Goal: Task Accomplishment & Management: Manage account settings

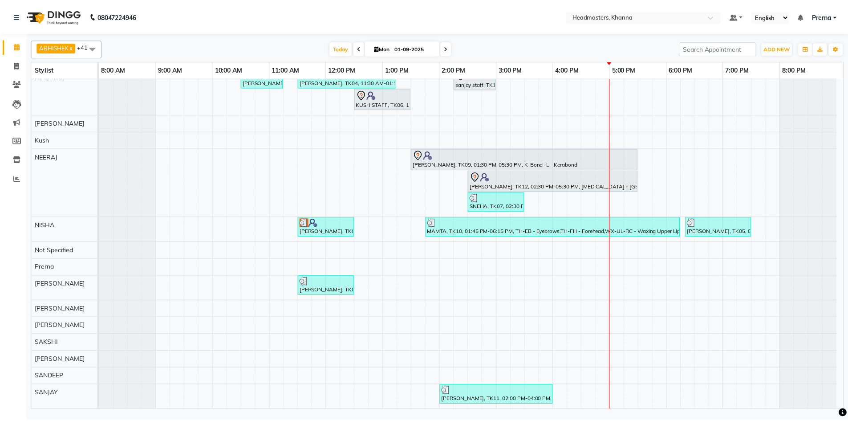
scroll to position [267, 0]
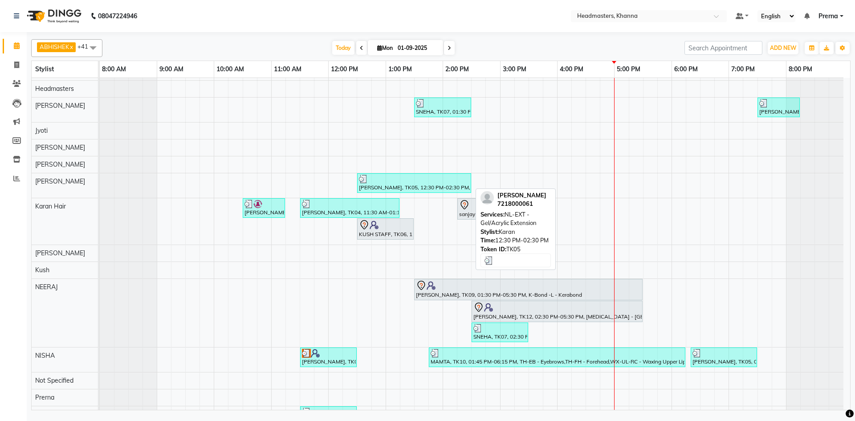
click at [376, 186] on div "[PERSON_NAME], TK05, 12:30 PM-02:30 PM, NL-EXT - Gel/Acrylic Extension" at bounding box center [414, 183] width 112 height 17
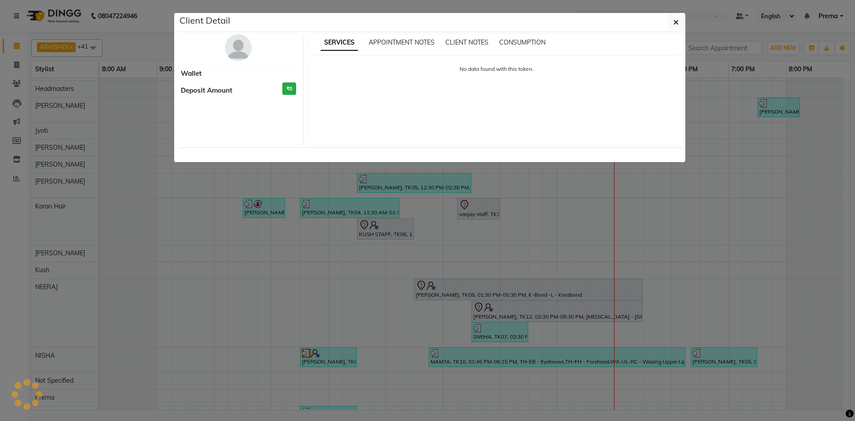
select select "3"
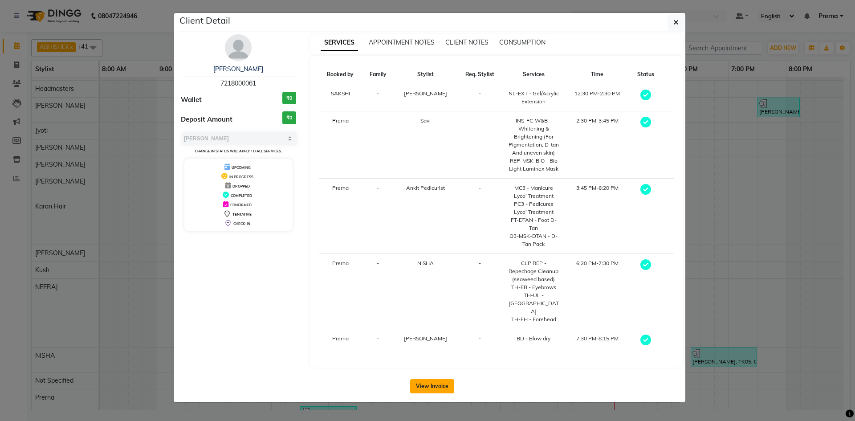
click at [433, 379] on button "View Invoice" at bounding box center [432, 386] width 44 height 14
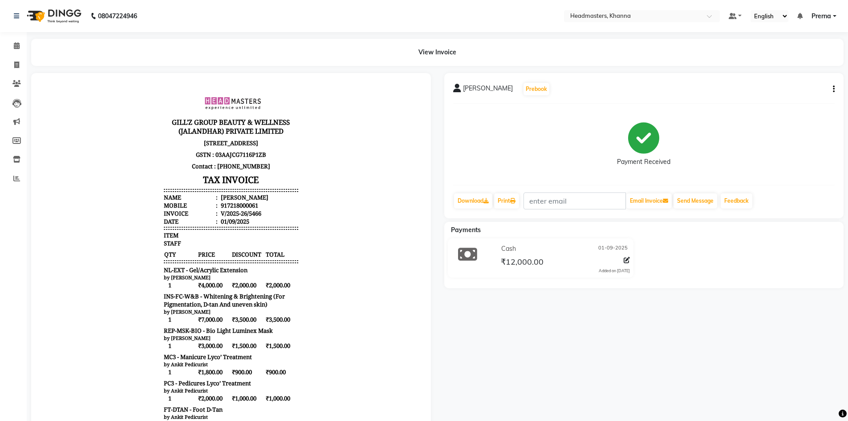
click at [835, 92] on div "YASHVEER Prebook Payment Received Download Print Email Invoice Send Message Fee…" at bounding box center [644, 145] width 400 height 145
click at [833, 89] on icon "button" at bounding box center [834, 89] width 2 height 0
click at [794, 86] on div "Split Service Amount" at bounding box center [789, 83] width 61 height 11
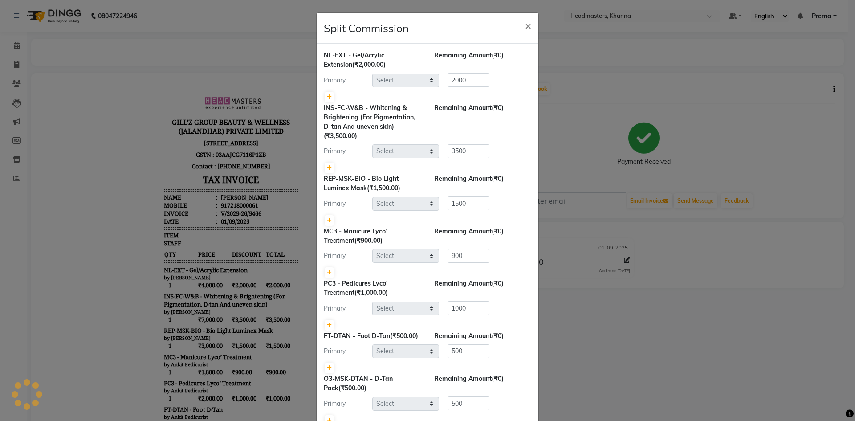
select select "60838"
select select "66587"
select select "69230"
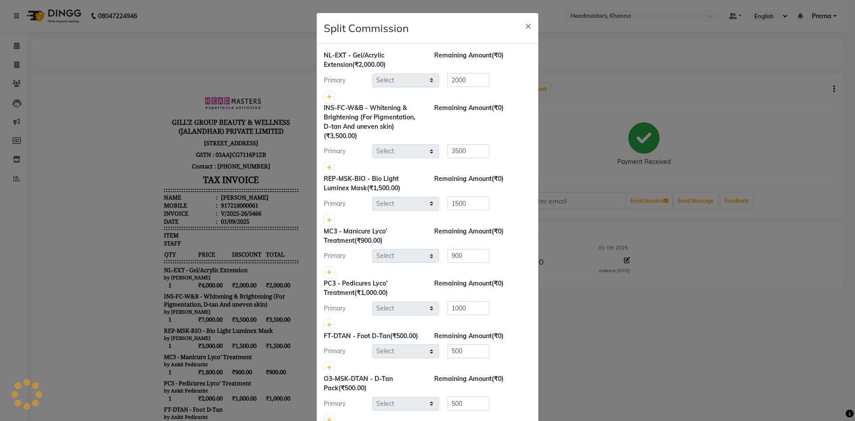
select select "69230"
select select "60807"
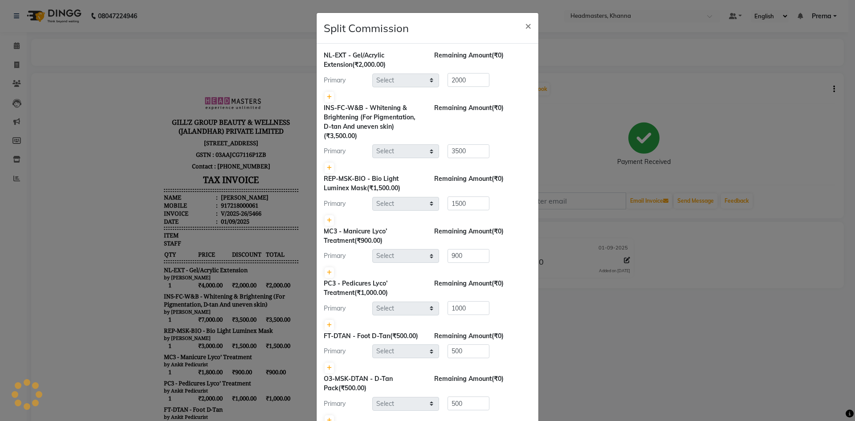
select select "60807"
select select "60833"
click at [327, 96] on icon at bounding box center [329, 96] width 5 height 5
type input "1000"
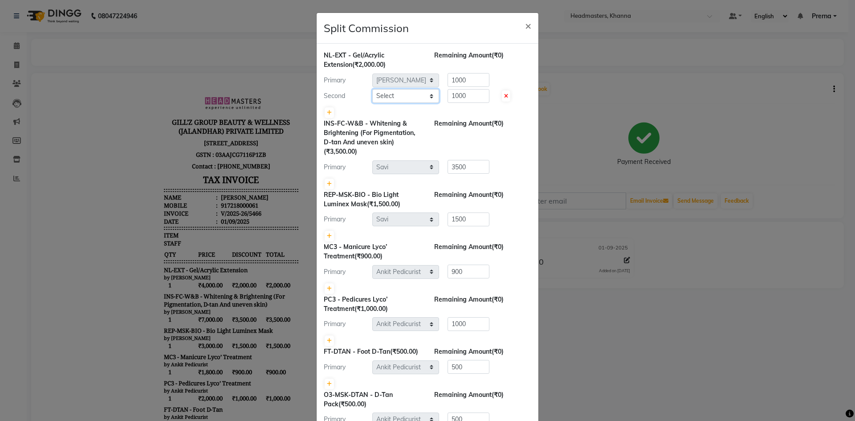
click at [399, 98] on select "Select ABHISHEK ajay Akash AKHIL AMAN AMAN (NAILS) ANKIT Ankit Pedicurist Asing…" at bounding box center [405, 96] width 67 height 14
select select "87805"
click at [372, 89] on select "Select ABHISHEK ajay Akash AKHIL AMAN AMAN (NAILS) ANKIT Ankit Pedicurist Asing…" at bounding box center [405, 96] width 67 height 14
click at [474, 83] on input "1000" at bounding box center [468, 80] width 42 height 14
type input "1"
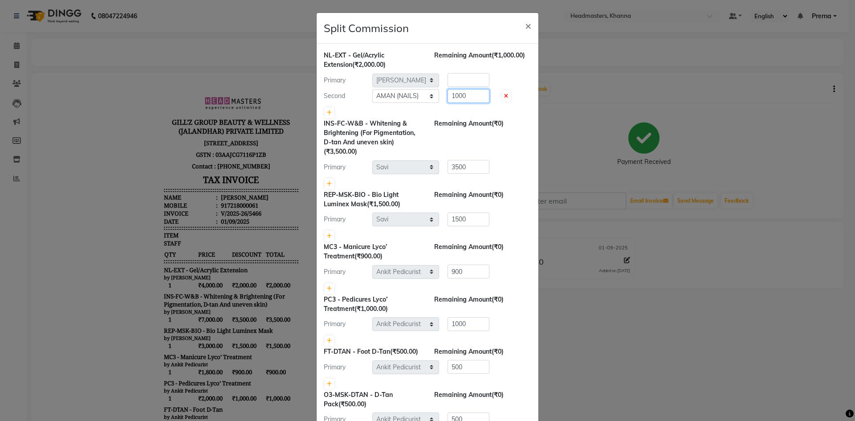
click at [471, 91] on input "1000" at bounding box center [468, 96] width 42 height 14
type input "1"
type input "600"
click at [469, 81] on input "number" at bounding box center [468, 80] width 42 height 14
type input "1400"
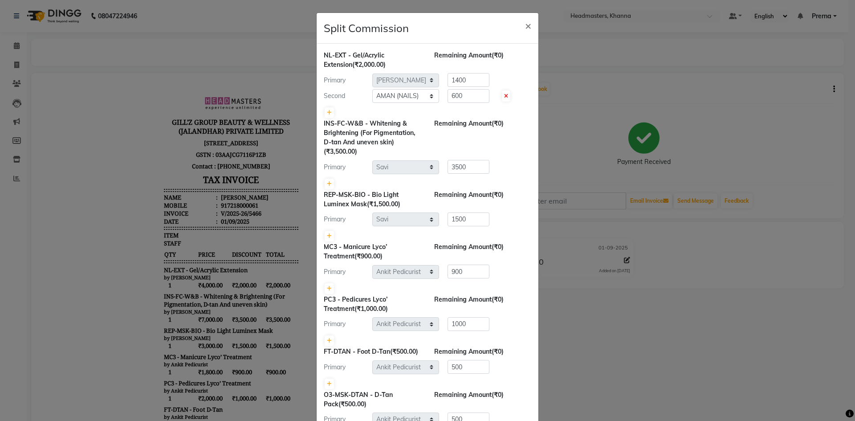
click at [503, 66] on div "Remaining Amount (₹0)" at bounding box center [482, 60] width 110 height 19
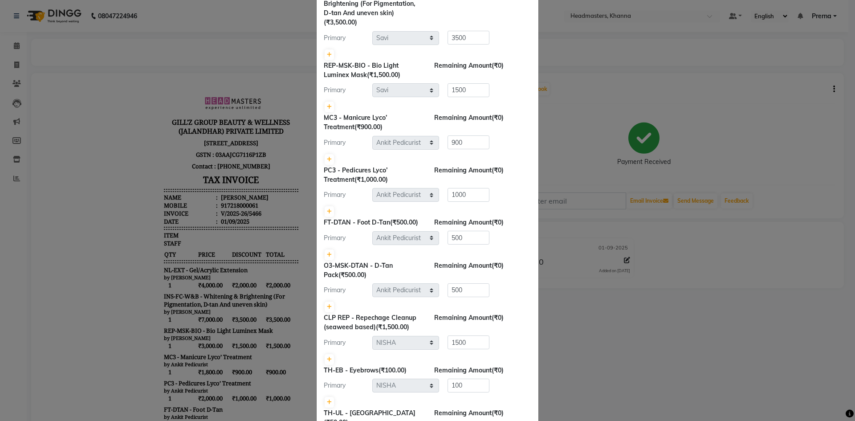
scroll to position [294, 0]
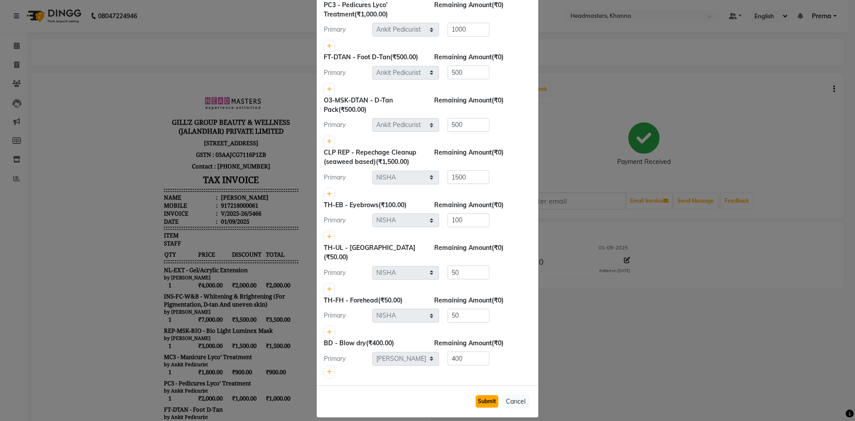
click at [480, 395] on button "Submit" at bounding box center [487, 401] width 23 height 12
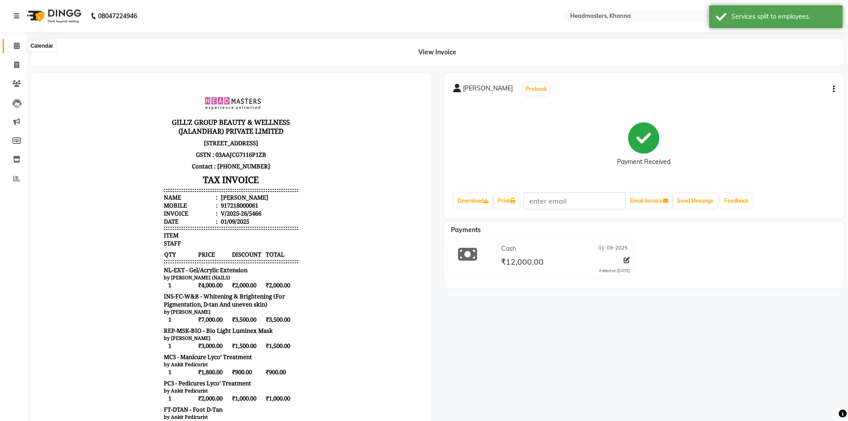
click at [11, 46] on span at bounding box center [17, 46] width 16 height 10
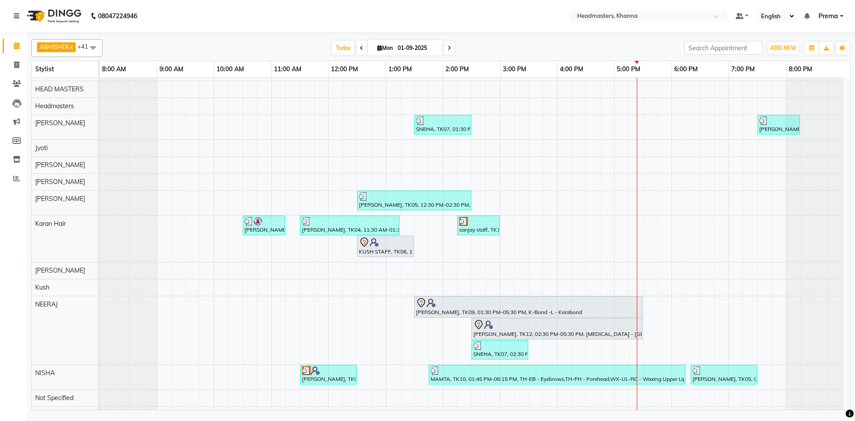
scroll to position [220, 0]
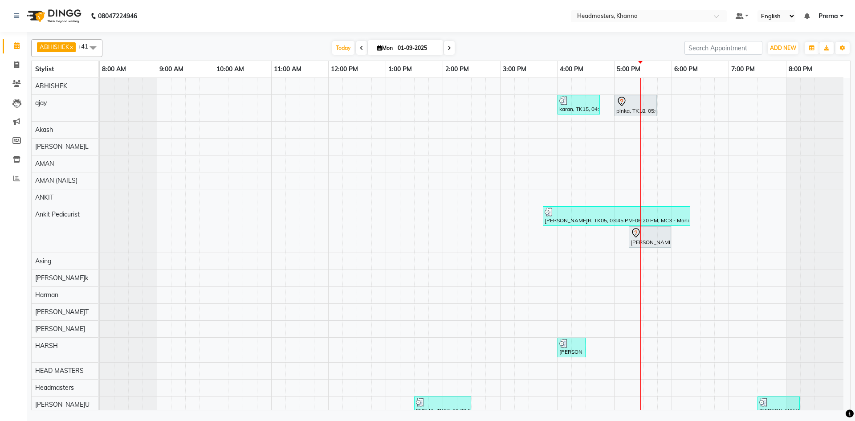
click at [298, 11] on nav "08047224946 Select Location × Headmasters, Khanna Default Panel My Panel Englis…" at bounding box center [427, 16] width 855 height 32
click at [181, 38] on div "ABHISHEK x ajay x Akash x AKHIL x AMAN x AMAN (NAILS) x ANKIT x Ankit Pedicuris…" at bounding box center [440, 223] width 819 height 374
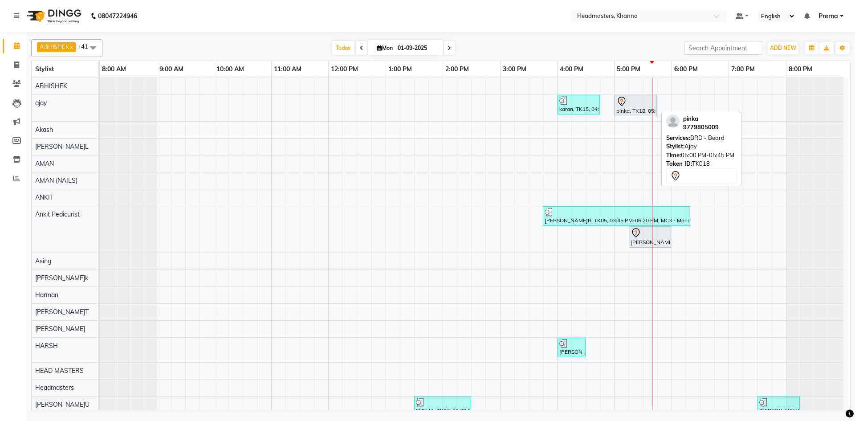
click at [628, 101] on div at bounding box center [635, 101] width 39 height 11
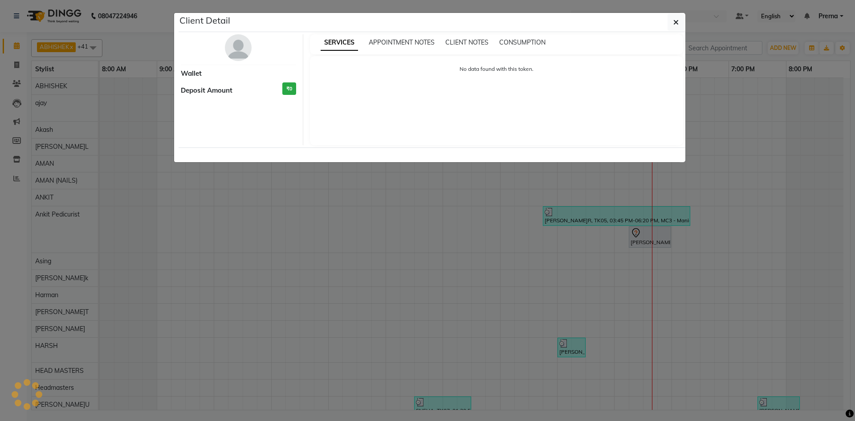
select select "7"
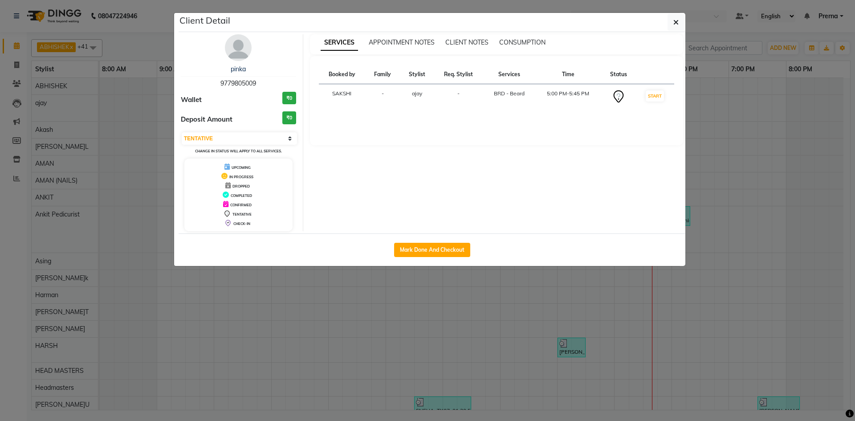
click at [411, 240] on div "Mark Done And Checkout" at bounding box center [432, 249] width 507 height 33
click at [411, 244] on button "Mark Done And Checkout" at bounding box center [432, 250] width 76 height 14
select select "service"
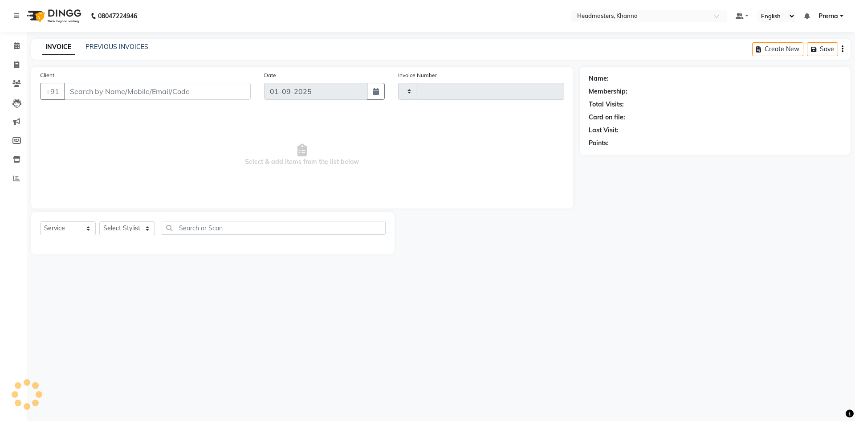
type input "5471"
select select "7138"
type input "9779805009"
select select "60819"
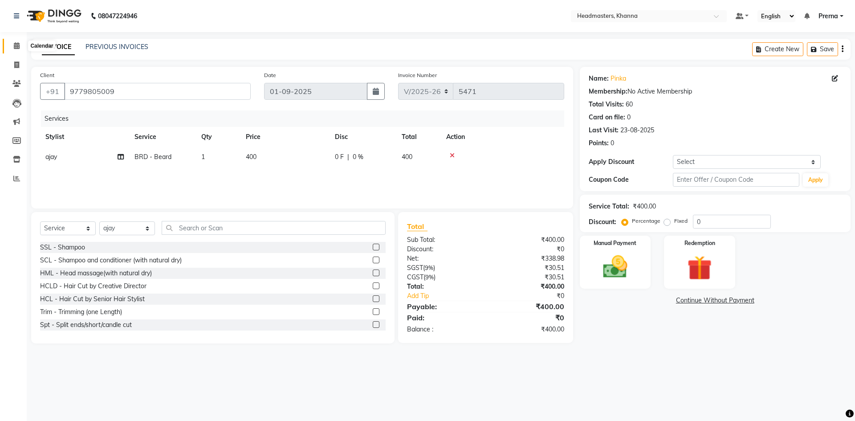
click at [17, 48] on icon at bounding box center [17, 45] width 6 height 7
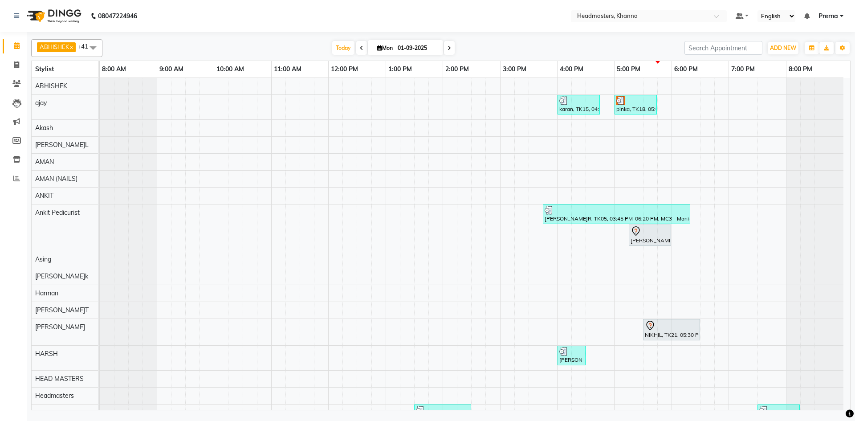
click at [201, 49] on div "Today Mon 01-09-2025" at bounding box center [393, 47] width 573 height 13
click at [476, 21] on nav "08047224946 Select Location × Headmasters, Khanna Default Panel My Panel Englis…" at bounding box center [427, 16] width 855 height 32
click at [341, 0] on nav "08047224946 Select Location × Headmasters, Khanna Default Panel My Panel Englis…" at bounding box center [427, 16] width 855 height 32
click at [521, 20] on nav "08047224946 Select Location × Headmasters, Khanna Default Panel My Panel Englis…" at bounding box center [427, 16] width 855 height 32
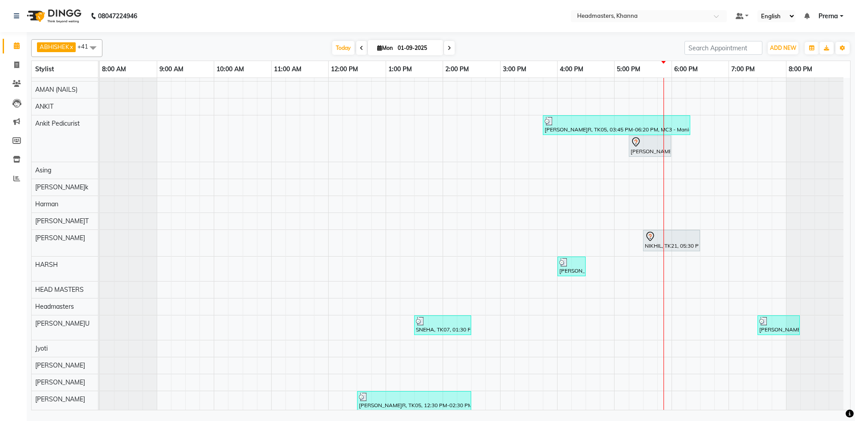
scroll to position [312, 0]
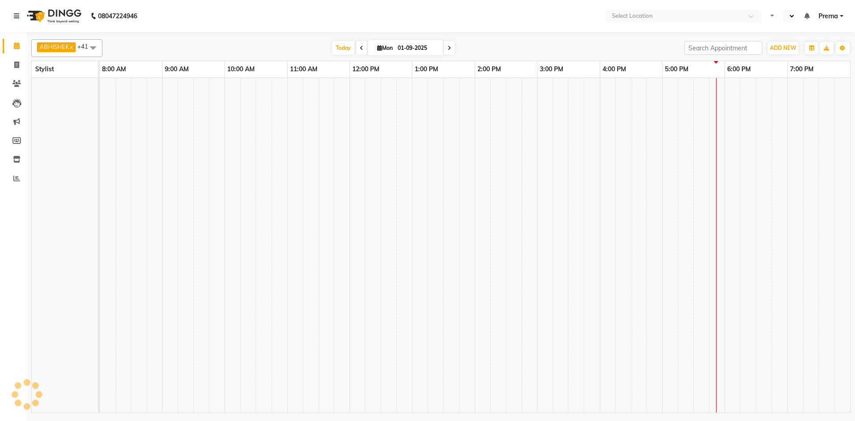
select select "en"
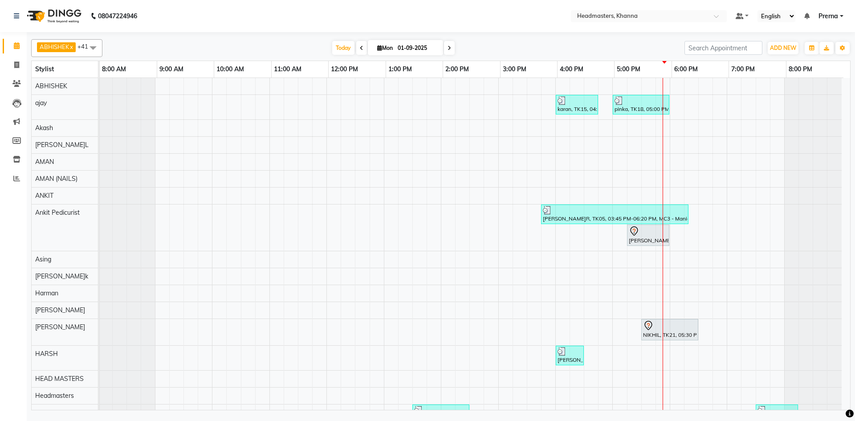
click at [238, 45] on div "[DATE] [DATE]" at bounding box center [393, 47] width 573 height 13
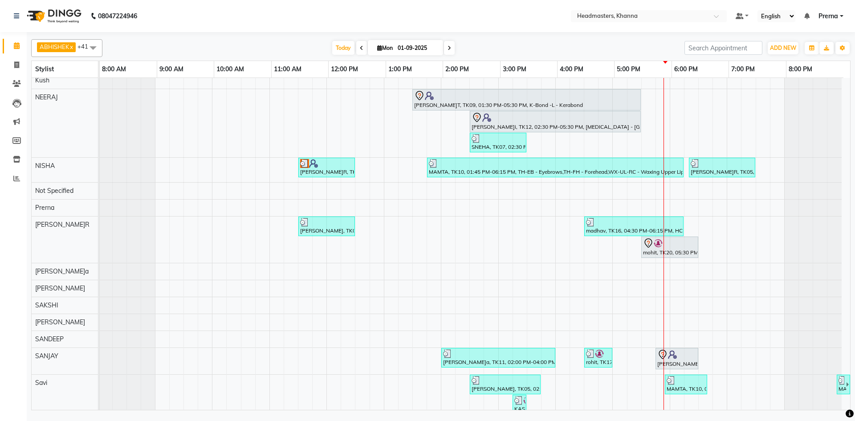
click at [242, 24] on nav "08047224946 Select Location × Headmasters, Khanna Default Panel My Panel Englis…" at bounding box center [427, 16] width 855 height 32
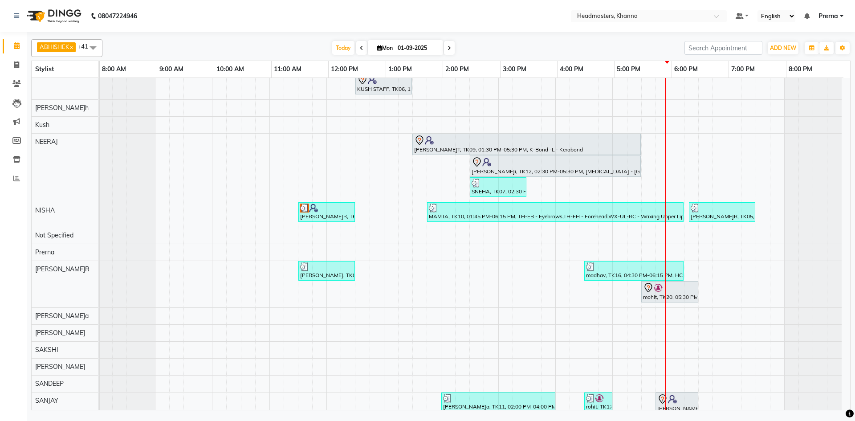
scroll to position [318, 0]
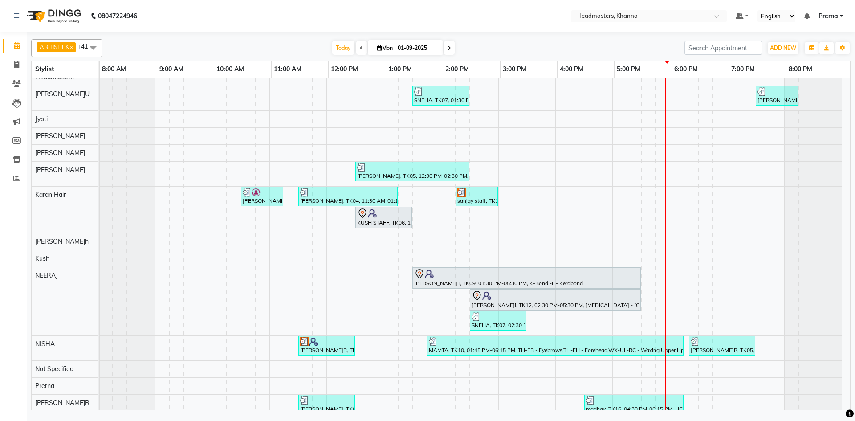
click at [207, 8] on nav "08047224946 Select Location × Headmasters, Khanna Default Panel My Panel Englis…" at bounding box center [427, 16] width 855 height 32
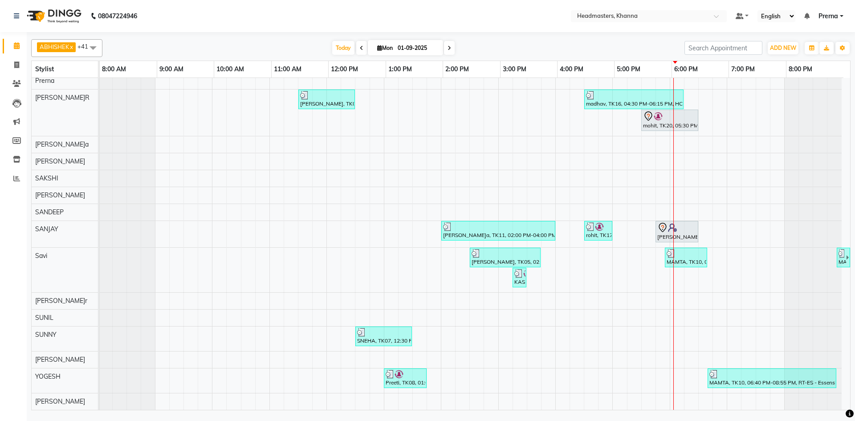
scroll to position [406, 0]
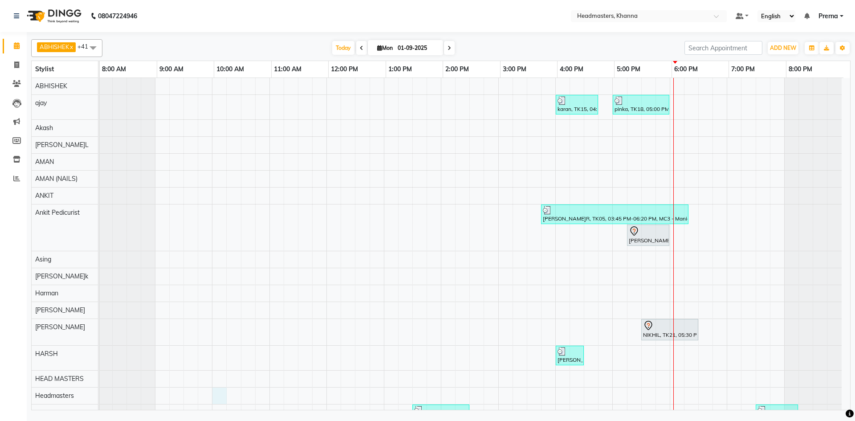
drag, startPoint x: 217, startPoint y: 403, endPoint x: 99, endPoint y: 390, distance: 118.2
click at [255, 50] on div "Today Mon 01-09-2025" at bounding box center [393, 47] width 573 height 13
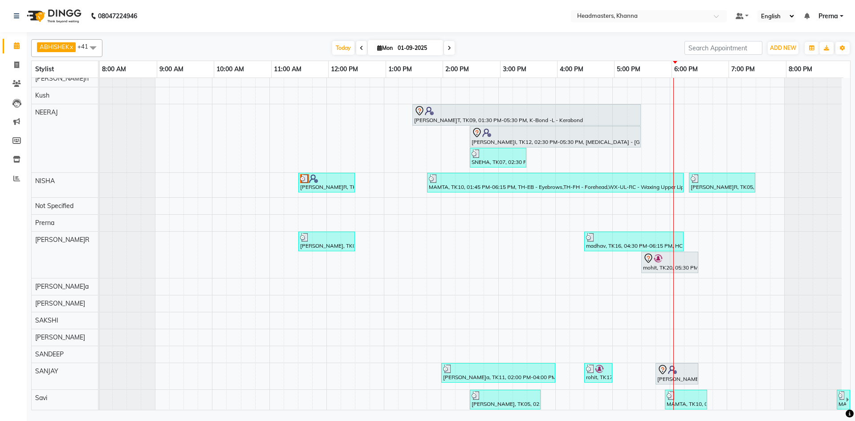
scroll to position [520, 0]
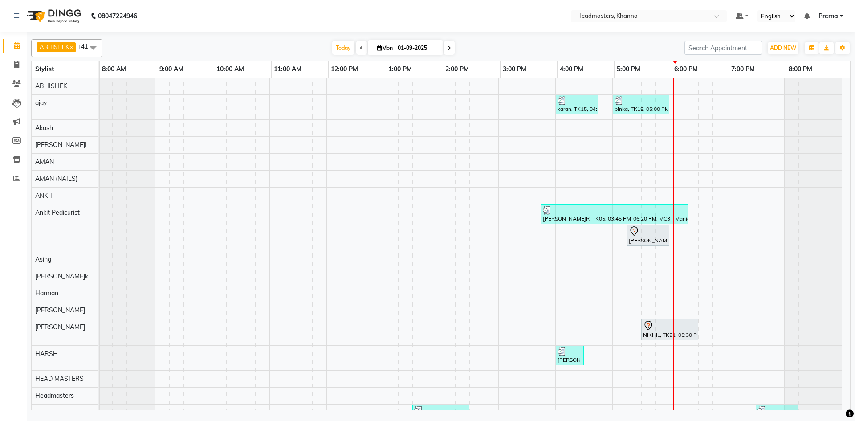
click at [499, 53] on div "Today Mon 01-09-2025" at bounding box center [393, 47] width 573 height 13
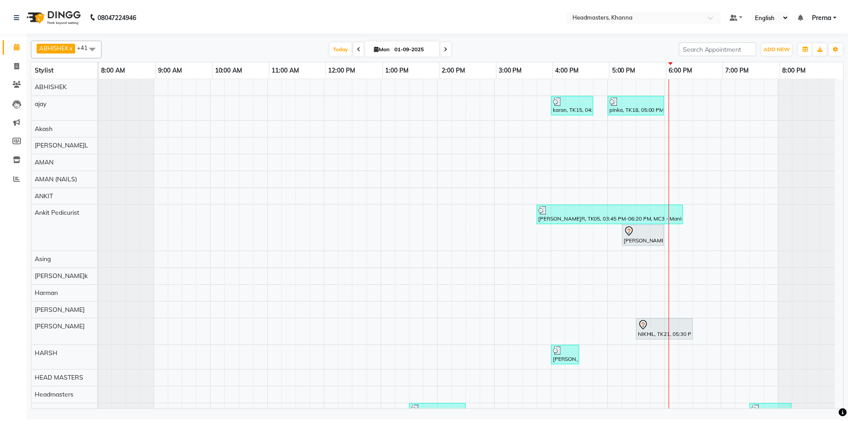
scroll to position [178, 0]
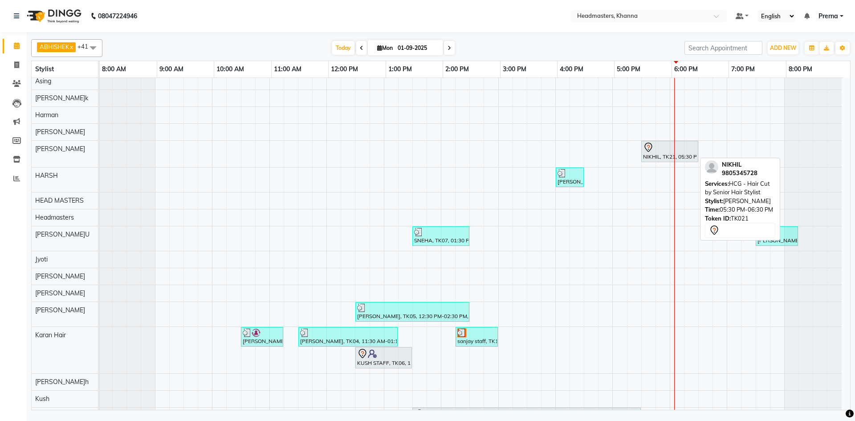
click at [675, 148] on div at bounding box center [669, 147] width 53 height 11
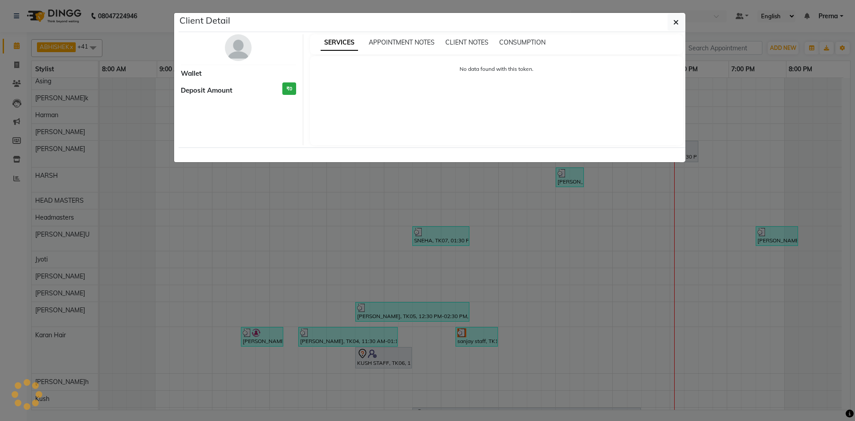
select select "7"
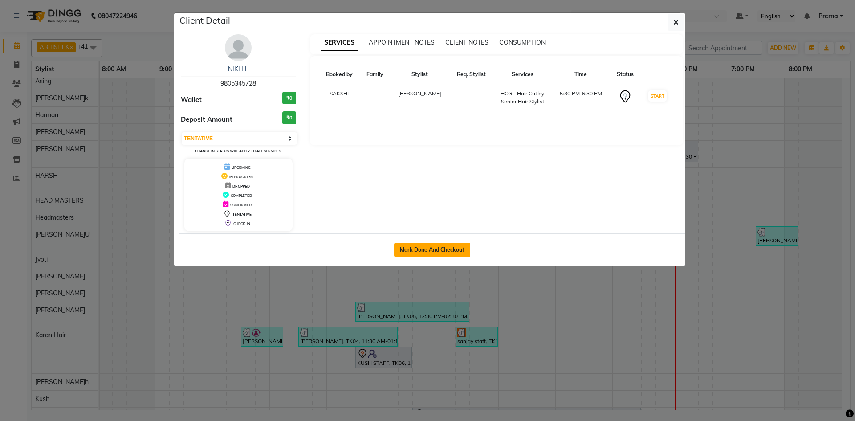
click at [447, 252] on button "Mark Done And Checkout" at bounding box center [432, 250] width 76 height 14
select select "service"
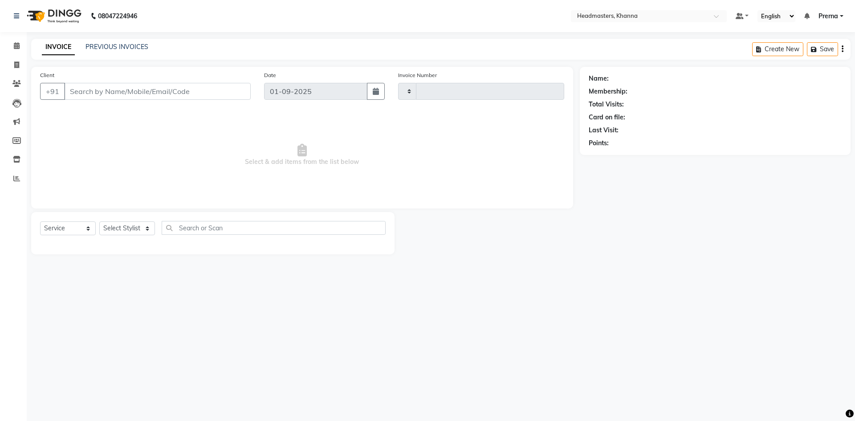
type input "5472"
select select "7138"
type input "9805345728"
select select "60827"
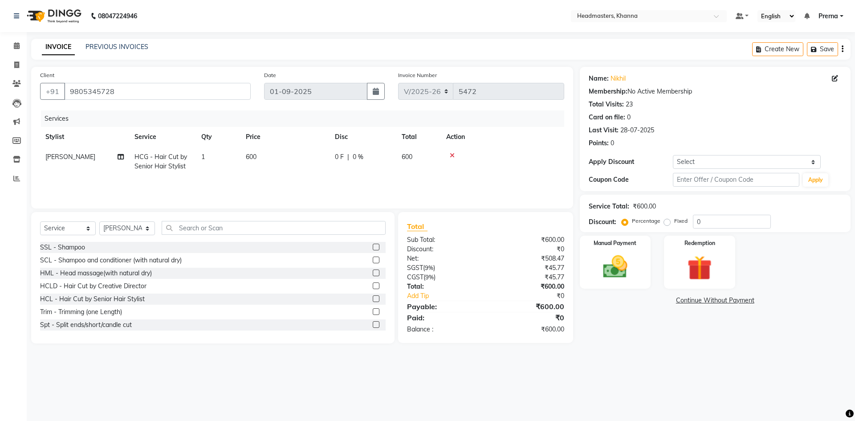
drag, startPoint x: 91, startPoint y: 126, endPoint x: 96, endPoint y: 128, distance: 5.1
click at [91, 126] on div "Services" at bounding box center [306, 118] width 530 height 16
click at [235, 150] on td "1" at bounding box center [218, 161] width 45 height 29
select select "60827"
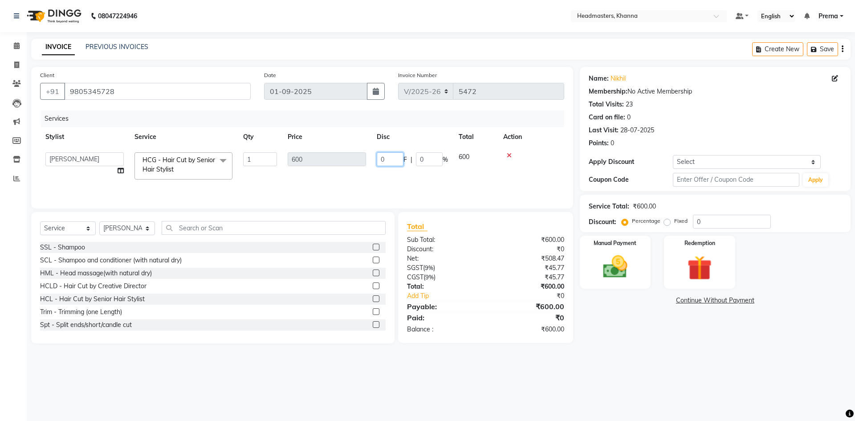
click at [397, 160] on input "0" at bounding box center [390, 159] width 27 height 14
type input "0200"
click at [429, 176] on tr "ABHISHEK ajay Akash AKHIL AMAN AMAN (NAILS) ANKIT Ankit Pedicurist Asing Gursew…" at bounding box center [302, 166] width 524 height 38
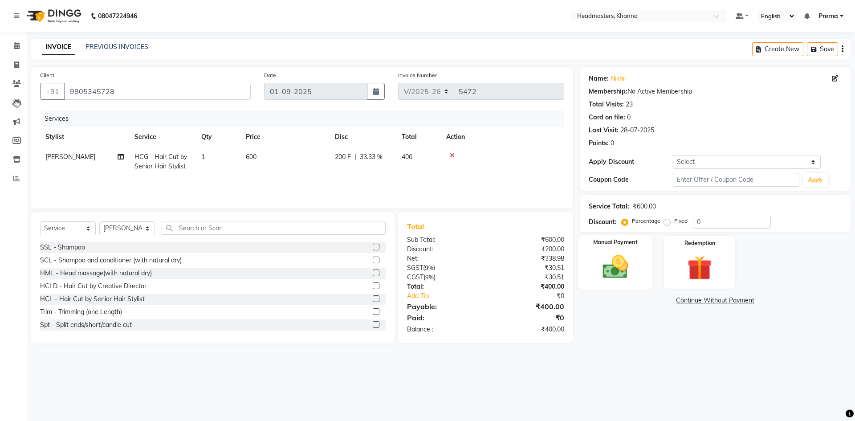
click at [633, 253] on img at bounding box center [614, 266] width 41 height 29
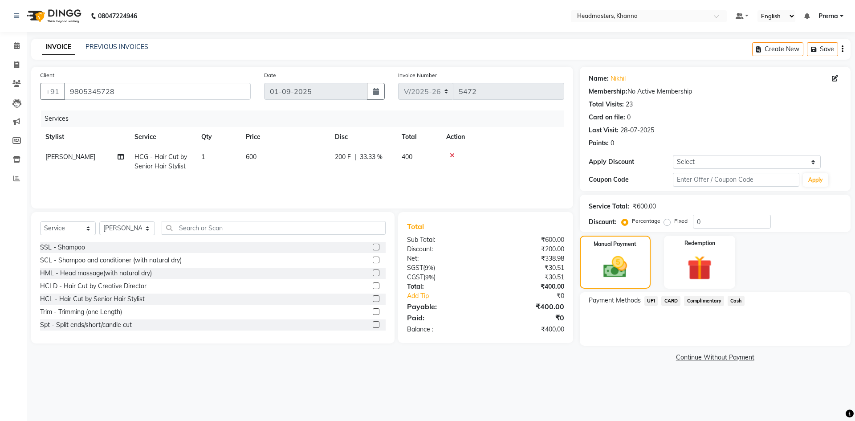
click at [733, 304] on span "Cash" at bounding box center [736, 301] width 17 height 10
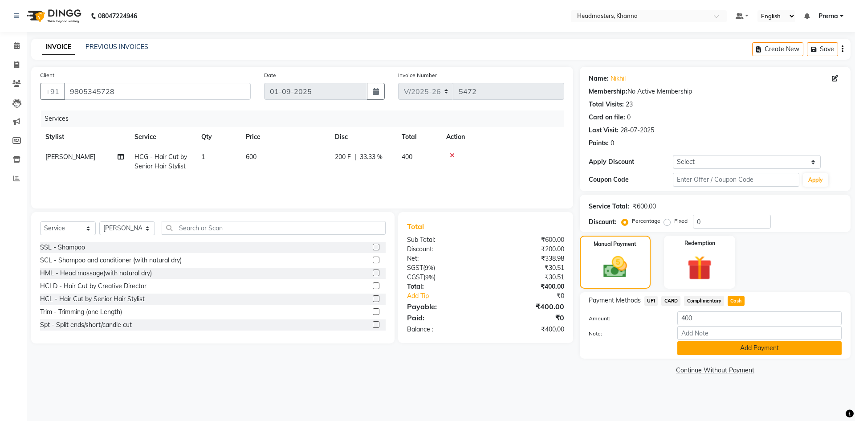
click at [717, 349] on button "Add Payment" at bounding box center [759, 348] width 164 height 14
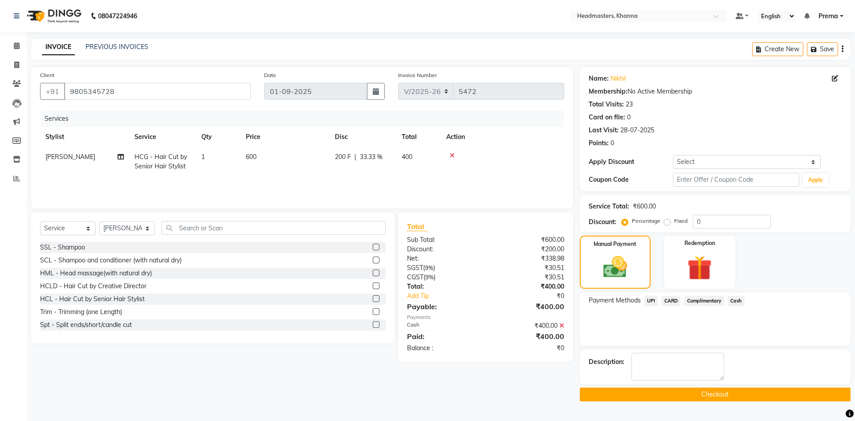
click at [654, 396] on button "Checkout" at bounding box center [715, 394] width 271 height 14
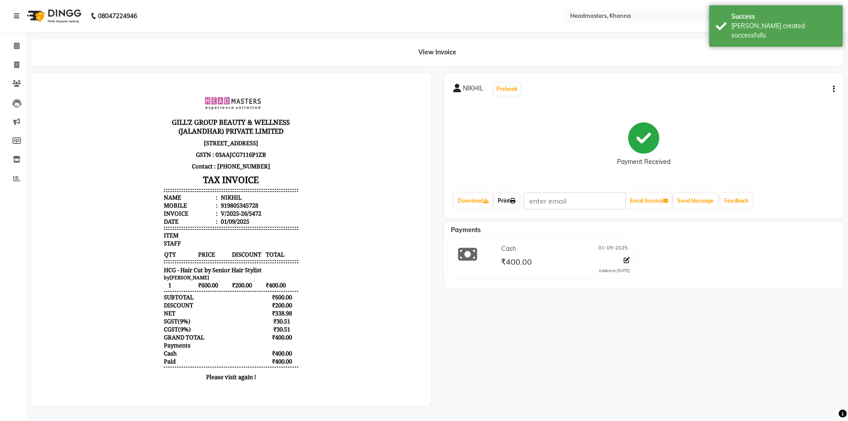
click at [516, 203] on icon at bounding box center [512, 200] width 5 height 5
click at [19, 42] on span at bounding box center [17, 46] width 16 height 10
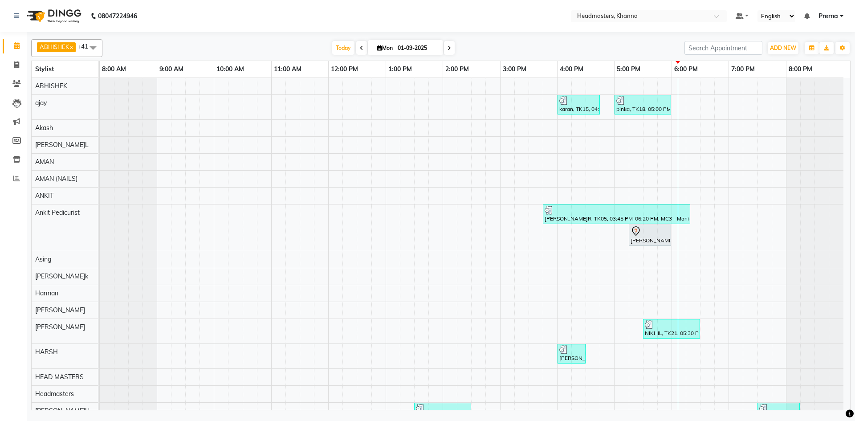
click at [162, 33] on div at bounding box center [440, 34] width 819 height 4
click at [163, 24] on nav "08047224946 Select Location × Headmasters, Khanna Default Panel My Panel Englis…" at bounding box center [427, 16] width 855 height 32
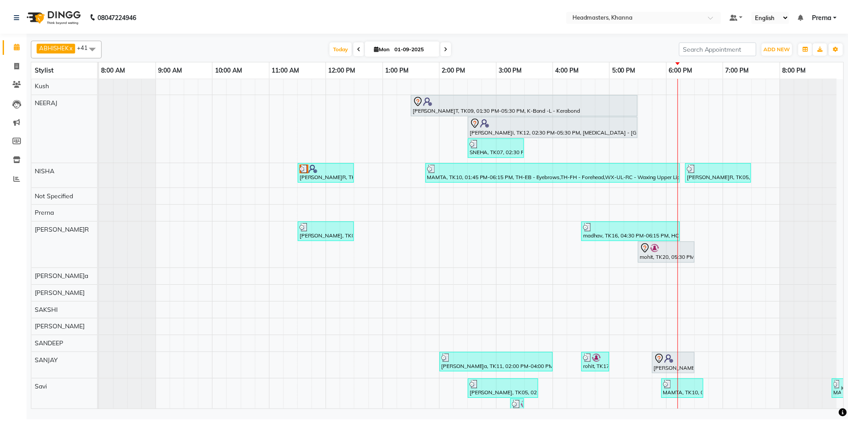
scroll to position [622, 0]
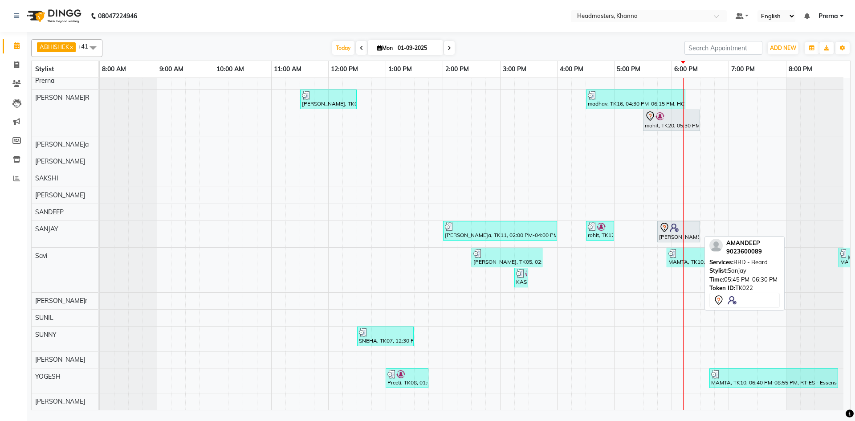
click at [695, 234] on div "[PERSON_NAME], TK22, 05:45 PM-06:30 PM, BRD - [PERSON_NAME]" at bounding box center [678, 231] width 41 height 19
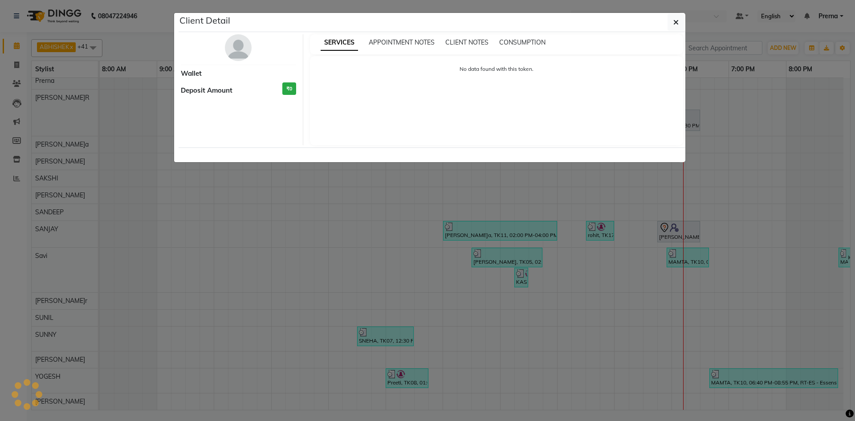
select select "7"
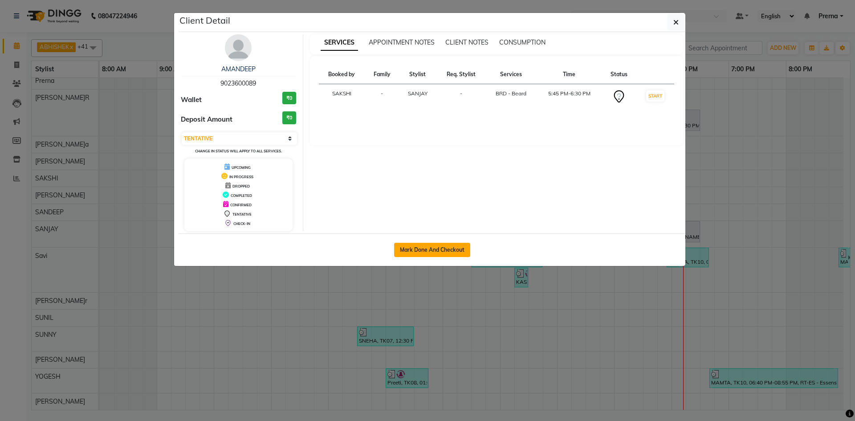
click at [445, 247] on button "Mark Done And Checkout" at bounding box center [432, 250] width 76 height 14
select select "service"
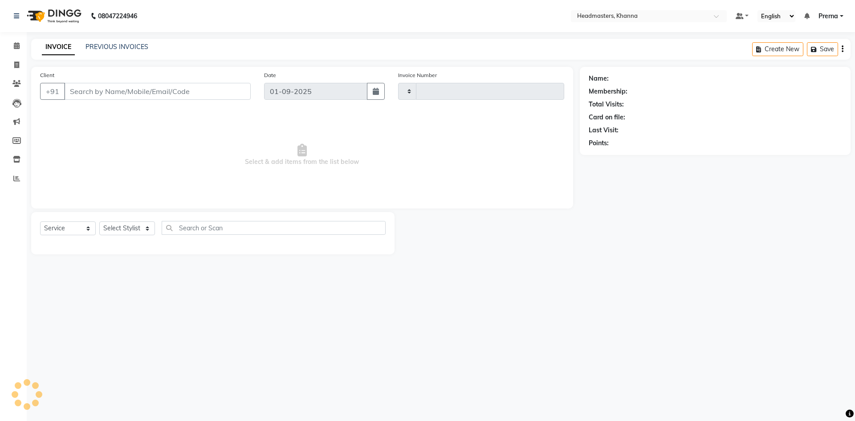
type input "5473"
select select "7138"
click at [254, 122] on span "Select & add items from the list below" at bounding box center [302, 154] width 524 height 89
type input "9023600089"
select select "60808"
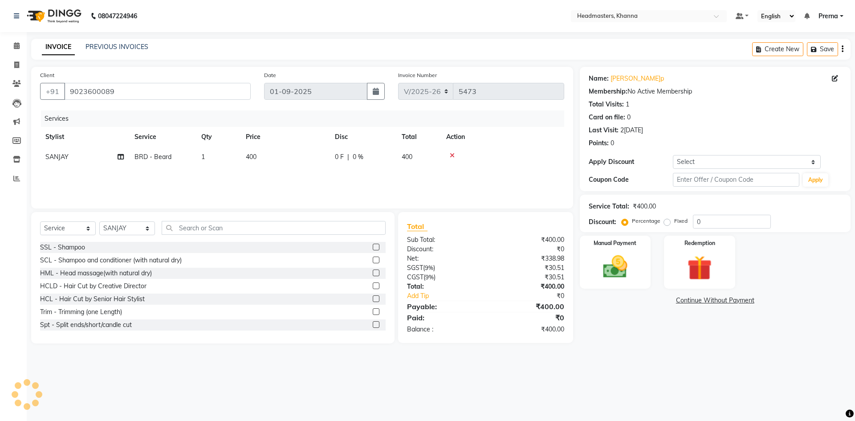
click at [190, 134] on th "Service" at bounding box center [162, 137] width 67 height 20
click at [122, 217] on div "Select Service Product Membership Package Voucher Prepaid Gift Card Select Styl…" at bounding box center [212, 277] width 363 height 131
click at [180, 146] on th "Service" at bounding box center [162, 137] width 67 height 20
click at [310, 151] on td "400" at bounding box center [284, 157] width 89 height 20
select select "60808"
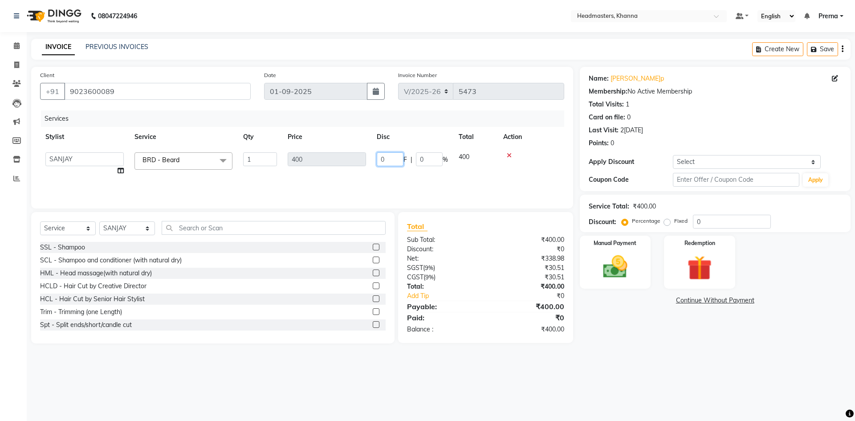
click at [394, 152] on input "0" at bounding box center [390, 159] width 27 height 14
type input "0150"
click at [446, 184] on div "Services Stylist Service Qty Price Disc Total Action ABHISHEK ajay Akash AKHIL …" at bounding box center [302, 154] width 524 height 89
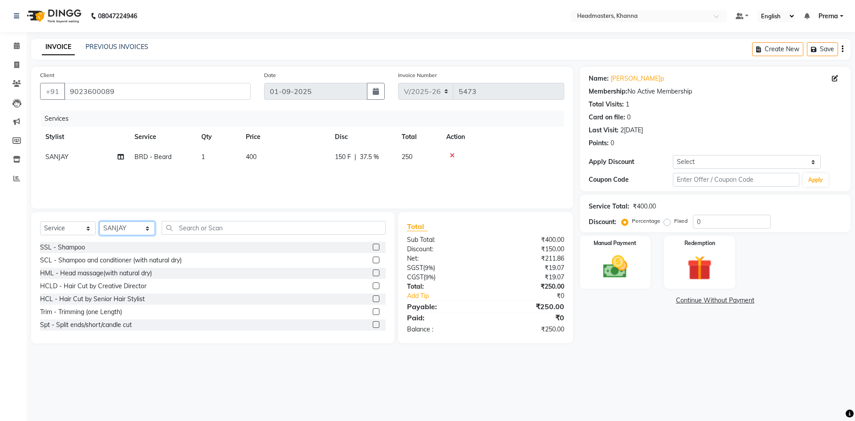
click at [136, 228] on select "Select Stylist ABHISHEK ajay Akash AKHIL AMAN AMAN (NAILS) ANKIT Ankit Pedicuri…" at bounding box center [127, 228] width 56 height 14
select select "63193"
click at [136, 228] on select "Select Stylist ABHISHEK ajay Akash AKHIL AMAN AMAN (NAILS) ANKIT Ankit Pedicuri…" at bounding box center [127, 228] width 56 height 14
click at [267, 229] on input "text" at bounding box center [274, 228] width 224 height 14
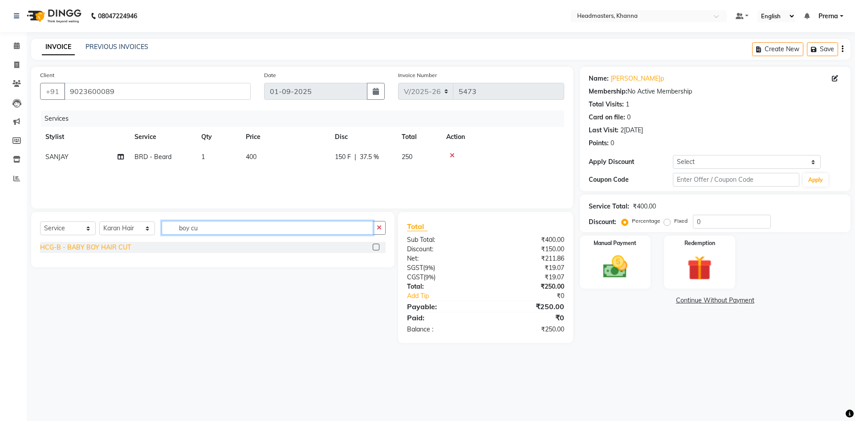
type input "boy cu"
click at [116, 245] on div "HCG-B - BABY BOY HAIR CUT" at bounding box center [85, 247] width 91 height 9
checkbox input "false"
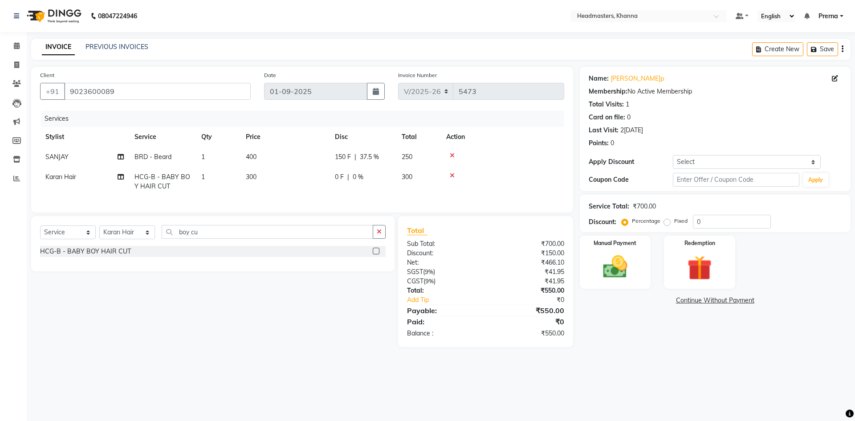
click at [410, 193] on td "300" at bounding box center [418, 181] width 45 height 29
select select "63193"
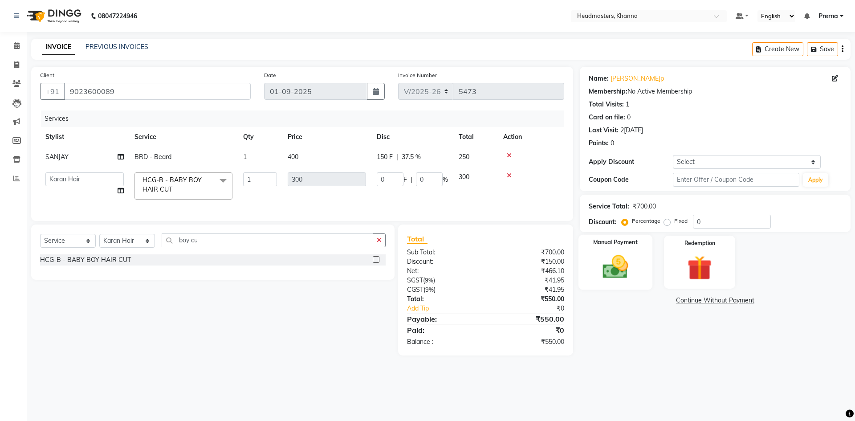
click at [616, 264] on img at bounding box center [614, 266] width 41 height 29
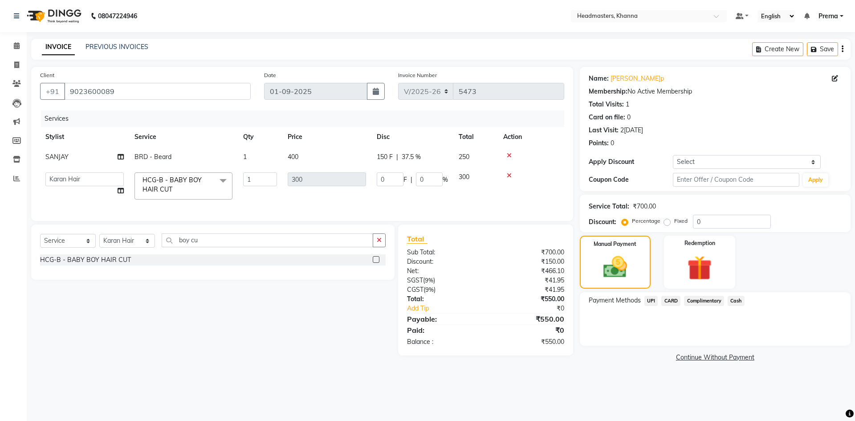
click at [650, 302] on span "UPI" at bounding box center [651, 301] width 14 height 10
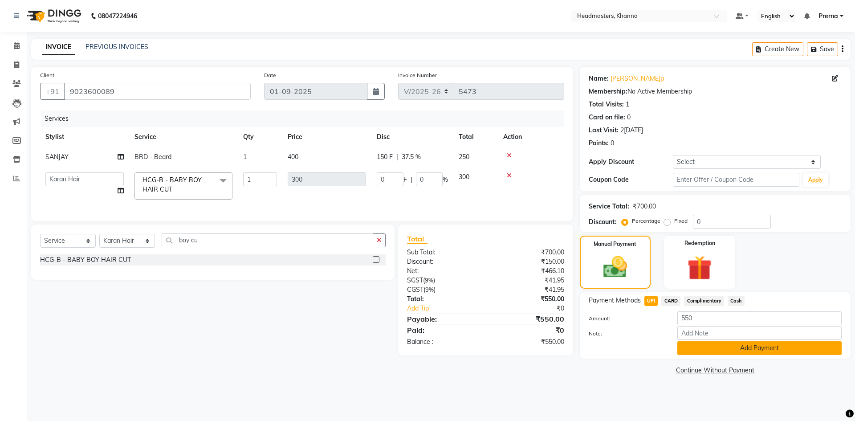
click at [712, 344] on button "Add Payment" at bounding box center [759, 348] width 164 height 14
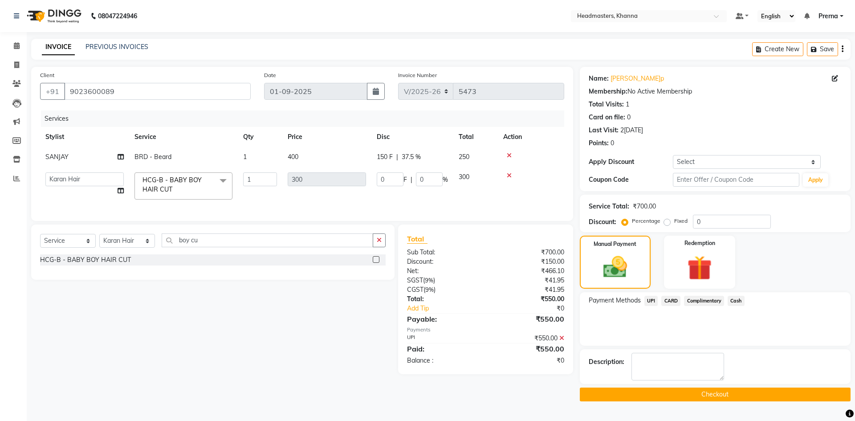
click at [711, 394] on button "Checkout" at bounding box center [715, 394] width 271 height 14
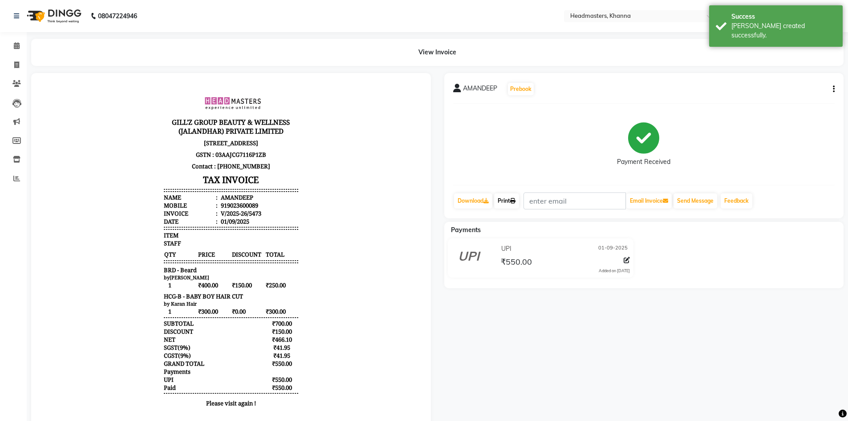
click at [507, 196] on link "Print" at bounding box center [506, 200] width 25 height 15
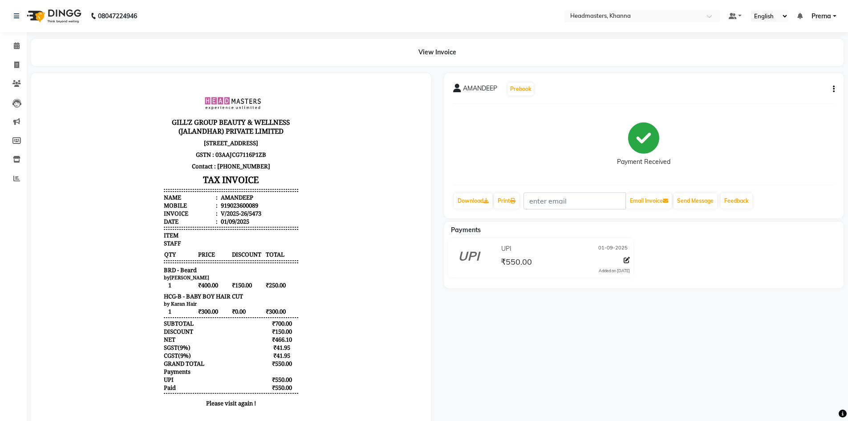
click at [262, 32] on div "08047224946 Select Location × Headmasters, Khanna Default Panel My Panel Englis…" at bounding box center [424, 222] width 848 height 445
click at [14, 45] on icon at bounding box center [17, 45] width 6 height 7
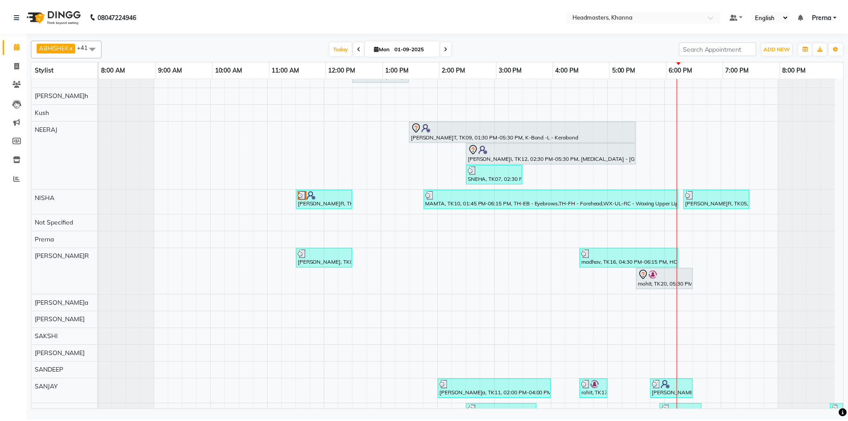
scroll to position [490, 0]
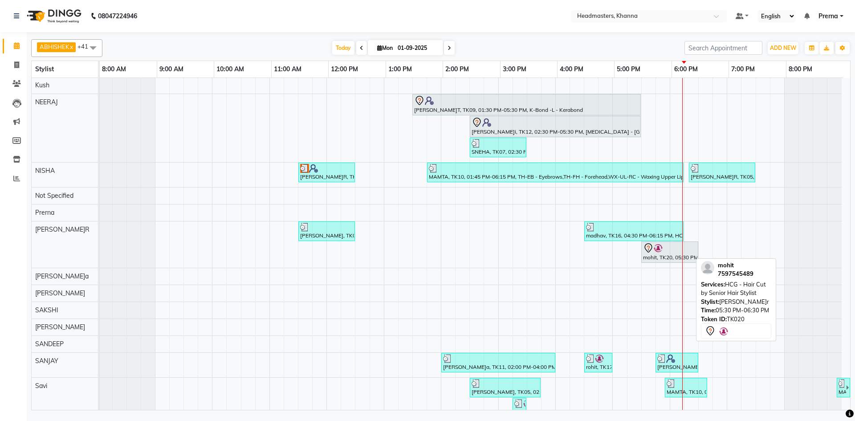
click at [654, 250] on img at bounding box center [658, 248] width 9 height 9
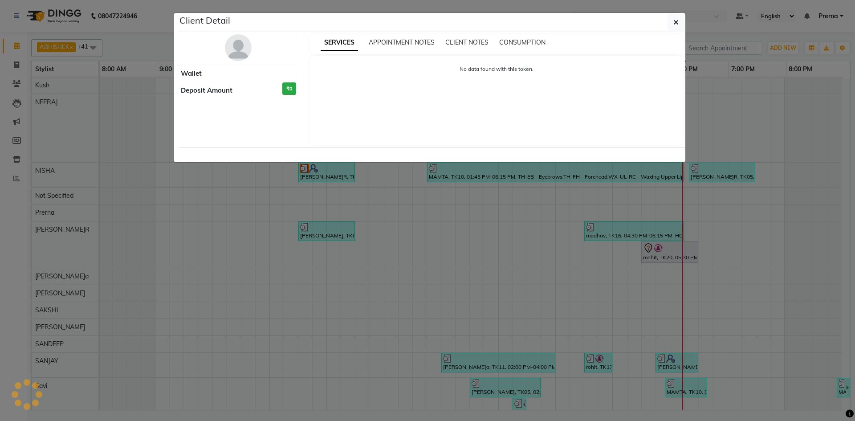
select select "7"
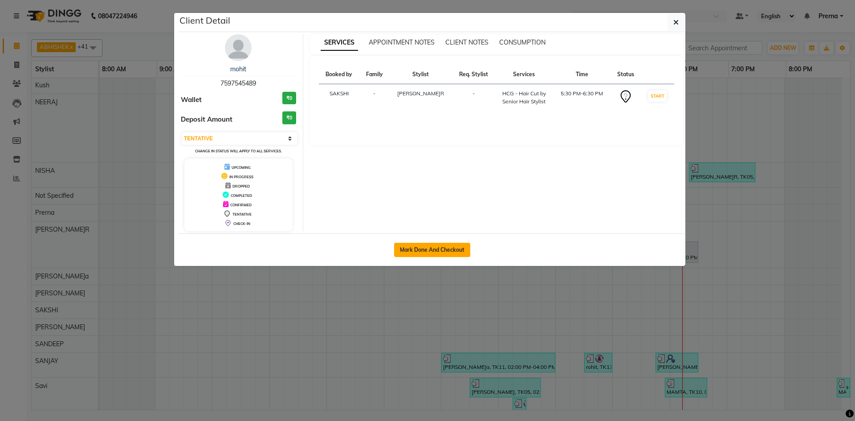
click at [416, 256] on button "Mark Done And Checkout" at bounding box center [432, 250] width 76 height 14
select select "service"
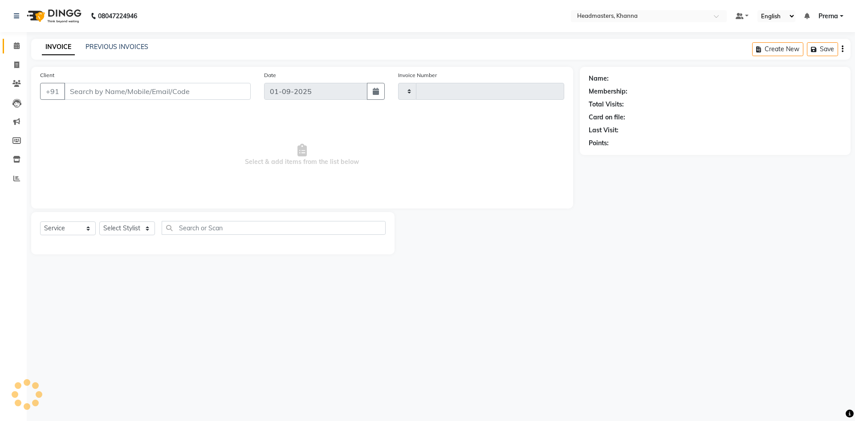
type input "5474"
select select "7138"
type input "7597545489"
select select "60814"
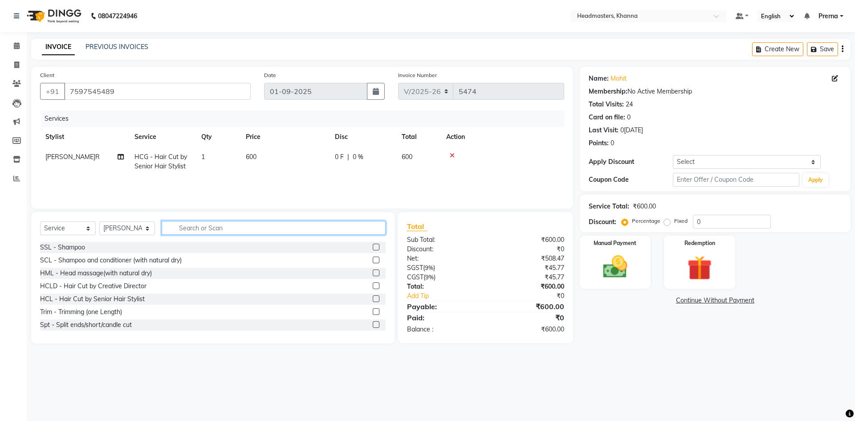
click at [195, 221] on input "text" at bounding box center [274, 228] width 224 height 14
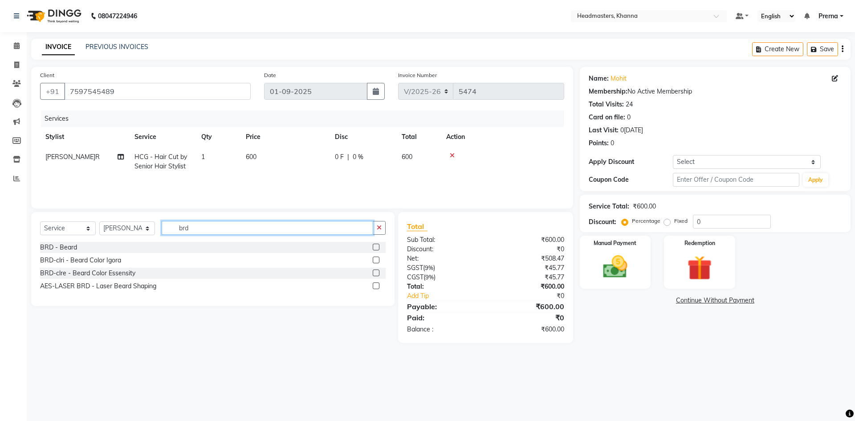
type input "brd"
click at [69, 241] on div "Select Service Product Membership Package Voucher Prepaid Gift Card Select Styl…" at bounding box center [213, 231] width 346 height 21
click at [68, 244] on div "BRD - Beard" at bounding box center [58, 247] width 37 height 9
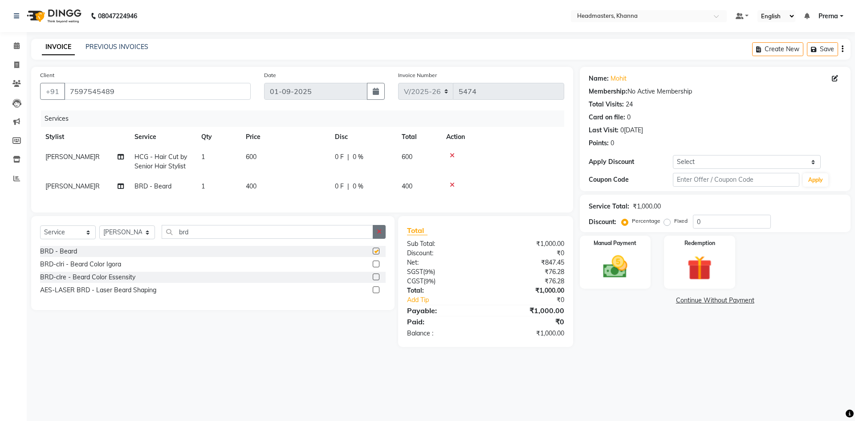
checkbox input "false"
click at [717, 232] on div "Name: Mohit Membership: No Active Membership Total Visits: 24 Card on file: 0 L…" at bounding box center [718, 207] width 277 height 280
click at [717, 227] on input "0" at bounding box center [732, 222] width 78 height 14
type input "040"
click at [621, 277] on img at bounding box center [614, 266] width 41 height 29
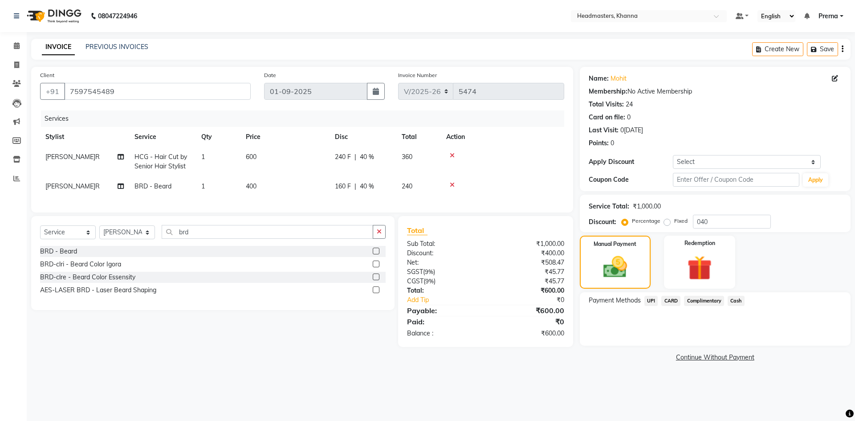
click at [653, 297] on span "UPI" at bounding box center [651, 301] width 14 height 10
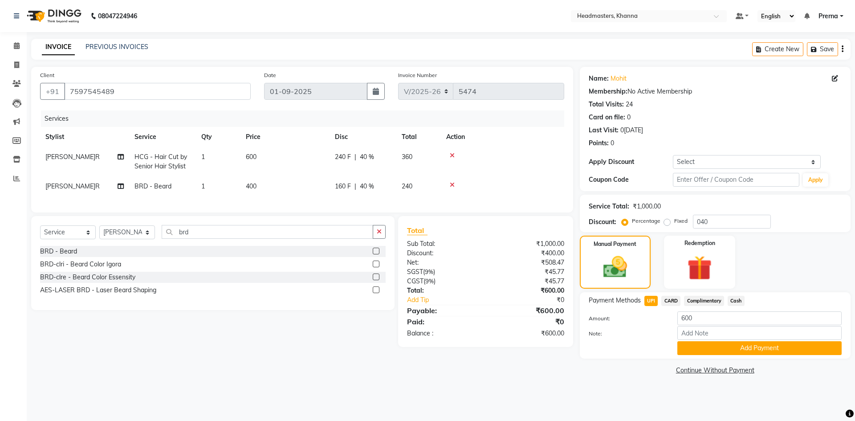
click at [729, 296] on span "Cash" at bounding box center [736, 301] width 17 height 10
click at [724, 346] on button "Add Payment" at bounding box center [759, 348] width 164 height 14
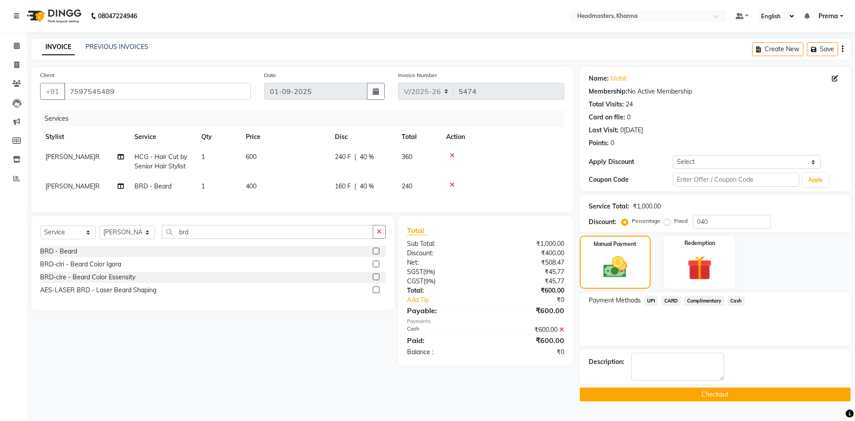
click at [687, 398] on button "Checkout" at bounding box center [715, 394] width 271 height 14
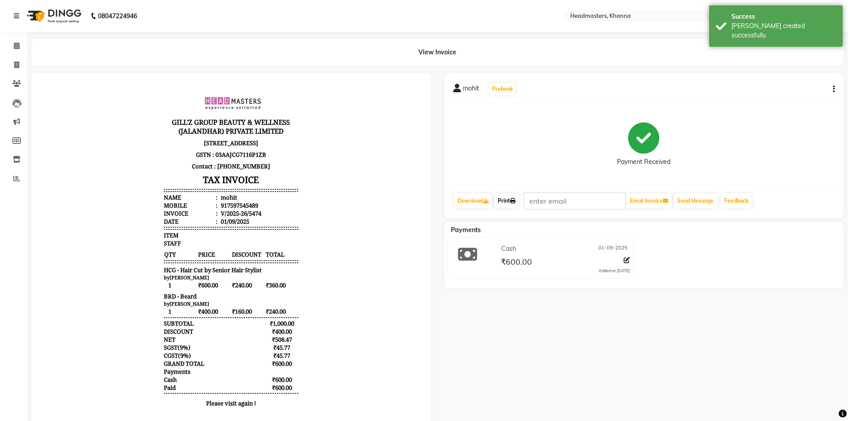
click at [508, 203] on link "Print" at bounding box center [506, 200] width 25 height 15
click at [14, 45] on icon at bounding box center [17, 45] width 6 height 7
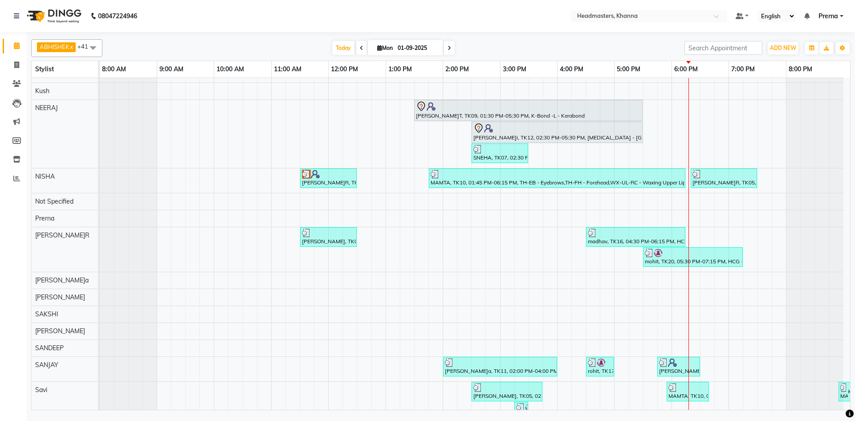
scroll to position [534, 0]
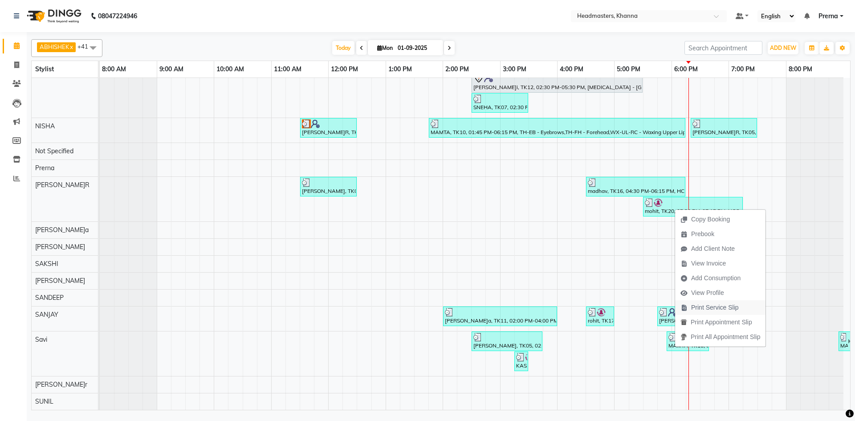
click at [716, 311] on span "Print Service Slip" at bounding box center [715, 307] width 48 height 9
drag, startPoint x: 198, startPoint y: 30, endPoint x: 202, endPoint y: 34, distance: 6.0
click at [198, 31] on nav "08047224946 Select Location × Headmasters, Khanna Default Panel My Panel Englis…" at bounding box center [427, 16] width 855 height 32
click at [262, 56] on div "ABHISHEK x ajay x Akash x AKHIL x AMAN x AMAN (NAILS) x ANKIT x Ankit Pedicuris…" at bounding box center [440, 48] width 819 height 18
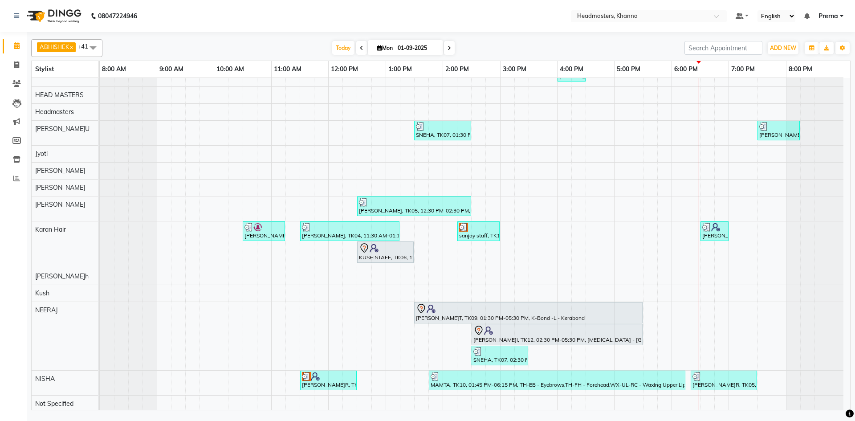
scroll to position [267, 0]
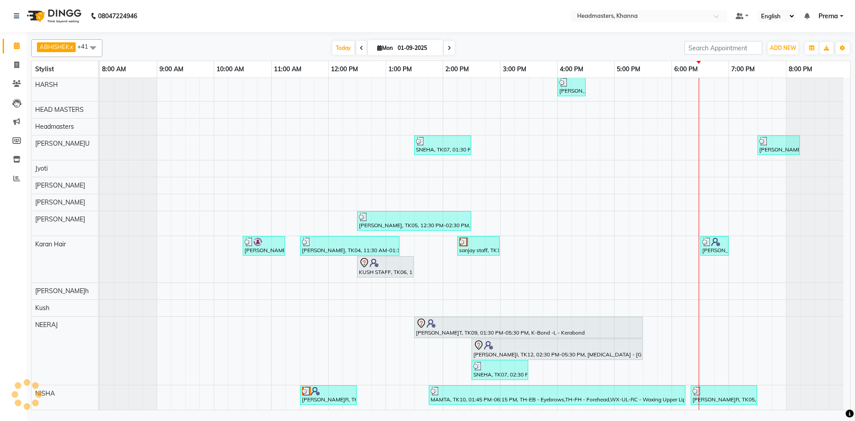
click at [220, 31] on nav "08047224946 Select Location × Headmasters, Khanna Default Panel My Panel Englis…" at bounding box center [427, 16] width 855 height 32
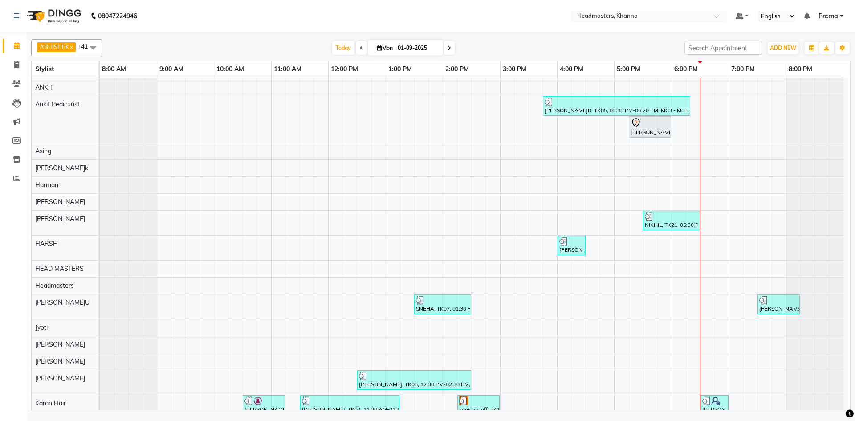
scroll to position [89, 0]
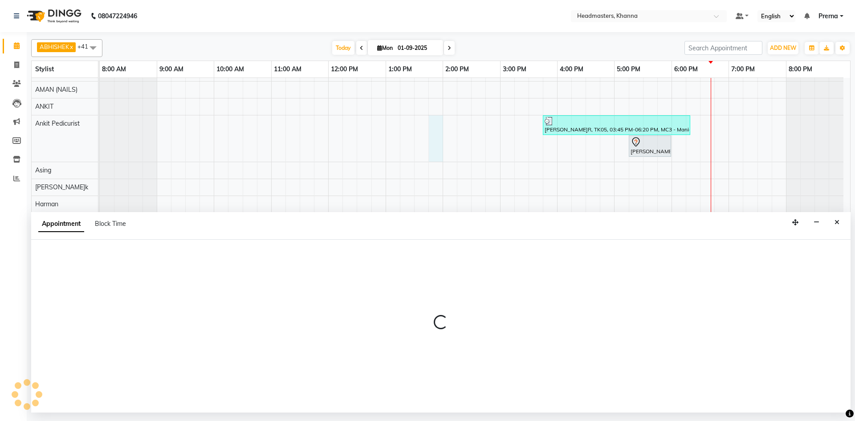
select select "69230"
select select "tentative"
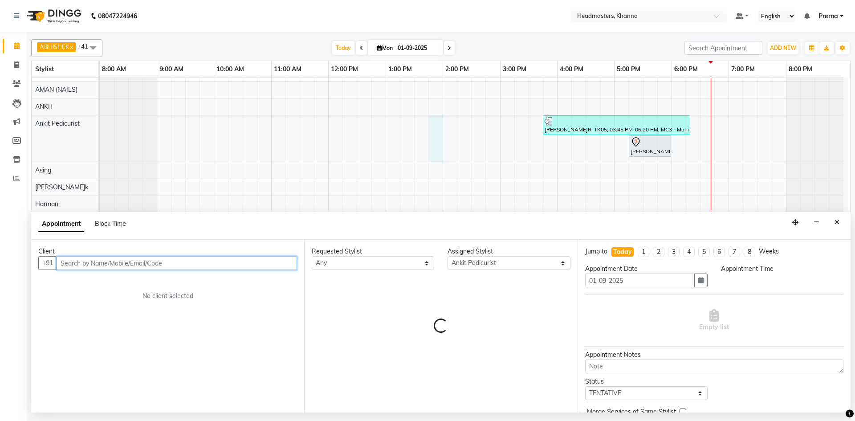
select select "825"
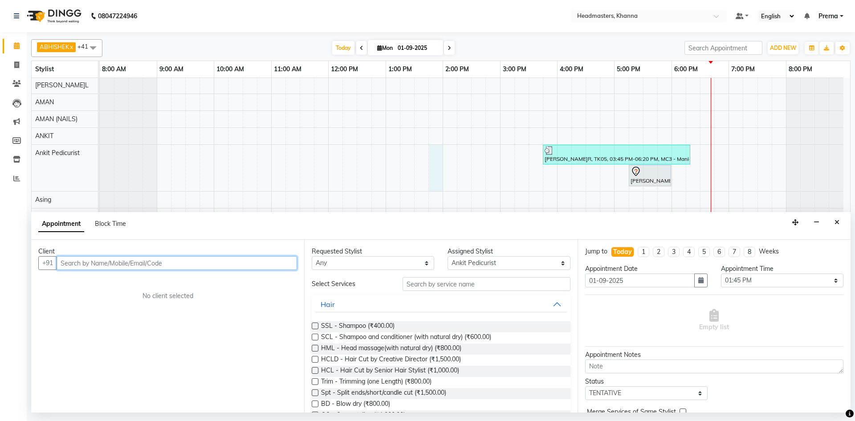
scroll to position [45, 0]
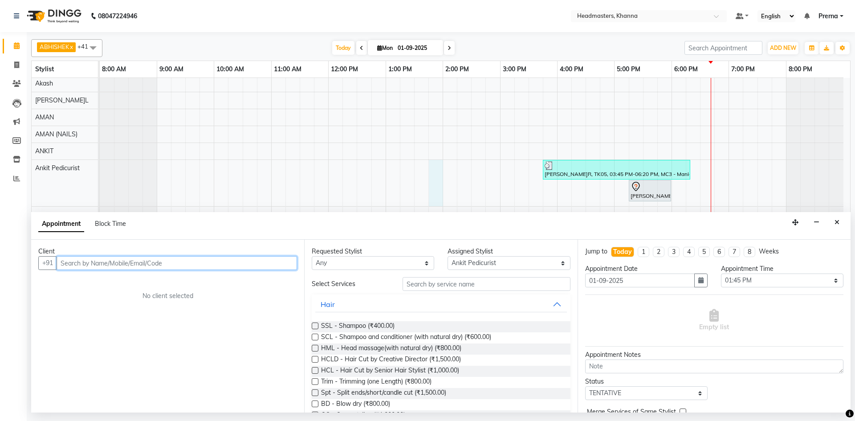
click at [153, 261] on input "text" at bounding box center [177, 263] width 240 height 14
click at [97, 258] on input "text" at bounding box center [177, 263] width 240 height 14
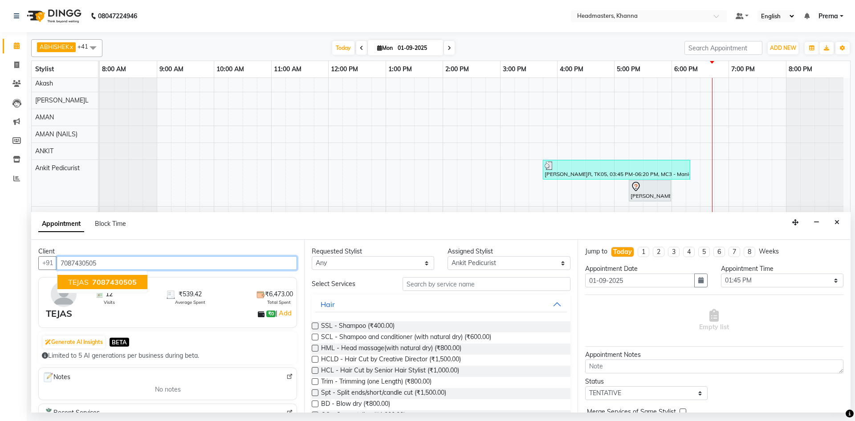
click at [118, 278] on span "7087430505" at bounding box center [114, 281] width 45 height 9
type input "7087430505"
click at [468, 254] on div "Assigned Stylist" at bounding box center [508, 251] width 122 height 9
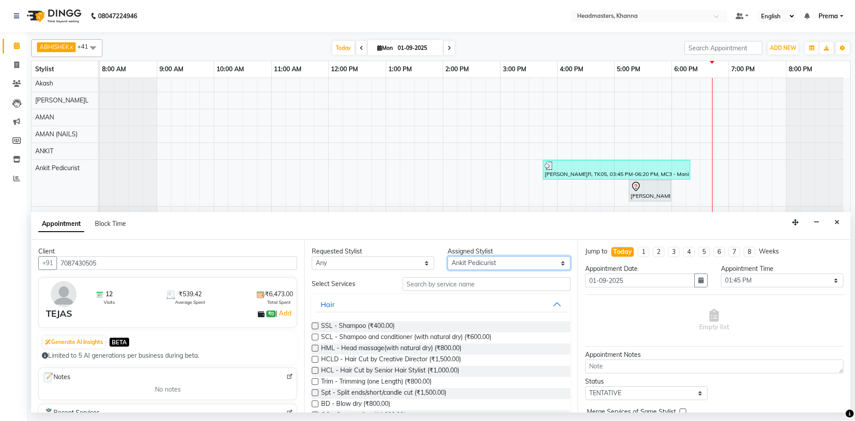
click at [462, 262] on select "Select ABHISHEK ajay Akash AKHIL AMAN AMAN (NAILS) ANKIT Ankit Pedicurist Asing…" at bounding box center [508, 263] width 122 height 14
select select "60827"
click at [462, 262] on select "Select ABHISHEK ajay Akash AKHIL AMAN AMAN (NAILS) ANKIT Ankit Pedicurist Asing…" at bounding box center [508, 263] width 122 height 14
click at [433, 279] on input "text" at bounding box center [487, 284] width 168 height 14
click at [422, 280] on input "text" at bounding box center [487, 284] width 168 height 14
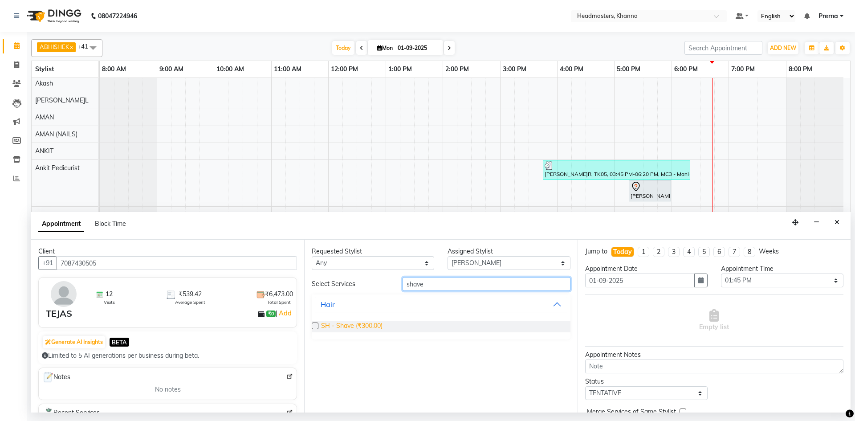
type input "shave"
click at [372, 328] on span "SH - Shave (₹300.00)" at bounding box center [351, 326] width 61 height 11
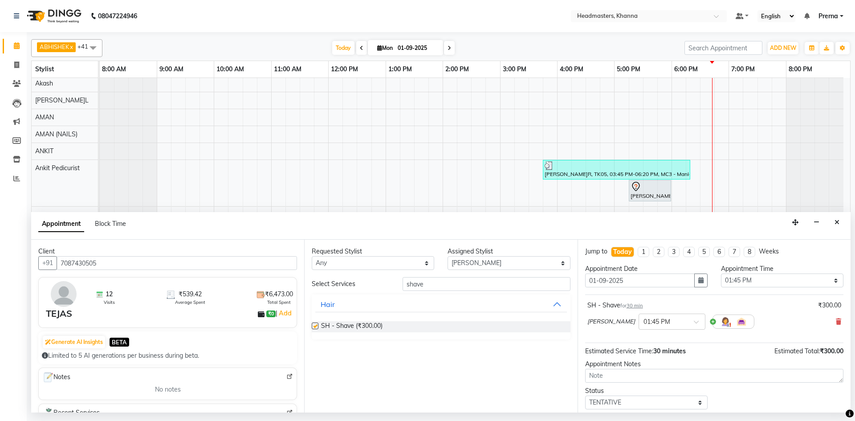
checkbox input "false"
click at [752, 279] on select "Select 09:00 AM 09:15 AM 09:30 AM 09:45 AM 10:00 AM 10:15 AM 10:30 AM 10:45 AM …" at bounding box center [782, 280] width 122 height 14
select select "1125"
click at [721, 273] on select "Select 09:00 AM 09:15 AM 09:30 AM 09:45 AM 10:00 AM 10:15 AM 10:30 AM 10:45 AM …" at bounding box center [782, 280] width 122 height 14
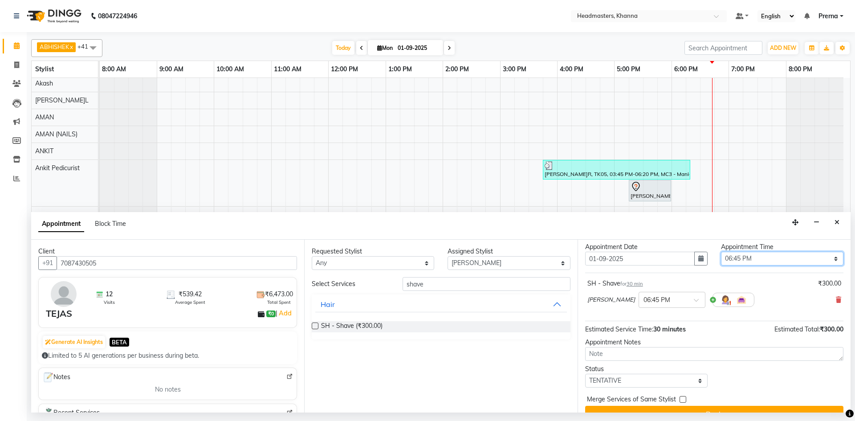
scroll to position [38, 0]
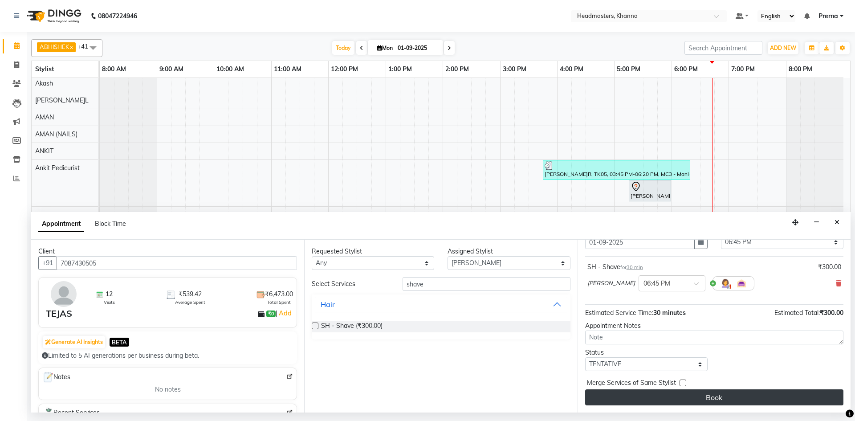
click at [712, 394] on button "Book" at bounding box center [714, 397] width 258 height 16
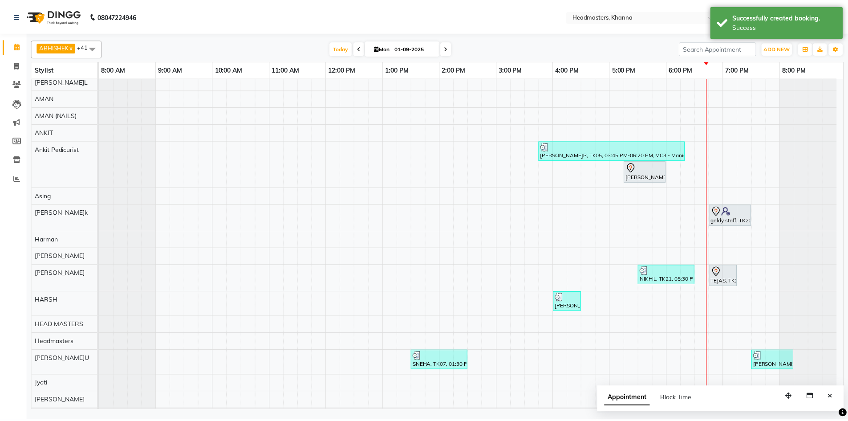
scroll to position [134, 0]
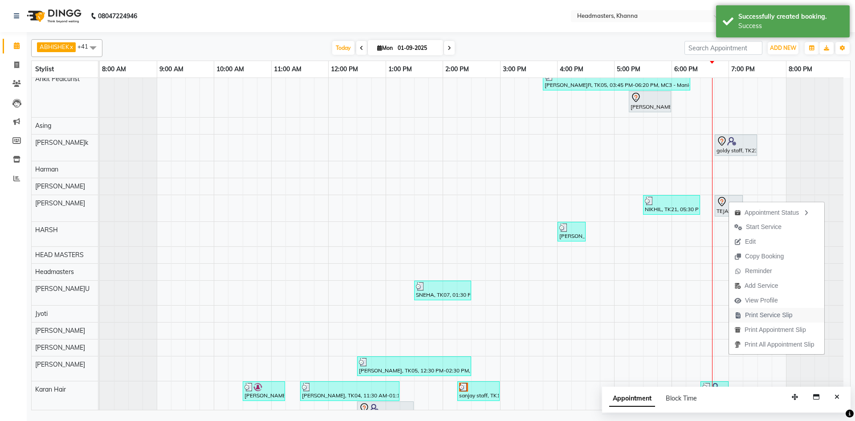
click at [761, 319] on span "Print Service Slip" at bounding box center [769, 314] width 48 height 9
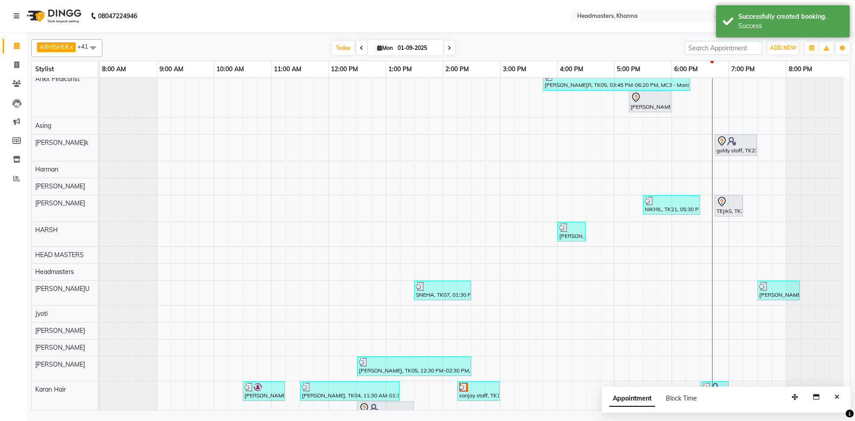
click at [357, 33] on div at bounding box center [440, 34] width 819 height 4
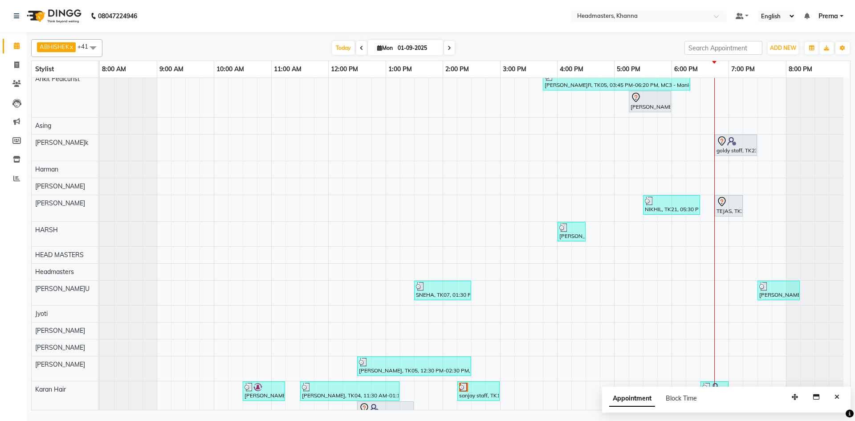
click at [498, 57] on div "ABHISHEK x ajay x Akash x AKHIL x AMAN x AMAN (NAILS) x ANKIT x Ankit Pedicuris…" at bounding box center [440, 48] width 819 height 18
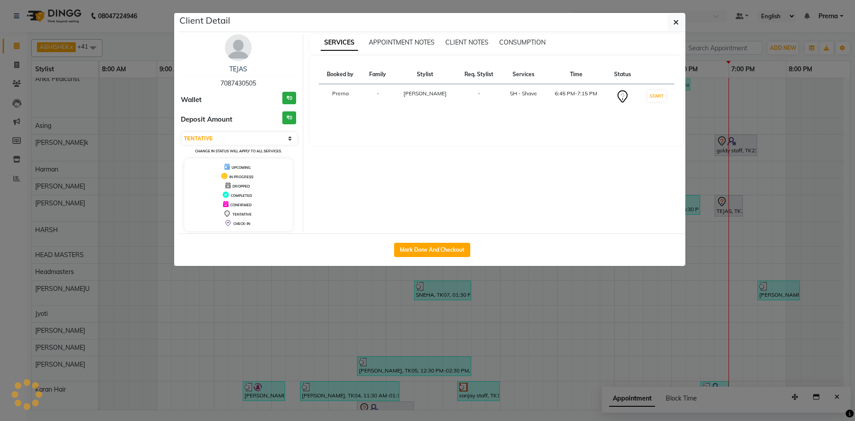
select select "3"
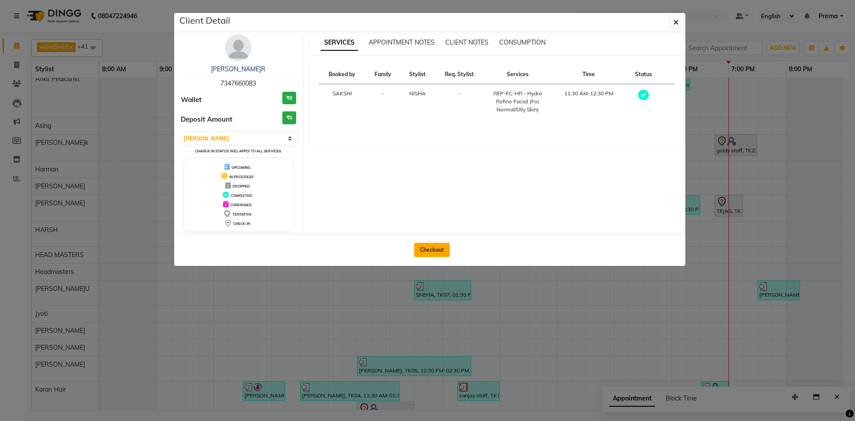
click at [436, 248] on button "Checkout" at bounding box center [432, 250] width 36 height 14
select select "service"
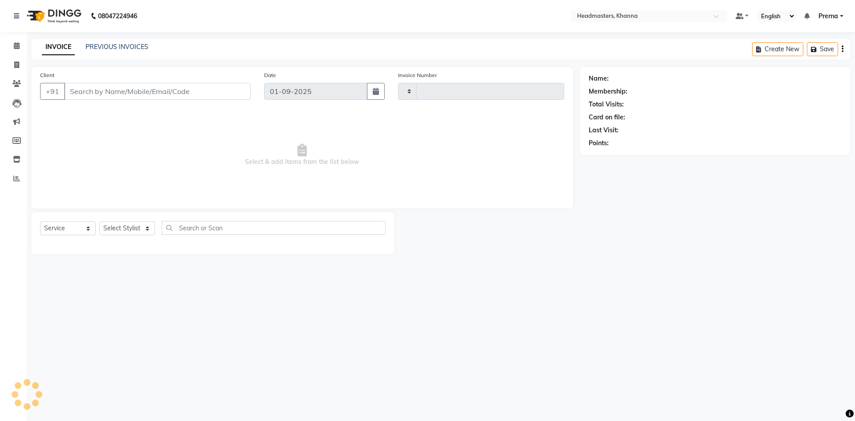
type input "5478"
select select "7138"
type input "7347660083"
select select "60807"
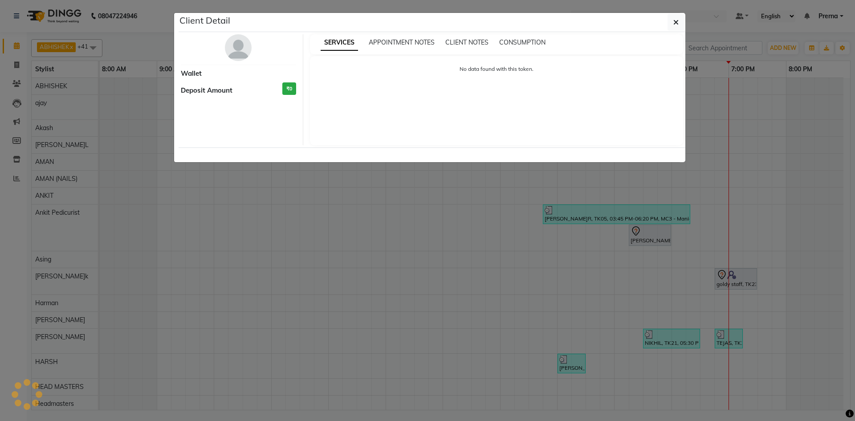
select select "3"
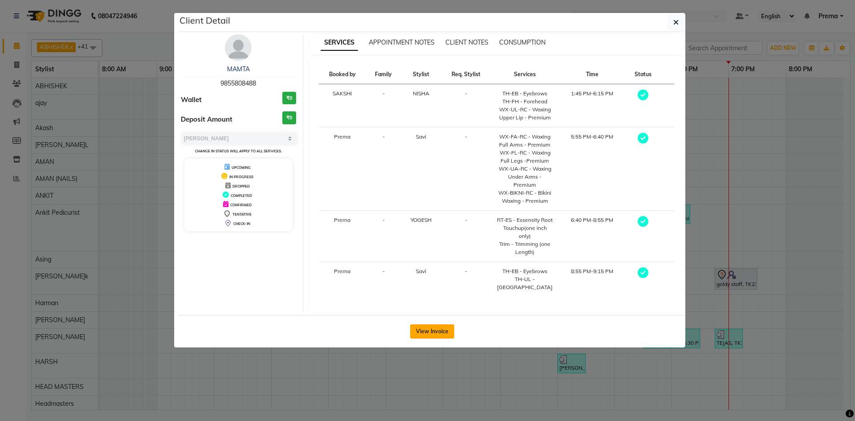
click at [415, 324] on button "View Invoice" at bounding box center [432, 331] width 44 height 14
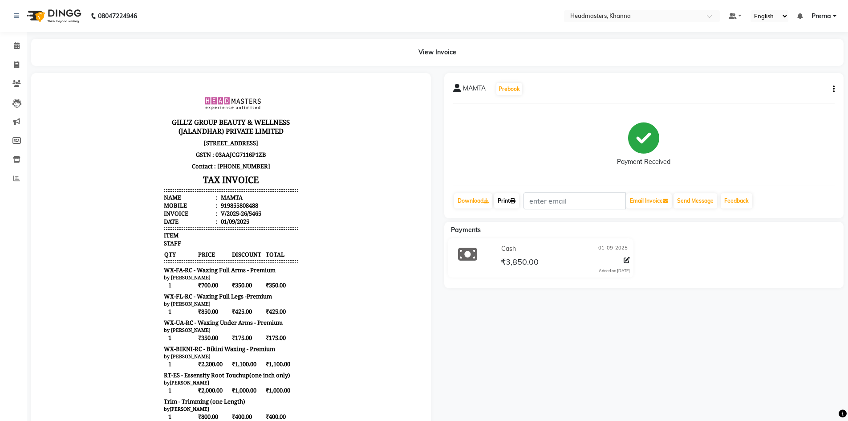
click at [500, 202] on link "Print" at bounding box center [506, 200] width 25 height 15
click at [14, 47] on icon at bounding box center [17, 45] width 6 height 7
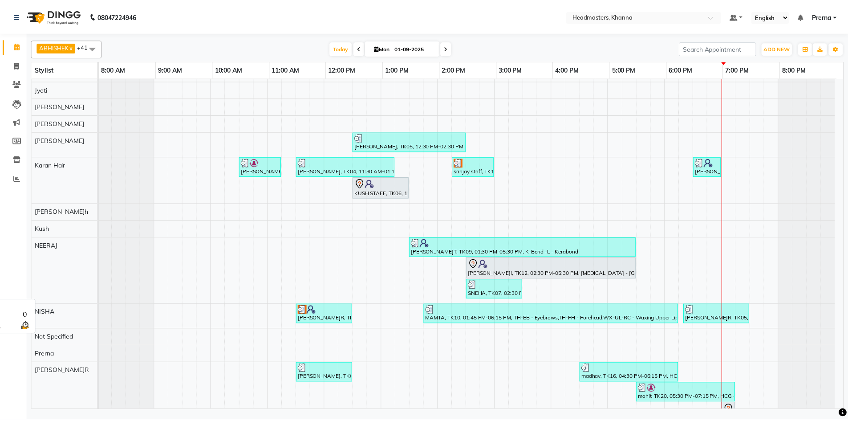
scroll to position [401, 7]
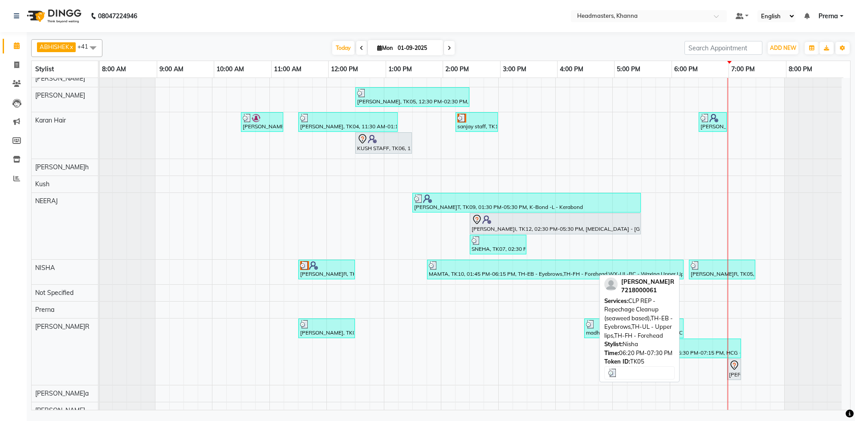
click at [701, 272] on div "[PERSON_NAME], TK05, 06:20 PM-07:30 PM, CLP REP - Repechage Cleanup (seaweed ba…" at bounding box center [722, 269] width 65 height 17
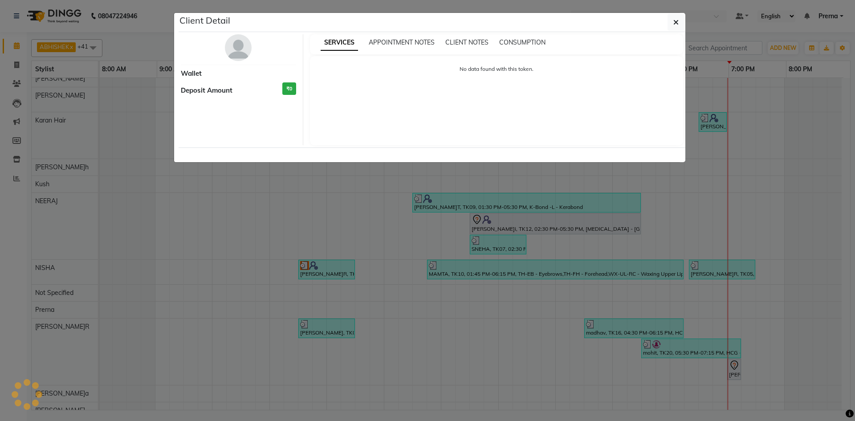
select select "3"
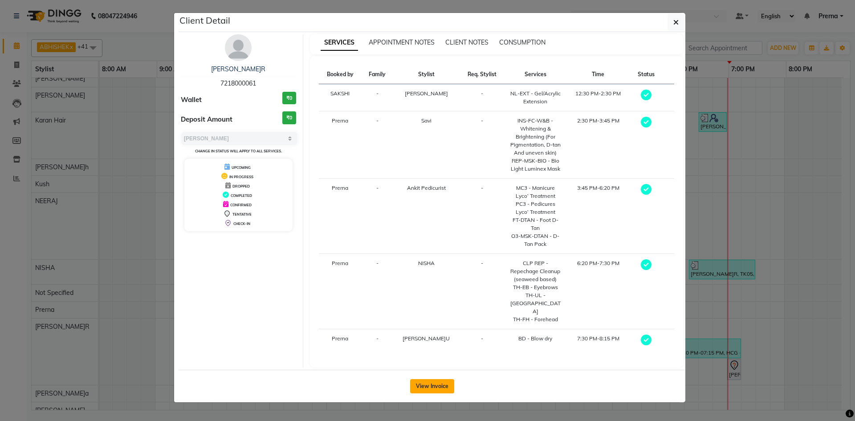
click at [436, 379] on button "View Invoice" at bounding box center [432, 386] width 44 height 14
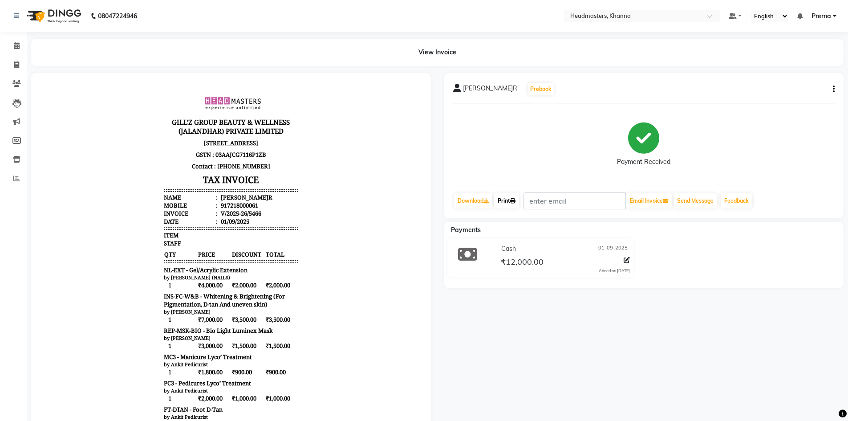
click at [508, 199] on link "Print" at bounding box center [506, 200] width 25 height 15
click at [16, 48] on icon at bounding box center [17, 45] width 6 height 7
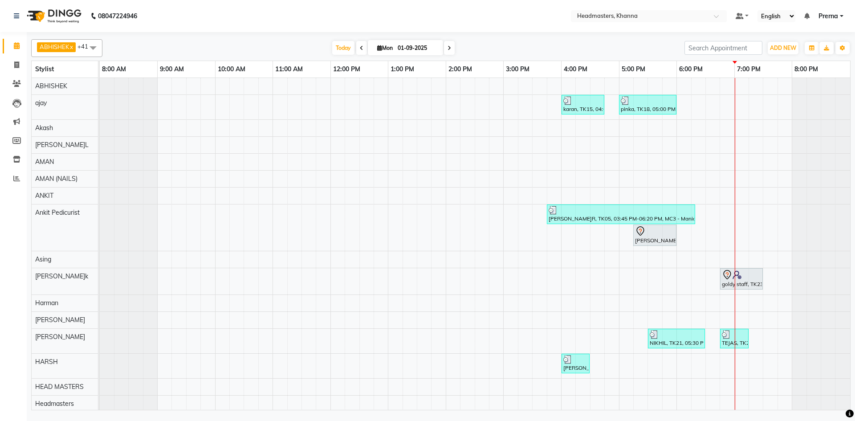
click at [181, 41] on div "Today Mon 01-09-2025" at bounding box center [393, 47] width 573 height 13
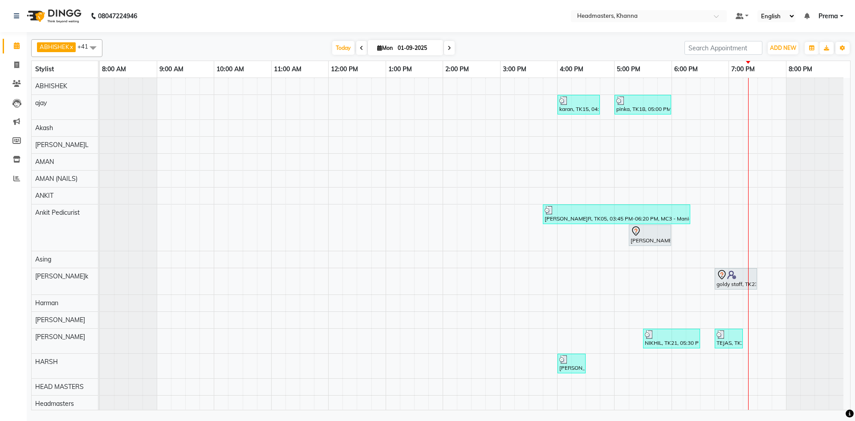
click at [659, 244] on div "rahul bansal, TK19, 05:15 PM-06:00 PM, PC1 - Pedicures Classic" at bounding box center [650, 235] width 41 height 19
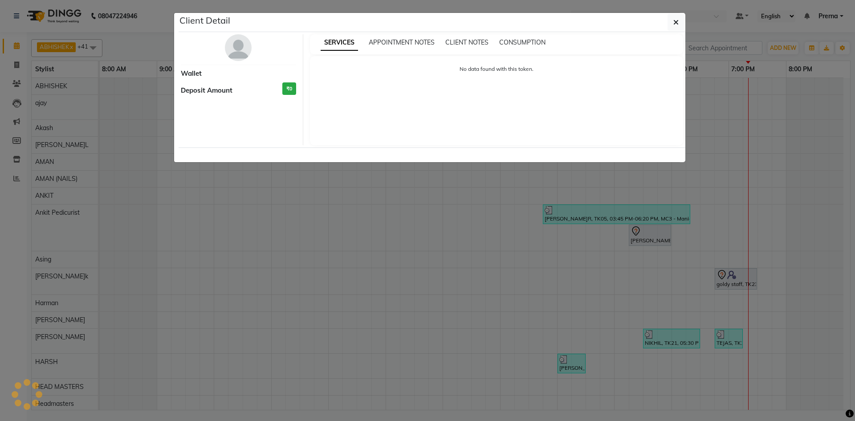
select select "7"
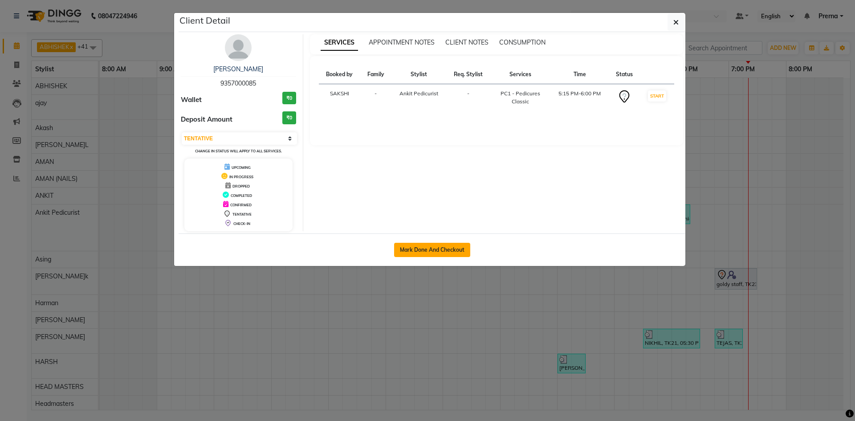
click at [435, 248] on button "Mark Done And Checkout" at bounding box center [432, 250] width 76 height 14
select select "service"
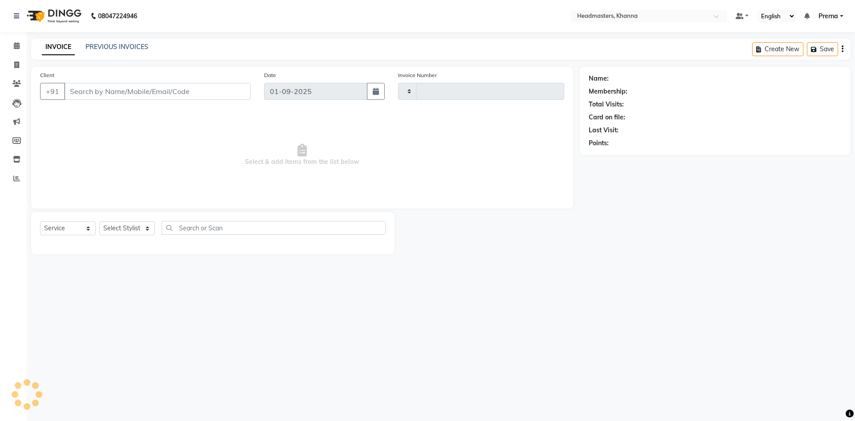
type input "5482"
select select "3"
select select "7138"
type input "9357000085"
select select "69230"
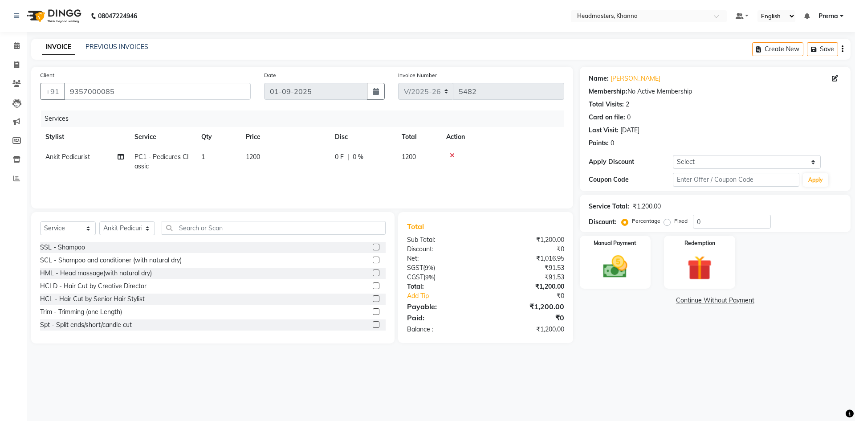
click at [257, 178] on div "Services Stylist Service Qty Price Disc Total Action Ankit Pedicurist PC1 - Ped…" at bounding box center [302, 154] width 524 height 89
click at [159, 184] on div "Services Stylist Service Qty Price Disc Total Action Ankit Pedicurist PC1 - Ped…" at bounding box center [302, 154] width 524 height 89
click at [162, 161] on td "PC1 - Pedicures Classic" at bounding box center [162, 161] width 67 height 29
select select "69230"
click at [169, 163] on span "PC1 - Pedicures Classic" at bounding box center [176, 160] width 68 height 8
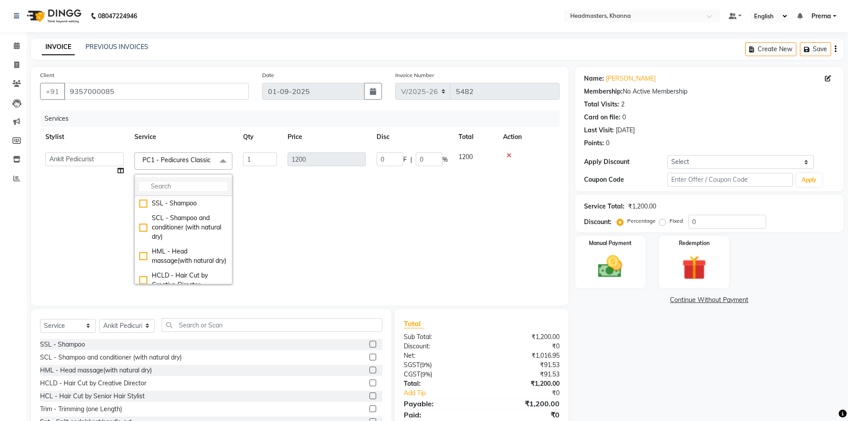
click at [167, 191] on input "multiselect-search" at bounding box center [183, 186] width 88 height 9
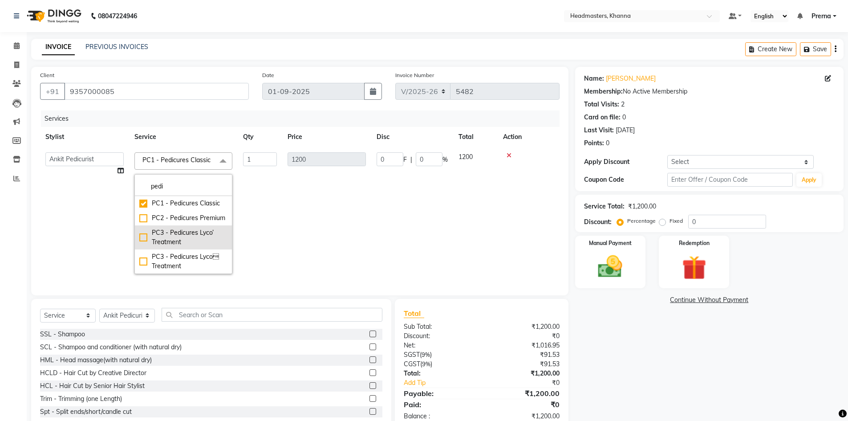
type input "pedi"
click at [162, 239] on div "PC3 - Pedicures Lyco’ Treatment" at bounding box center [183, 237] width 88 height 19
checkbox input "false"
checkbox input "true"
type input "2000"
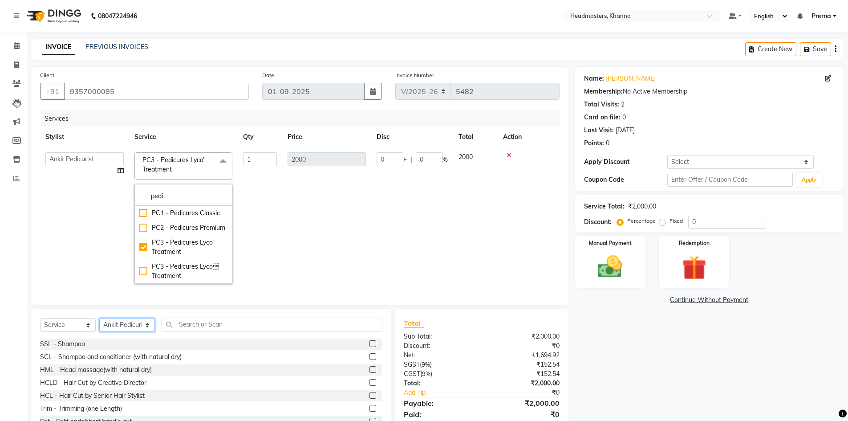
click at [112, 328] on select "Select Stylist ABHISHEK ajay Akash AKHIL AMAN AMAN (NAILS) ANKIT Ankit Pedicuri…" at bounding box center [127, 325] width 56 height 14
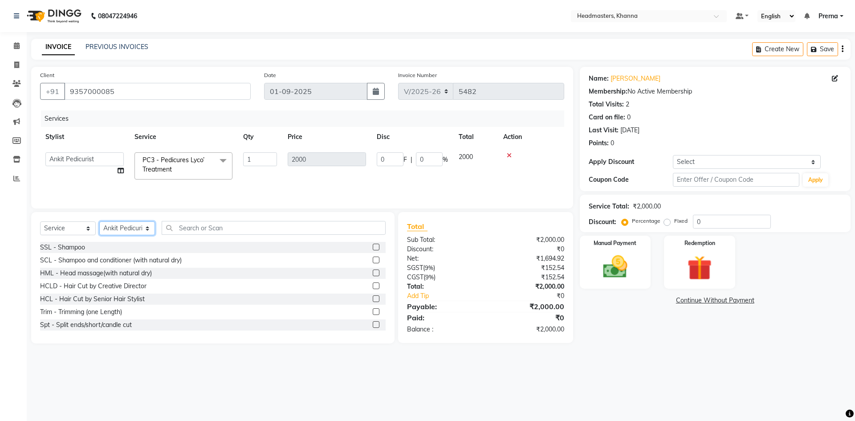
select select "64064"
click at [99, 221] on select "Select Stylist ABHISHEK ajay Akash AKHIL AMAN AMAN (NAILS) ANKIT Ankit Pedicuri…" at bounding box center [127, 228] width 56 height 14
click at [187, 222] on input "text" at bounding box center [274, 228] width 224 height 14
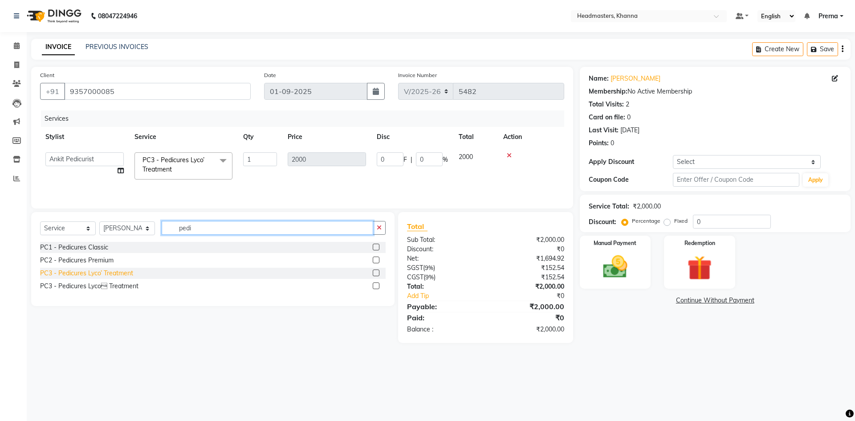
type input "pedi"
click at [103, 274] on div "PC3 - Pedicures Lyco’ Treatment" at bounding box center [86, 272] width 93 height 9
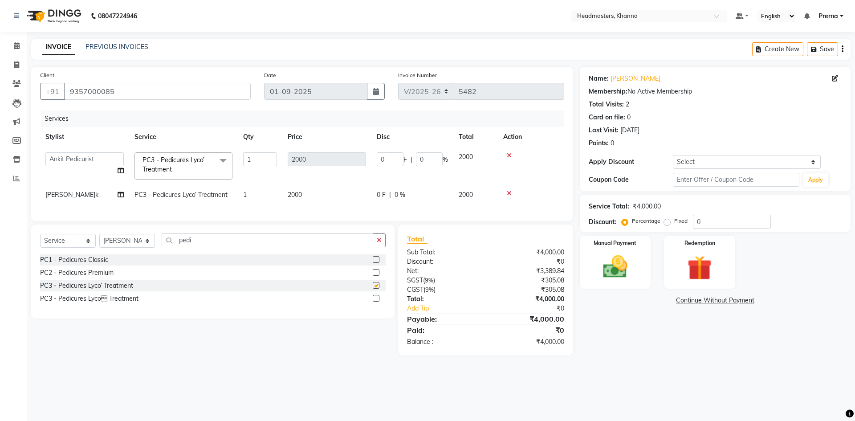
checkbox input "false"
click at [130, 248] on select "Select Stylist ABHISHEK ajay Akash AKHIL AMAN AMAN (NAILS) ANKIT Ankit Pedicuri…" at bounding box center [127, 241] width 56 height 14
select select "60833"
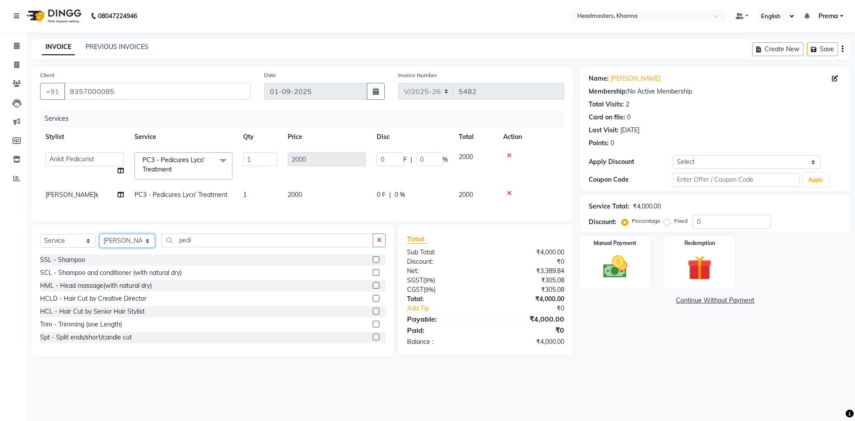
click at [130, 248] on select "Select Stylist ABHISHEK ajay Akash AKHIL AMAN AMAN (NAILS) ANKIT Ankit Pedicuri…" at bounding box center [127, 241] width 56 height 14
click at [224, 254] on div "Select Service Product Membership Package Voucher Prepaid Gift Card Select Styl…" at bounding box center [213, 243] width 346 height 21
click at [203, 247] on input "pedi" at bounding box center [267, 240] width 211 height 14
type input "p"
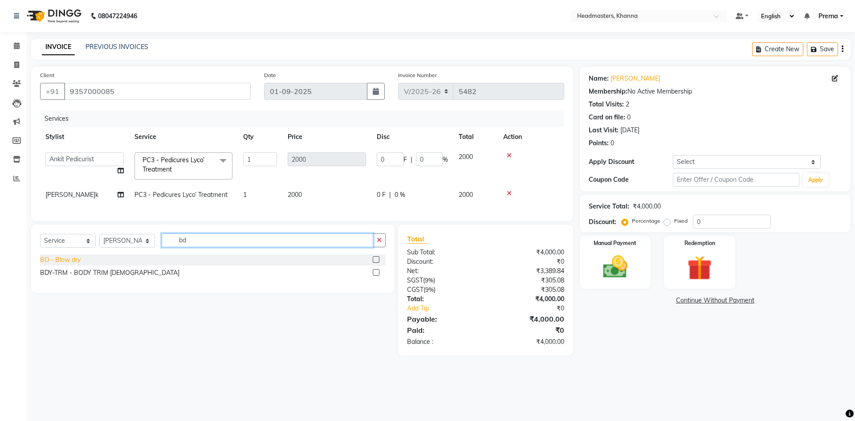
type input "bd"
click at [51, 263] on div "BD - Blow dry" at bounding box center [60, 259] width 41 height 9
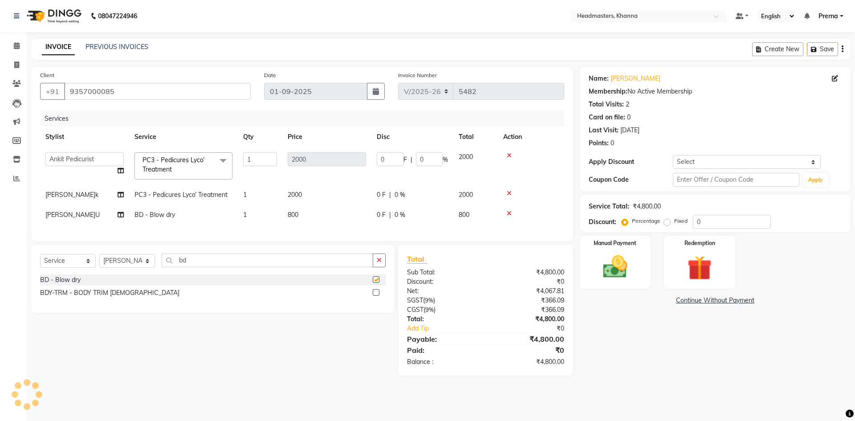
checkbox input "false"
click at [209, 267] on input "bd" at bounding box center [267, 260] width 211 height 14
click at [117, 265] on select "Select Stylist ABHISHEK ajay Akash AKHIL AMAN AMAN (NAILS) ANKIT Ankit Pedicuri…" at bounding box center [127, 261] width 56 height 14
select select "60819"
click at [117, 265] on select "Select Stylist ABHISHEK ajay Akash AKHIL AMAN AMAN (NAILS) ANKIT Ankit Pedicuri…" at bounding box center [127, 261] width 56 height 14
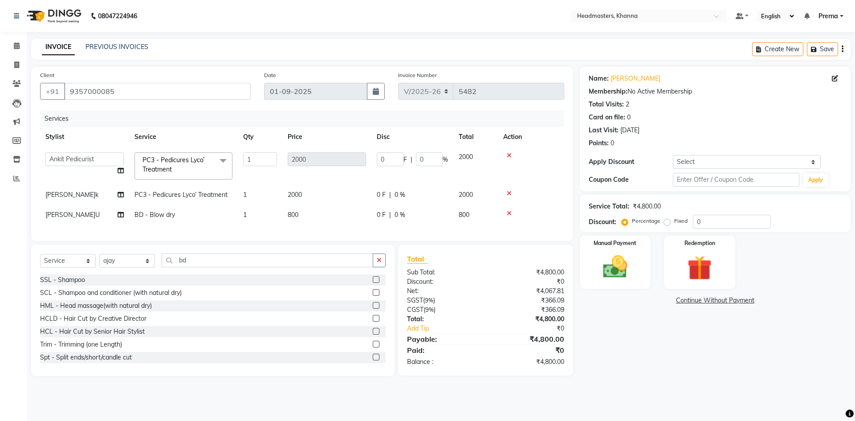
click at [189, 257] on div "Select Service Product Membership Package Voucher Prepaid Gift Card Select Styl…" at bounding box center [212, 309] width 363 height 131
click at [196, 267] on input "bd" at bounding box center [267, 260] width 211 height 14
type input "b"
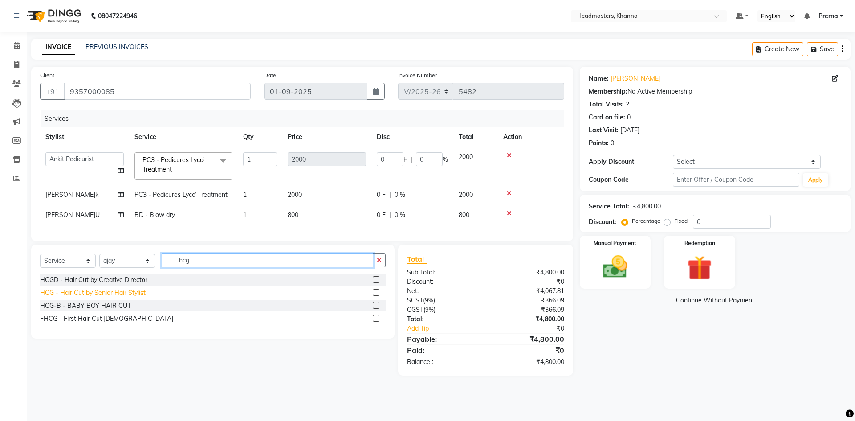
type input "hcg"
click at [100, 297] on div "HCG - Hair Cut by Senior Hair Stylist" at bounding box center [93, 292] width 106 height 9
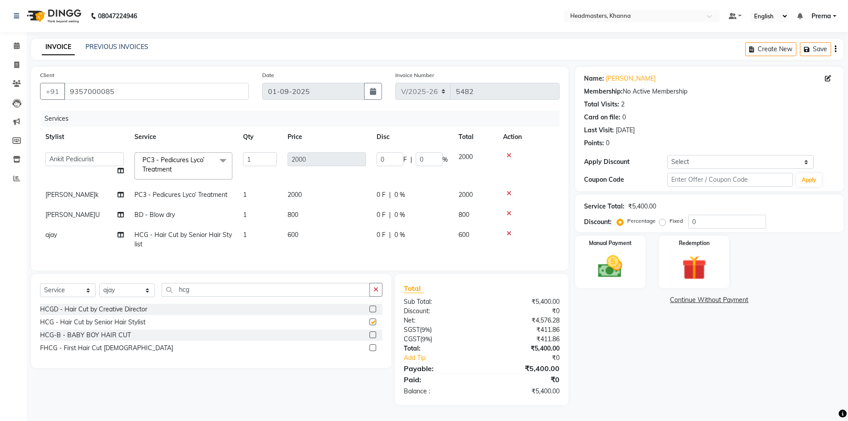
checkbox input "false"
click at [232, 289] on input "hcg" at bounding box center [266, 290] width 208 height 14
type input "h"
type input "brd"
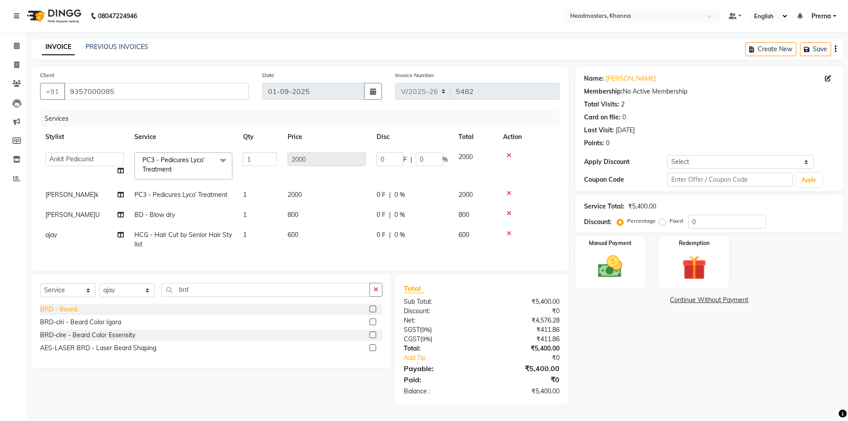
click at [62, 312] on div "BRD - Beard" at bounding box center [58, 309] width 37 height 9
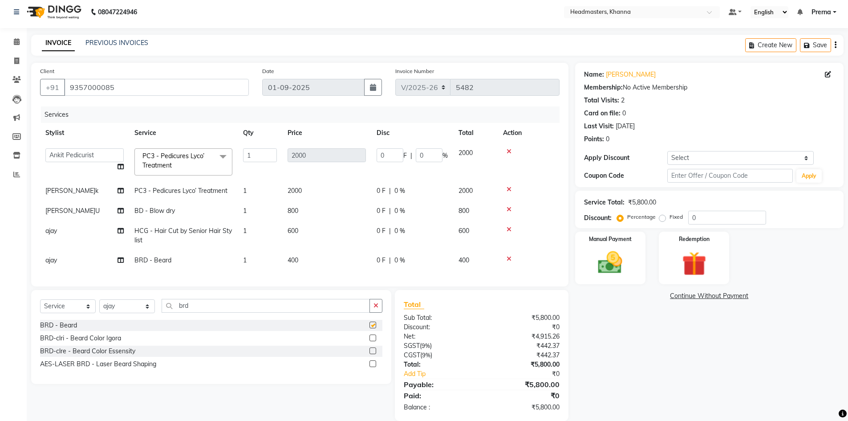
checkbox input "false"
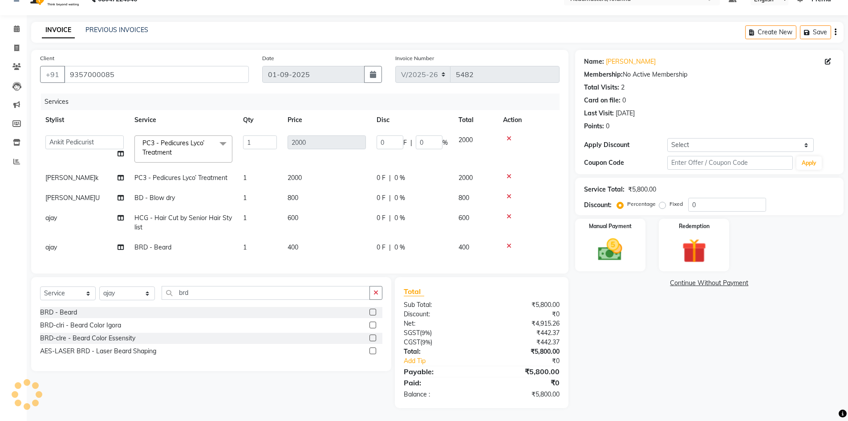
scroll to position [24, 0]
click at [720, 197] on input "0" at bounding box center [727, 204] width 78 height 14
type input "05"
type input "100"
type input "5"
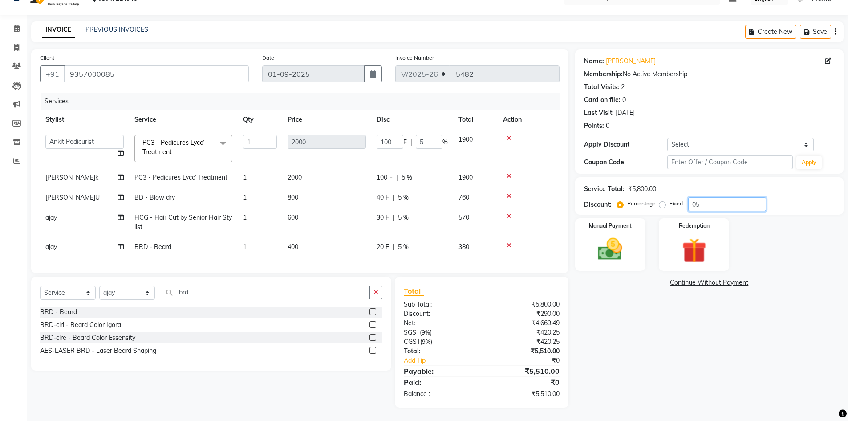
type input "050"
type input "1000"
type input "50"
type input "050"
click at [622, 240] on img at bounding box center [610, 249] width 41 height 29
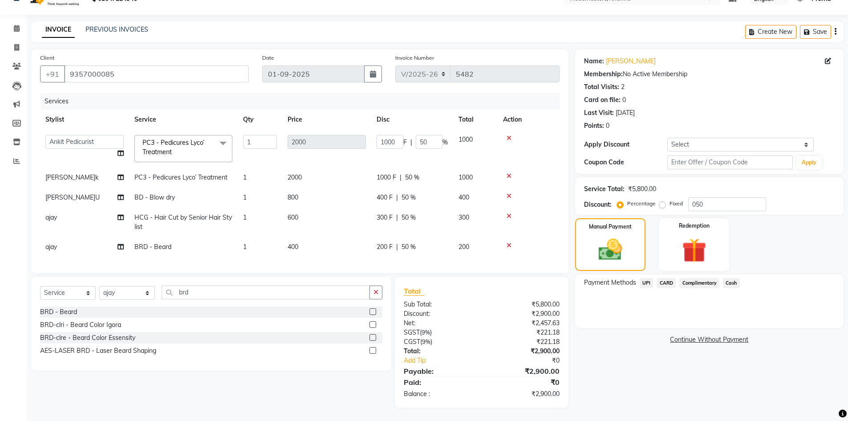
click at [643, 278] on span "UPI" at bounding box center [647, 283] width 14 height 10
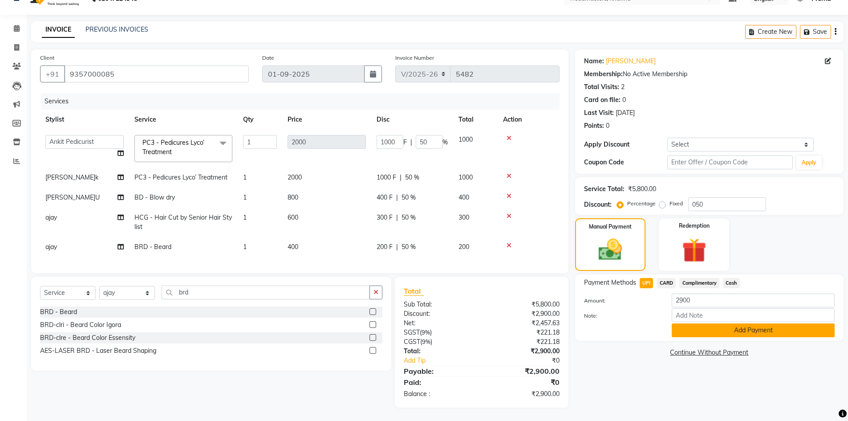
click at [716, 323] on button "Add Payment" at bounding box center [753, 330] width 163 height 14
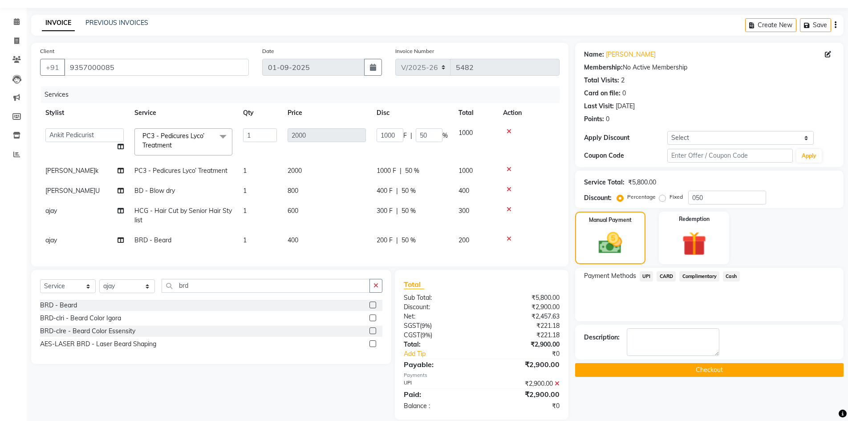
scroll to position [43, 0]
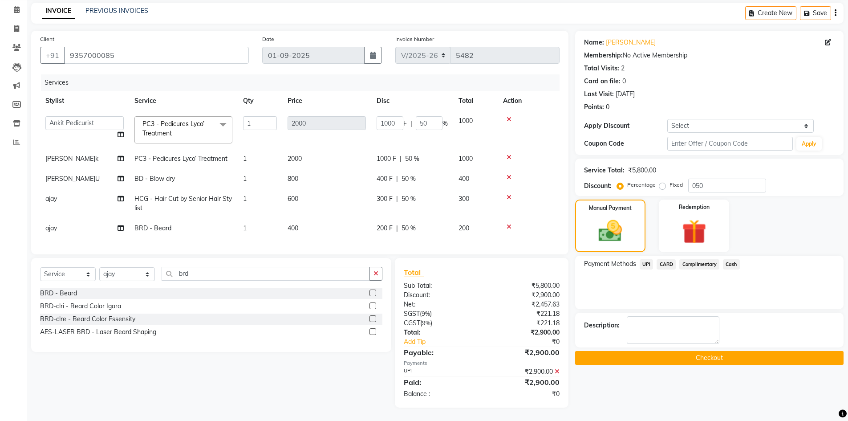
click at [708, 355] on button "Checkout" at bounding box center [709, 358] width 268 height 14
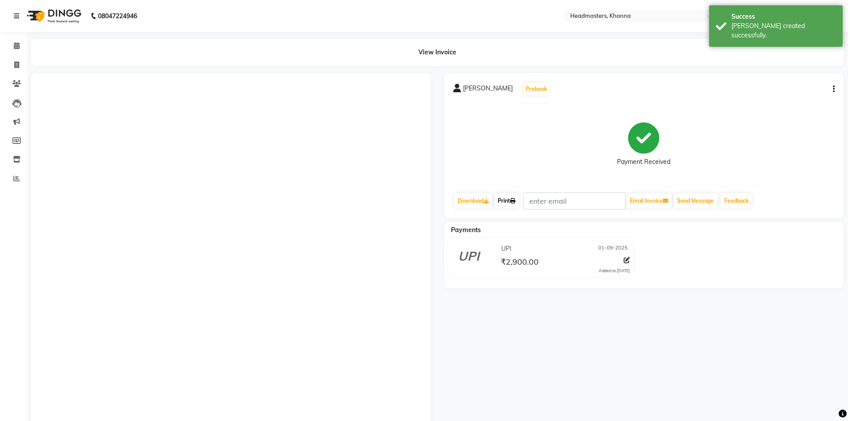
click at [516, 200] on icon at bounding box center [512, 200] width 5 height 5
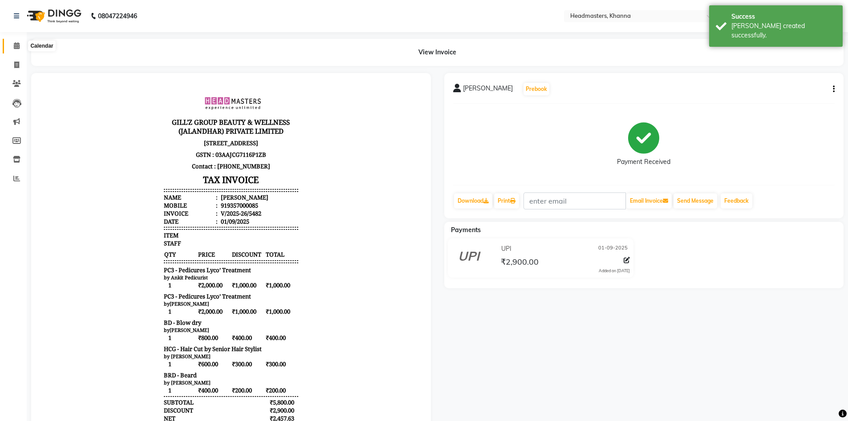
click at [16, 45] on icon at bounding box center [17, 45] width 6 height 7
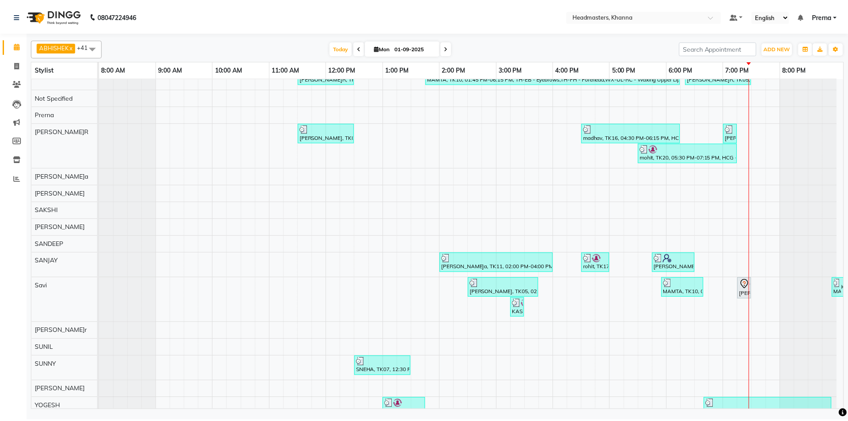
scroll to position [661, 0]
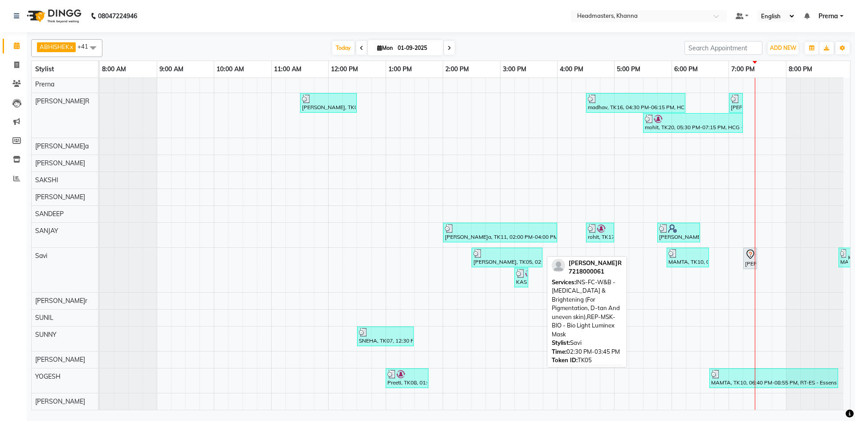
click at [495, 250] on div at bounding box center [506, 253] width 67 height 9
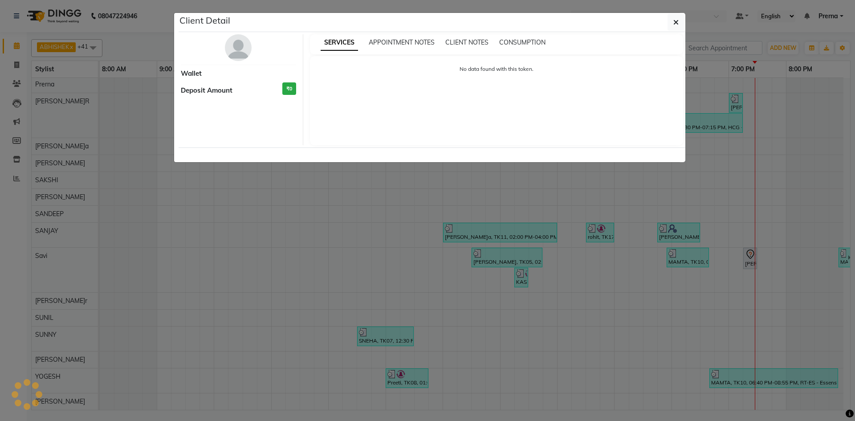
select select "3"
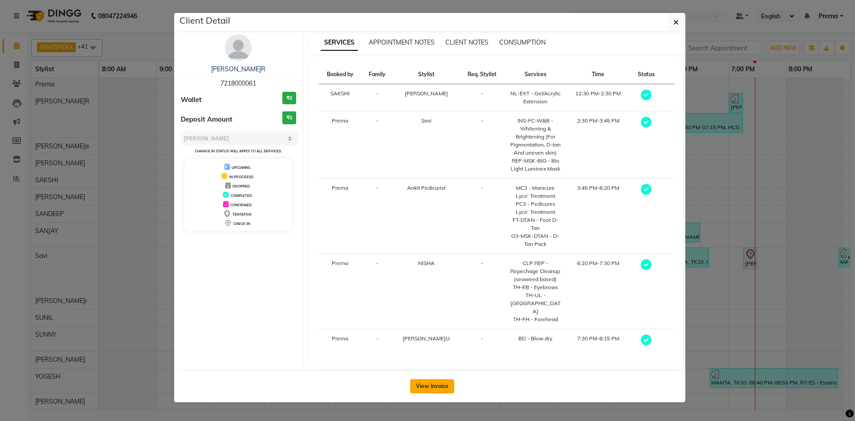
click at [435, 379] on button "View Invoice" at bounding box center [432, 386] width 44 height 14
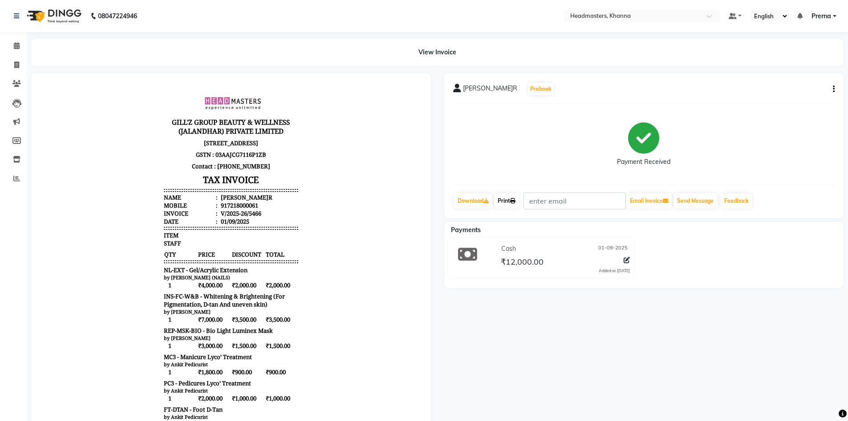
click at [502, 197] on link "Print" at bounding box center [506, 200] width 25 height 15
click at [287, 75] on div at bounding box center [231, 388] width 400 height 630
click at [360, 75] on div at bounding box center [231, 388] width 400 height 630
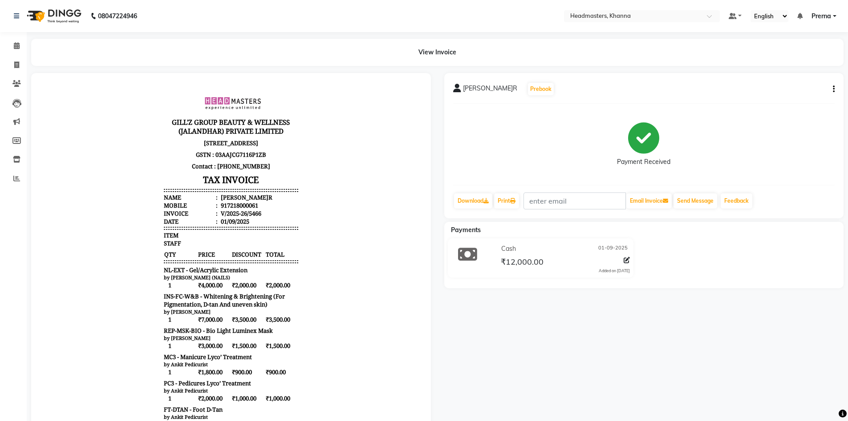
click at [721, 388] on div "YASHVEER Prebook Payment Received Download Print Email Invoice Send Message Fee…" at bounding box center [644, 388] width 413 height 630
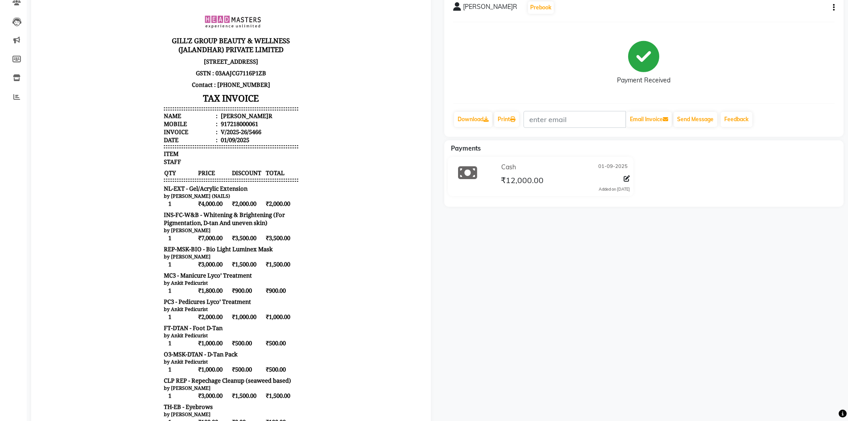
scroll to position [35, 0]
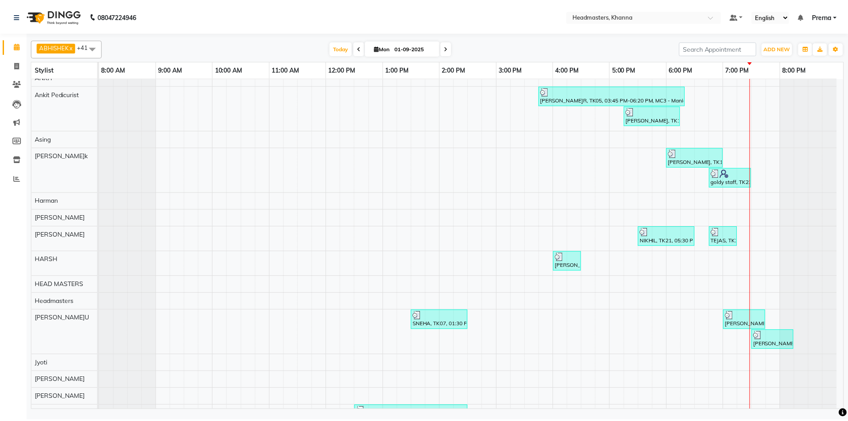
scroll to position [140, 0]
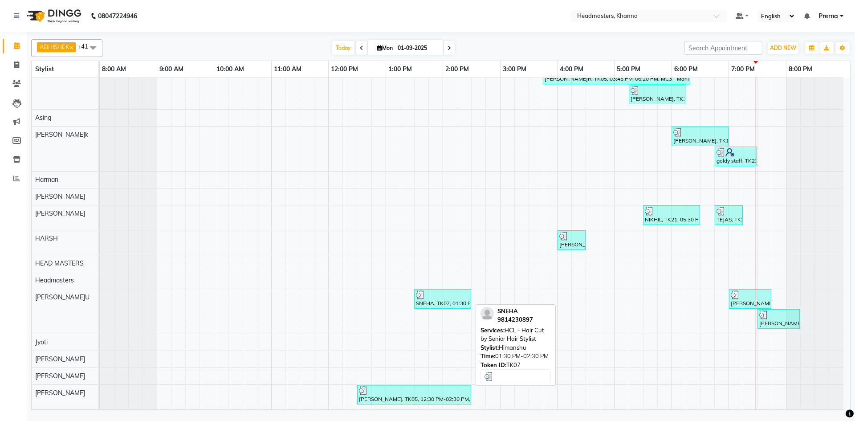
click at [435, 297] on div at bounding box center [442, 294] width 53 height 9
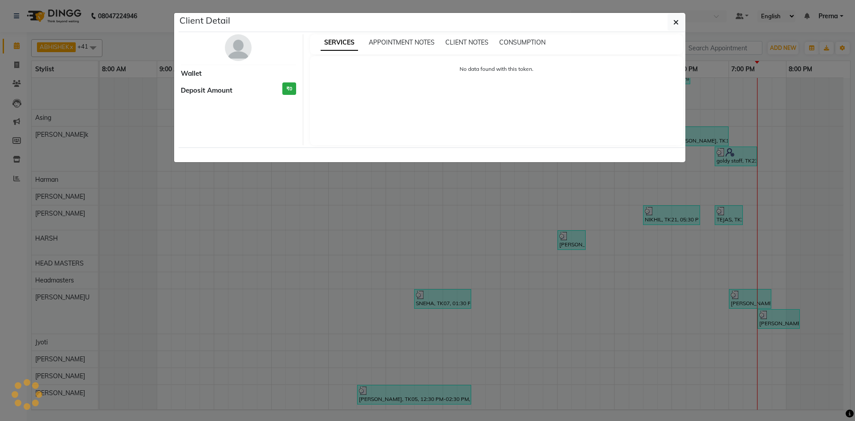
select select "3"
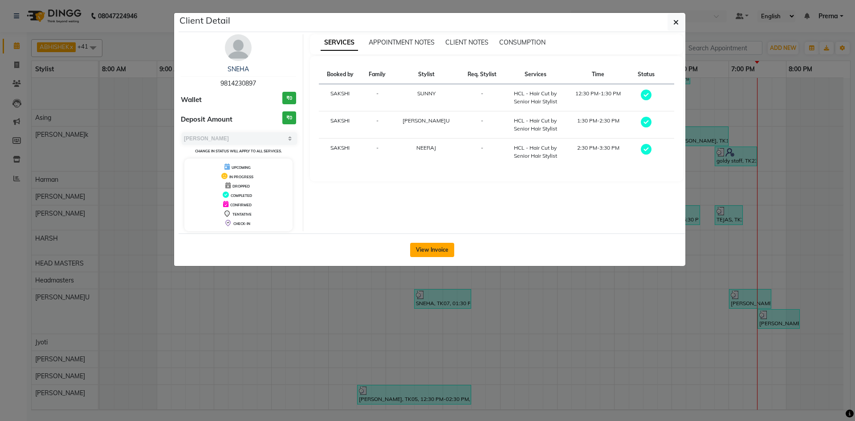
click at [434, 250] on button "View Invoice" at bounding box center [432, 250] width 44 height 14
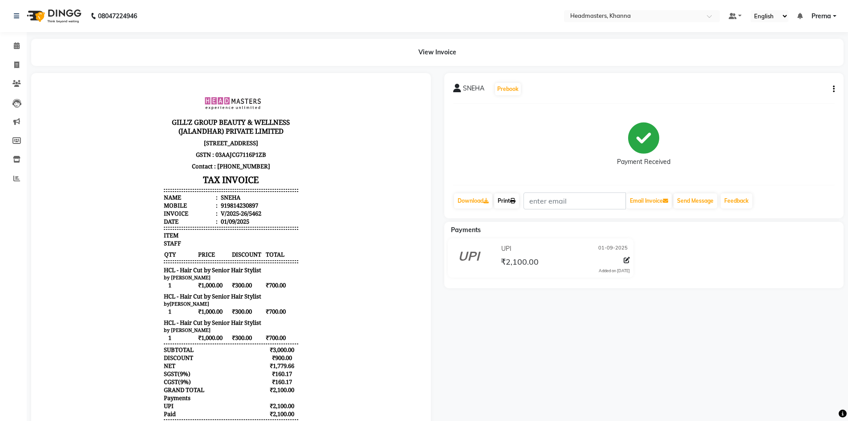
click at [511, 202] on link "Print" at bounding box center [506, 200] width 25 height 15
click at [508, 199] on link "Print" at bounding box center [506, 200] width 25 height 15
click at [398, 231] on body "GILL'Z GROUP BEAUTY & WELLNESS (JALANDHAR) PRIVATE LIMITED SCO-15, GROUND FLOOR…" at bounding box center [231, 263] width 375 height 357
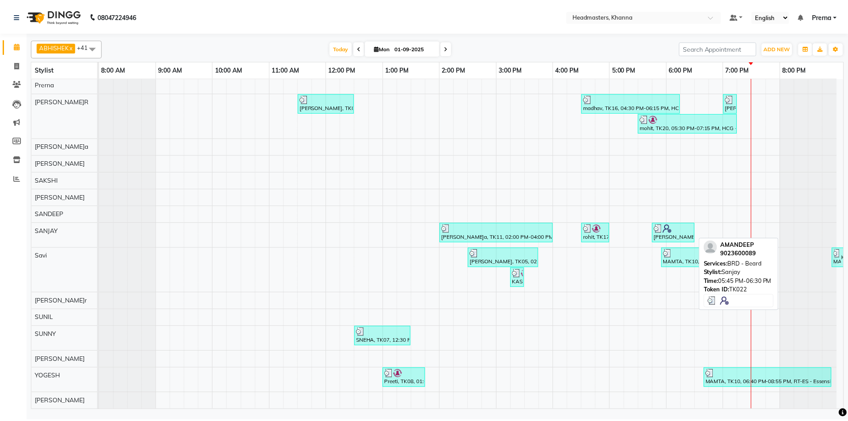
scroll to position [667, 0]
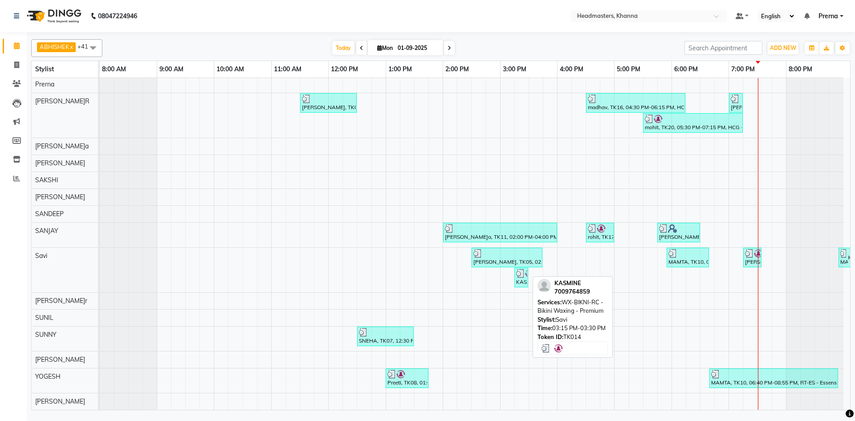
click at [519, 274] on div "KASMINE, TK14, 03:15 PM-03:30 PM, WX-BIKNI-RC - Bikini Waxing - Premium" at bounding box center [521, 277] width 12 height 17
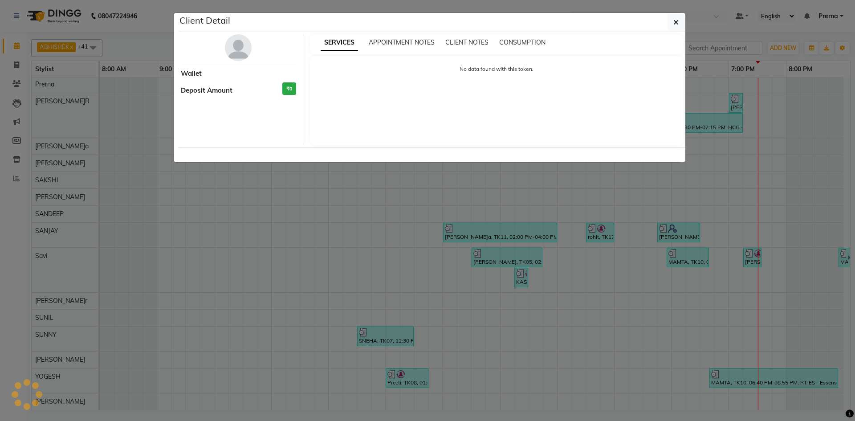
select select "3"
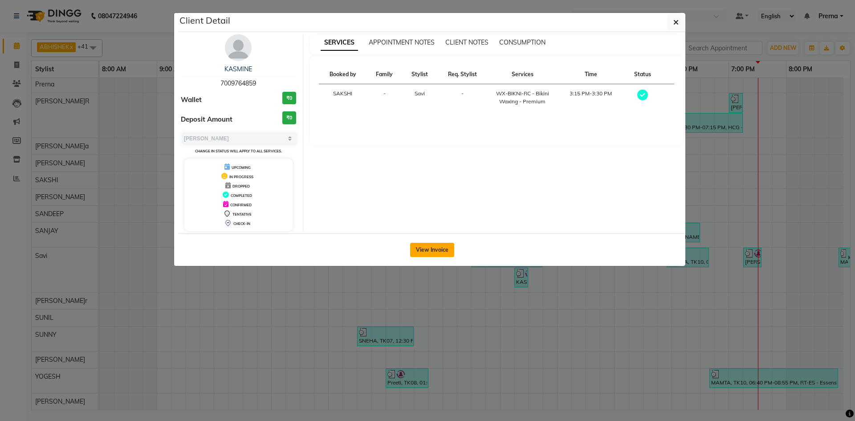
click at [438, 244] on button "View Invoice" at bounding box center [432, 250] width 44 height 14
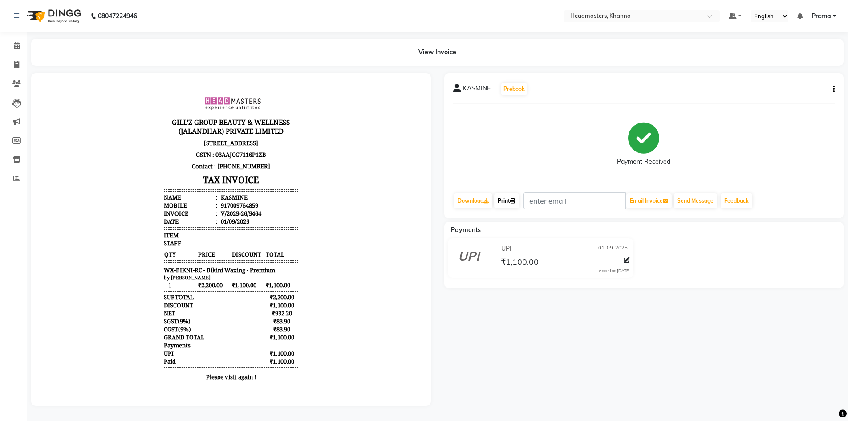
click at [504, 199] on link "Print" at bounding box center [506, 200] width 25 height 15
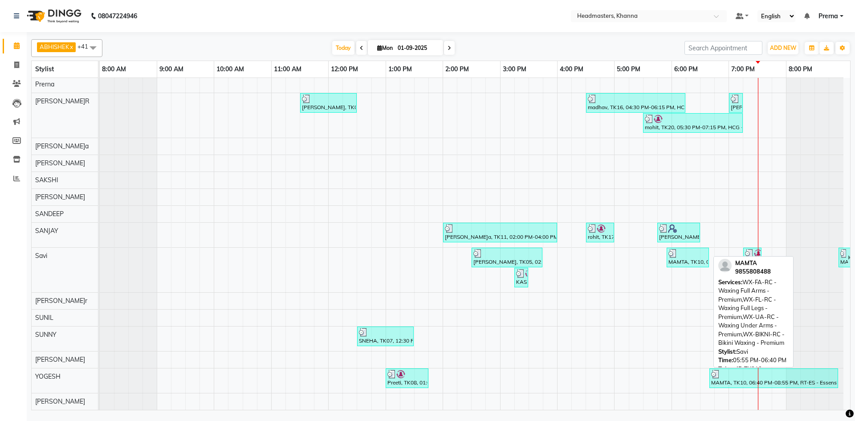
click at [687, 256] on div "MAMTA, TK10, 05:55 PM-06:40 PM, WX-FA-RC - Waxing Full Arms - Premium,WX-FL-RC …" at bounding box center [687, 257] width 41 height 17
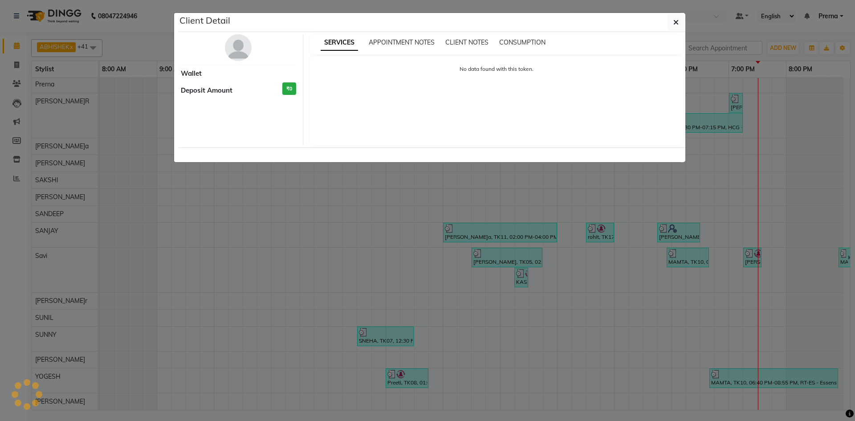
select select "3"
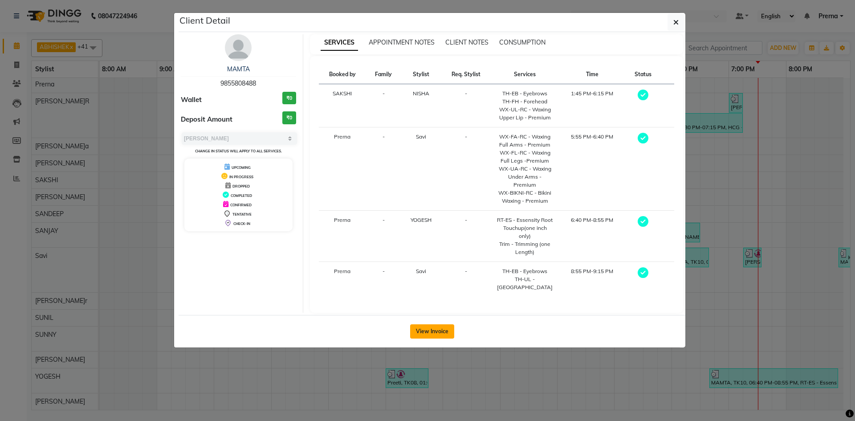
click at [446, 324] on button "View Invoice" at bounding box center [432, 331] width 44 height 14
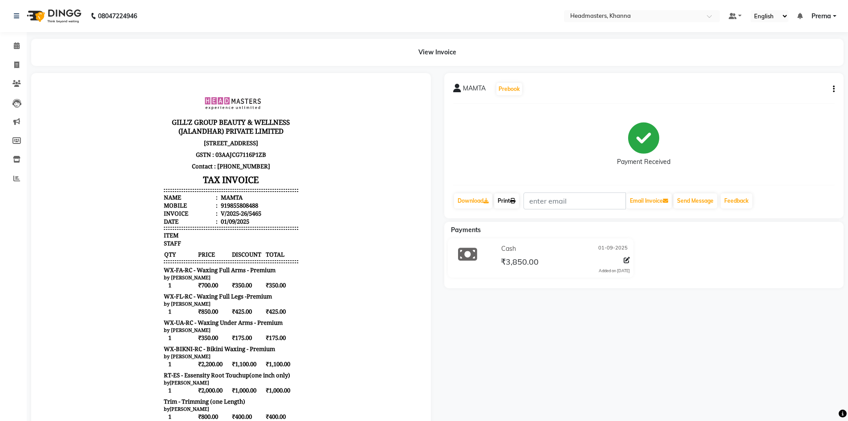
click at [510, 203] on link "Print" at bounding box center [506, 200] width 25 height 15
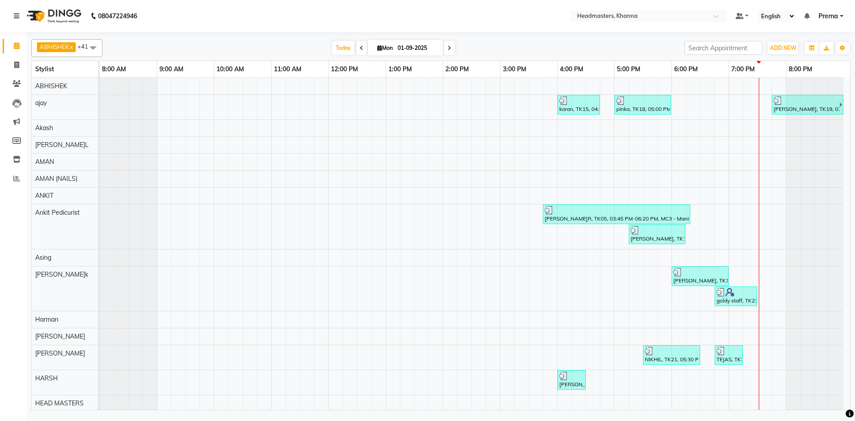
scroll to position [45, 0]
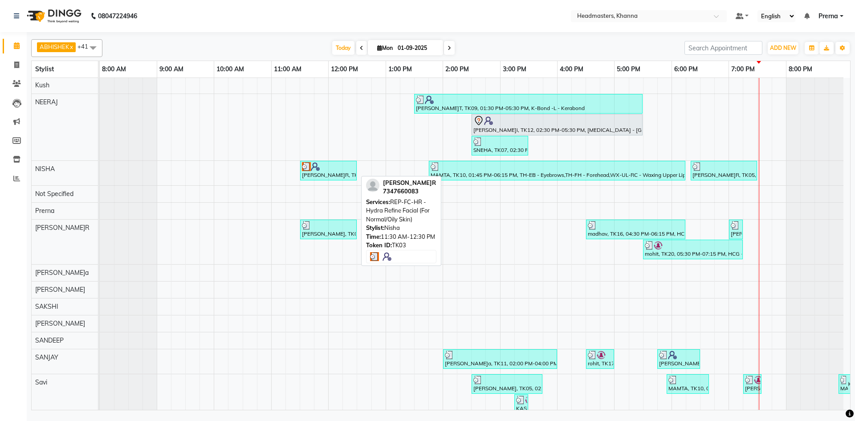
click at [307, 164] on img at bounding box center [306, 166] width 9 height 9
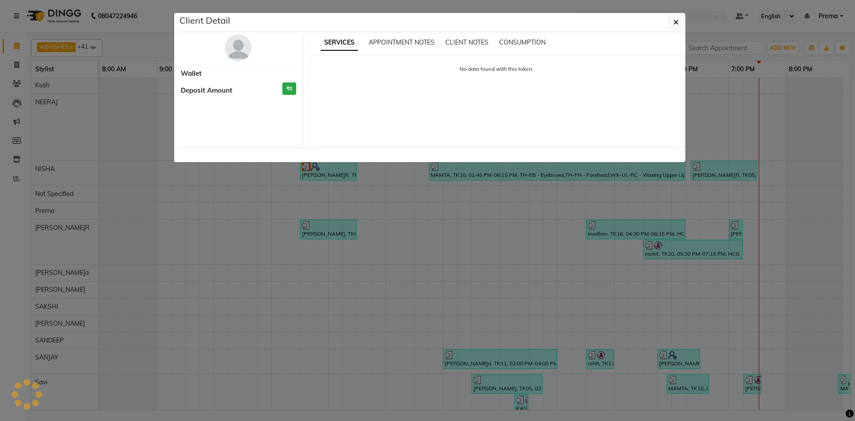
select select "3"
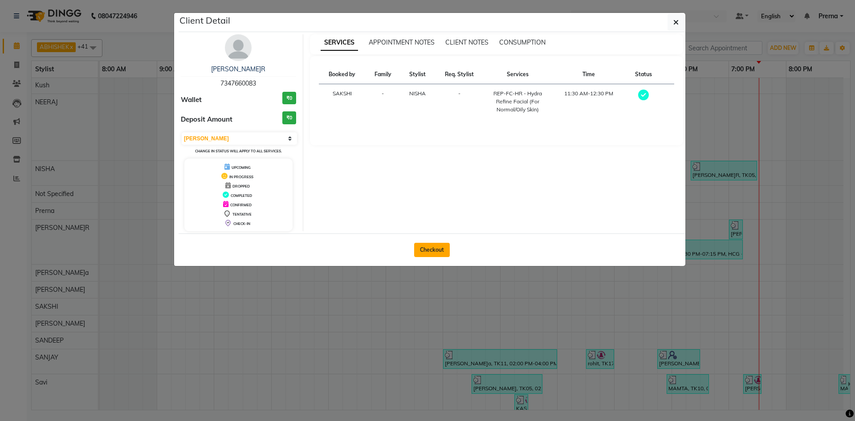
click at [428, 245] on button "Checkout" at bounding box center [432, 250] width 36 height 14
select select "service"
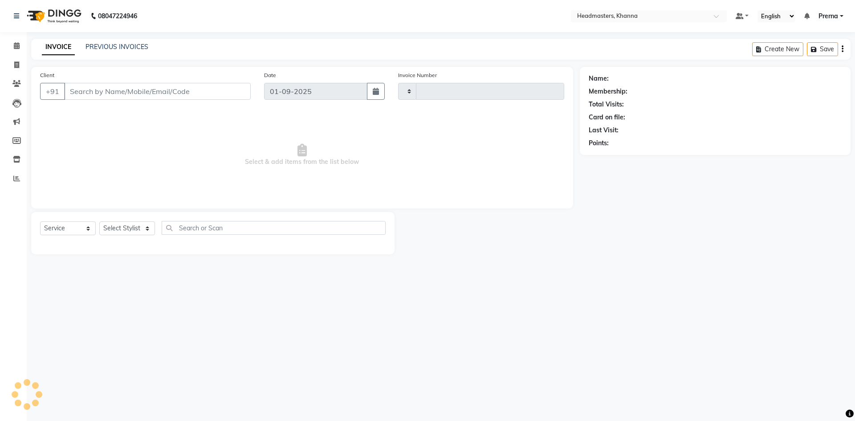
type input "5484"
select select "7138"
type input "7347660083"
select select "60807"
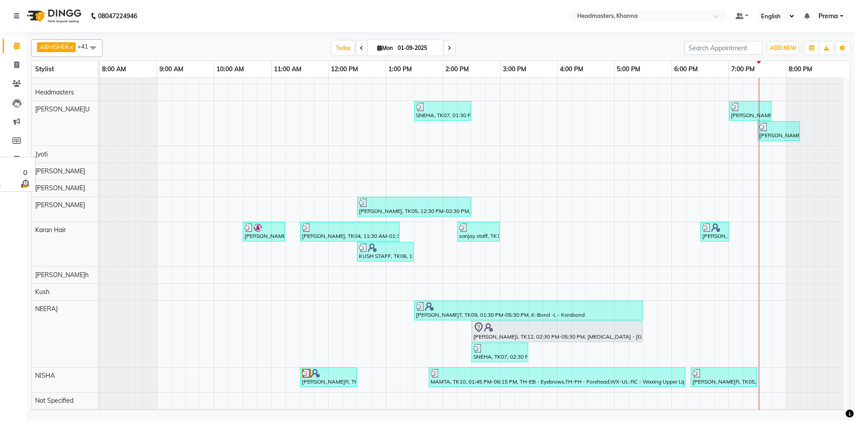
scroll to position [356, 0]
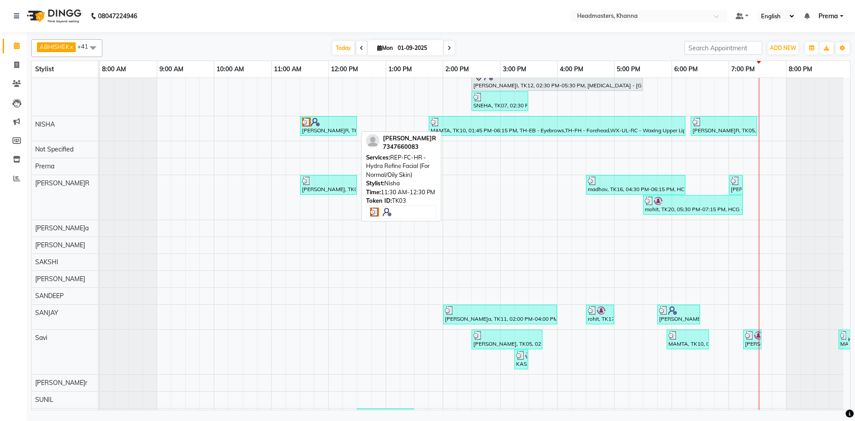
click at [329, 125] on div at bounding box center [328, 122] width 53 height 9
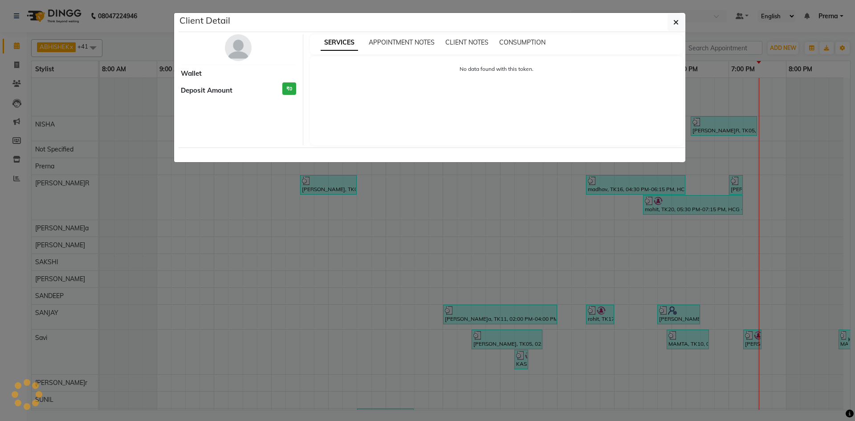
select select "3"
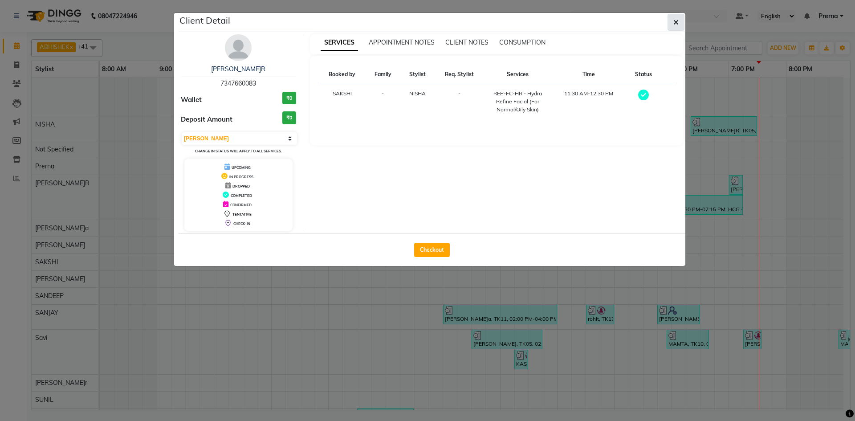
click at [677, 26] on span "button" at bounding box center [675, 22] width 5 height 9
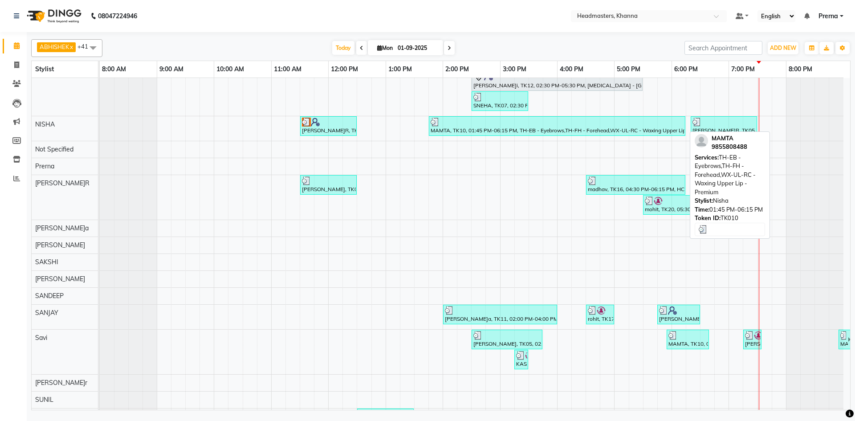
click at [534, 127] on div "MAMTA, TK10, 01:45 PM-06:15 PM, TH-EB - Eyebrows,TH-FH - Forehead,WX-UL-RC - Wa…" at bounding box center [557, 126] width 255 height 17
select select "3"
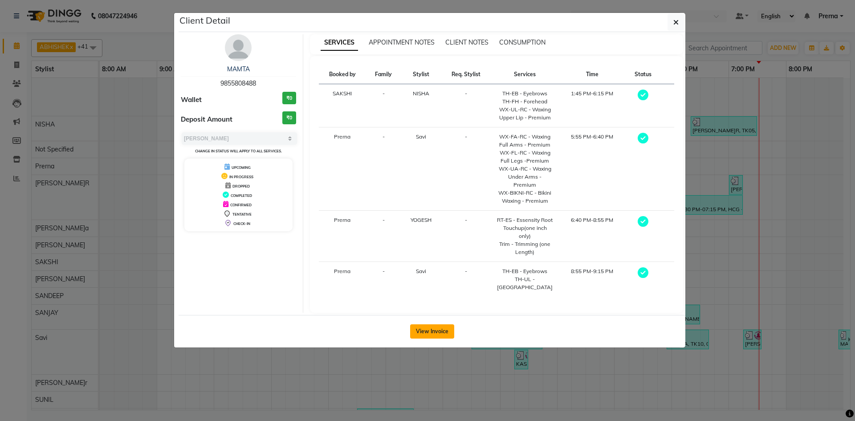
click at [423, 324] on button "View Invoice" at bounding box center [432, 331] width 44 height 14
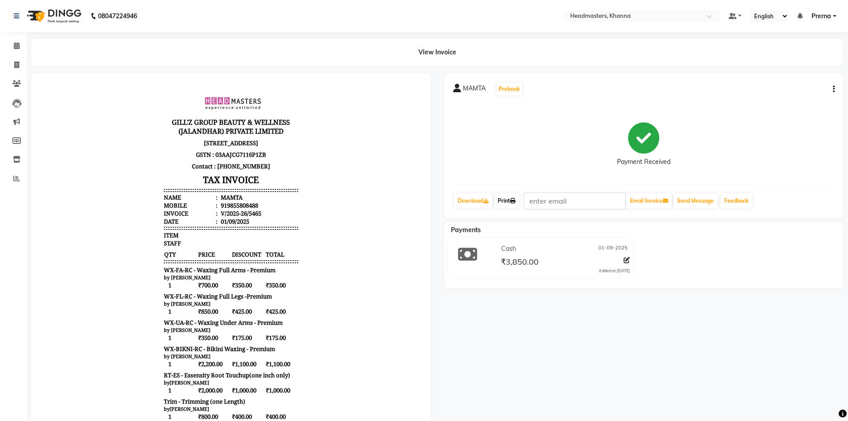
click at [510, 195] on link "Print" at bounding box center [506, 200] width 25 height 15
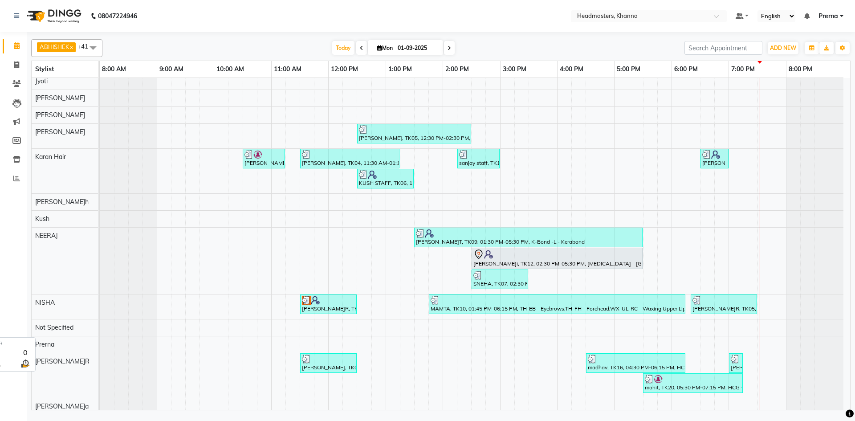
scroll to position [564, 0]
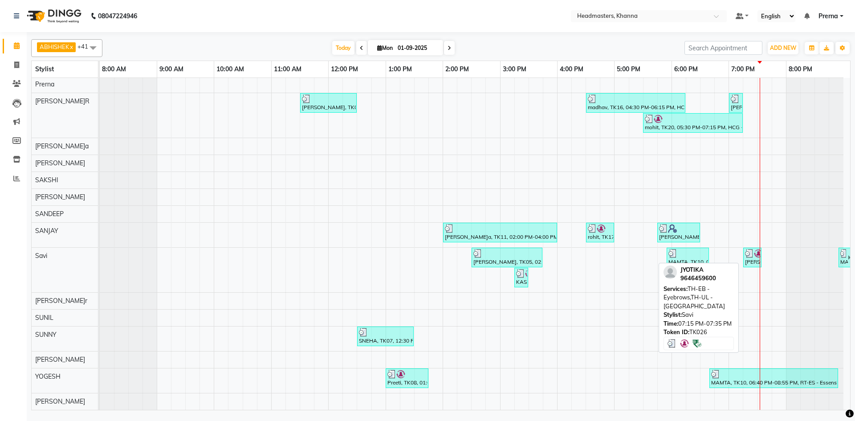
click at [758, 254] on img at bounding box center [758, 253] width 9 height 9
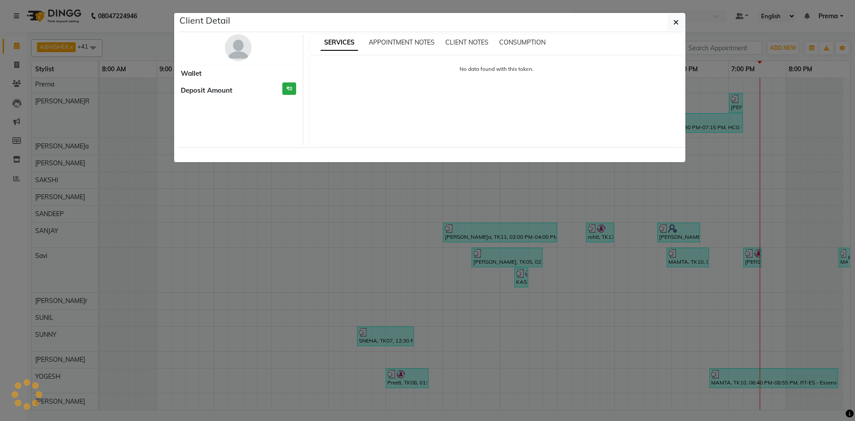
select select "3"
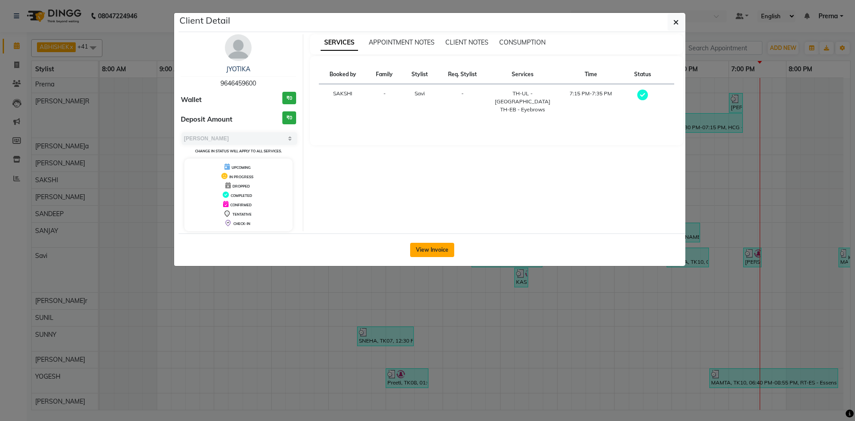
click at [432, 253] on button "View Invoice" at bounding box center [432, 250] width 44 height 14
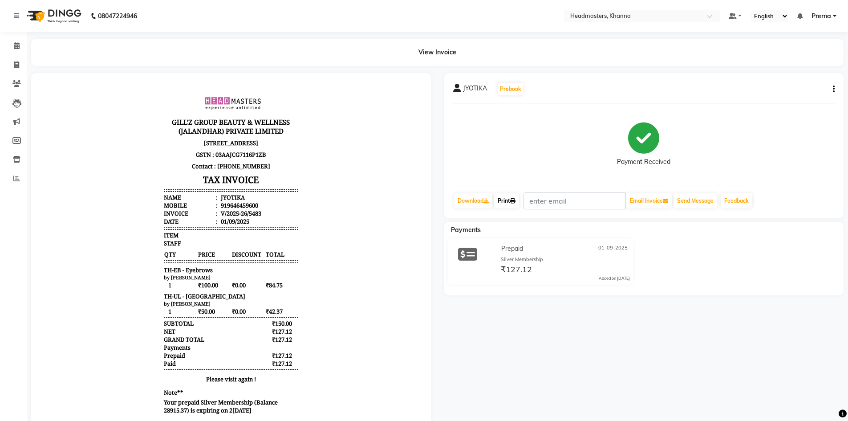
click at [502, 200] on link "Print" at bounding box center [506, 200] width 25 height 15
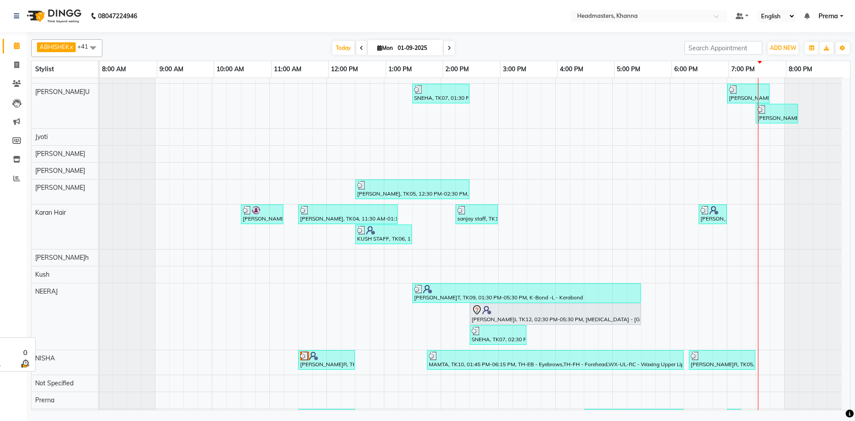
scroll to position [398, 0]
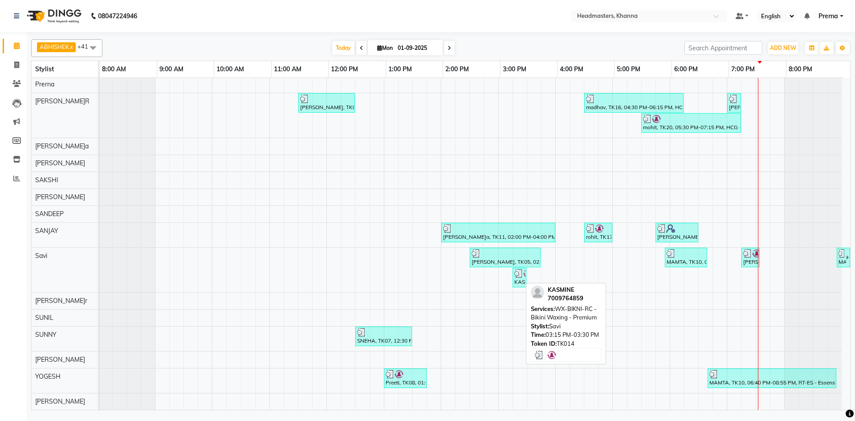
click at [514, 277] on img at bounding box center [518, 273] width 9 height 9
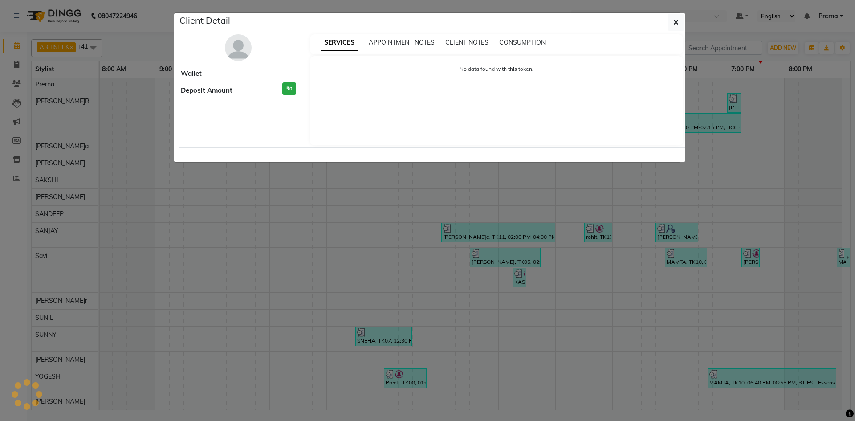
select select "3"
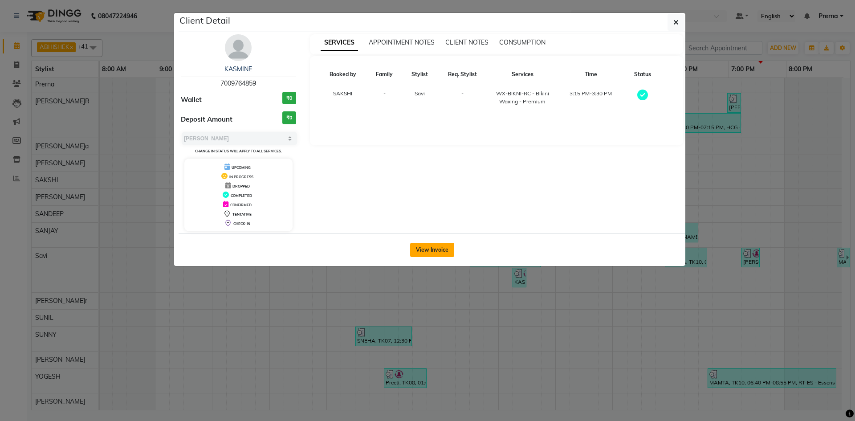
click at [436, 244] on button "View Invoice" at bounding box center [432, 250] width 44 height 14
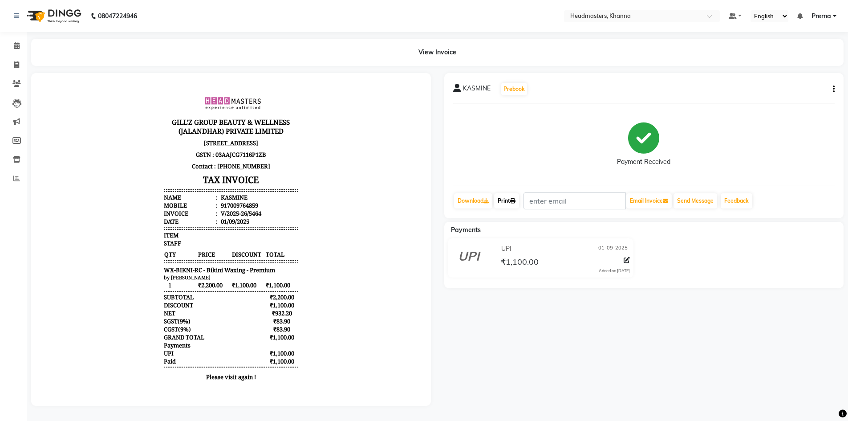
click at [506, 202] on link "Print" at bounding box center [506, 200] width 25 height 15
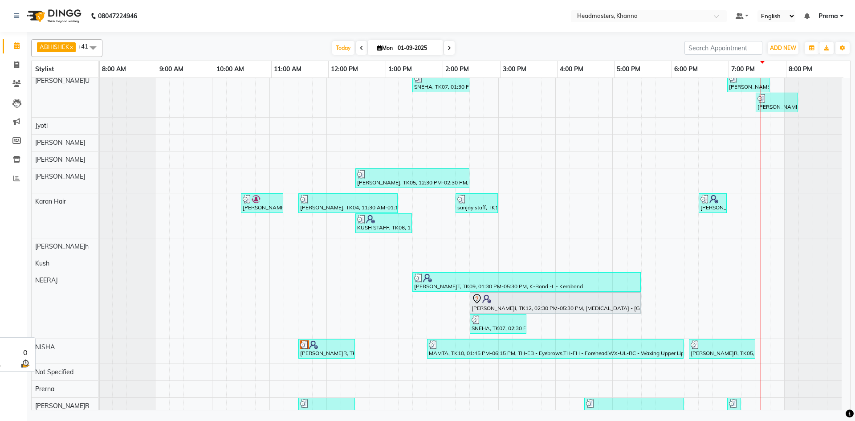
scroll to position [579, 7]
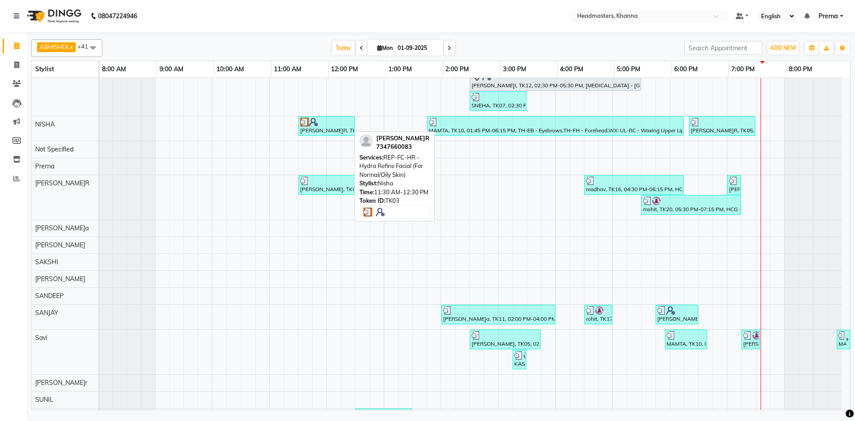
click at [329, 126] on div "SACHWINDER KAUR, TK03, 11:30 AM-12:30 PM, REP-FC-HR - Hydra Refine Facial (For …" at bounding box center [326, 126] width 55 height 17
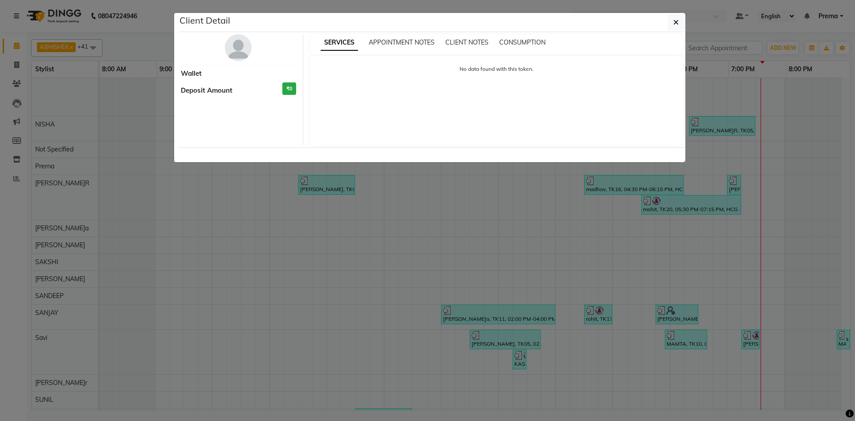
select select "3"
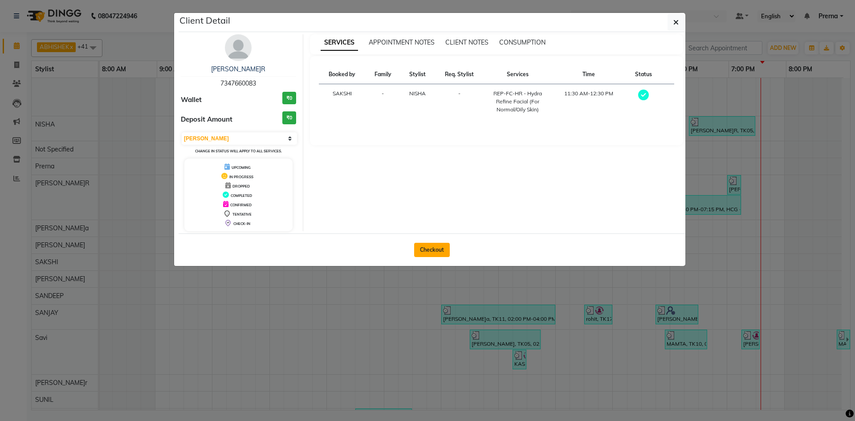
click at [427, 253] on button "Checkout" at bounding box center [432, 250] width 36 height 14
select select "service"
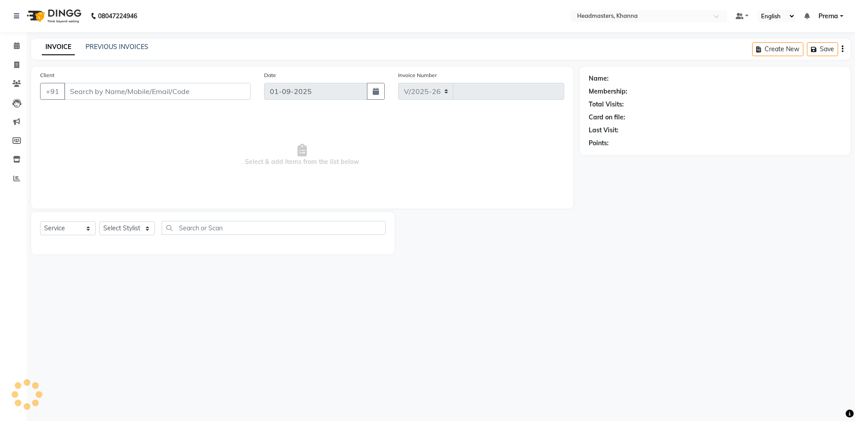
select select "7138"
type input "5484"
type input "7347660083"
select select "60807"
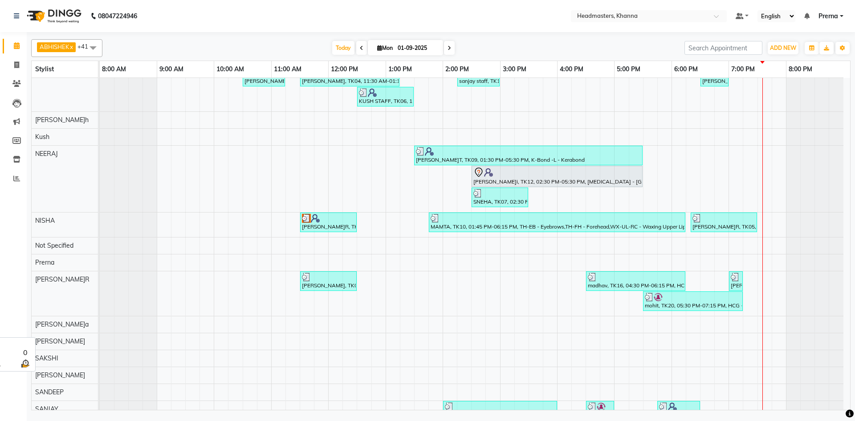
scroll to position [349, 0]
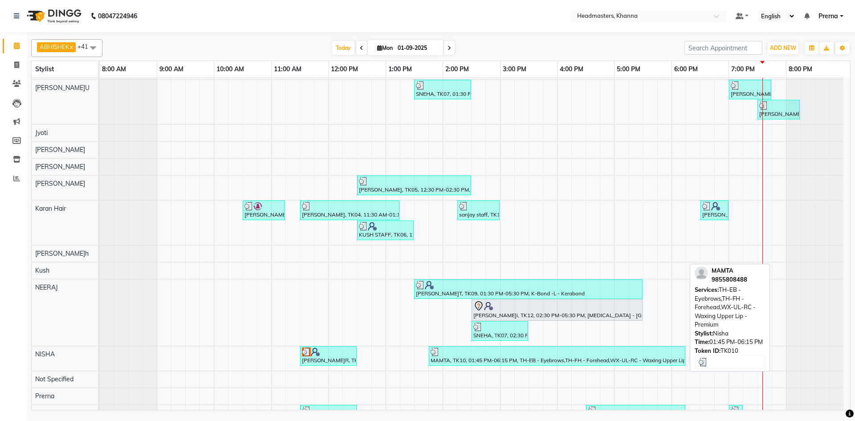
click at [442, 354] on div at bounding box center [557, 351] width 253 height 9
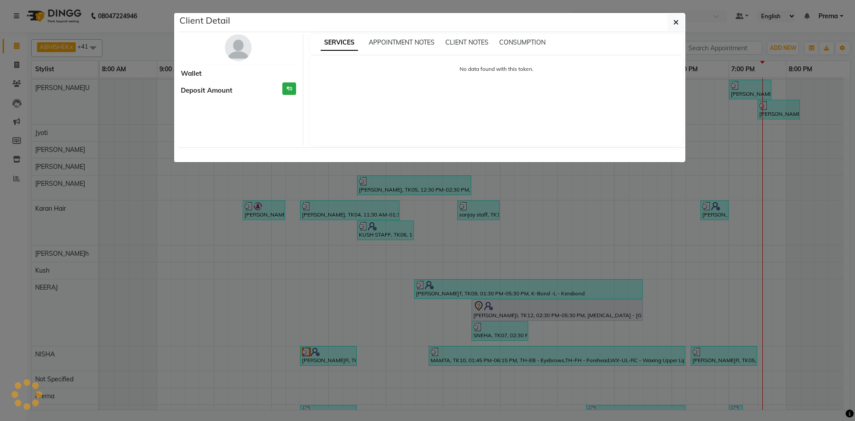
select select "3"
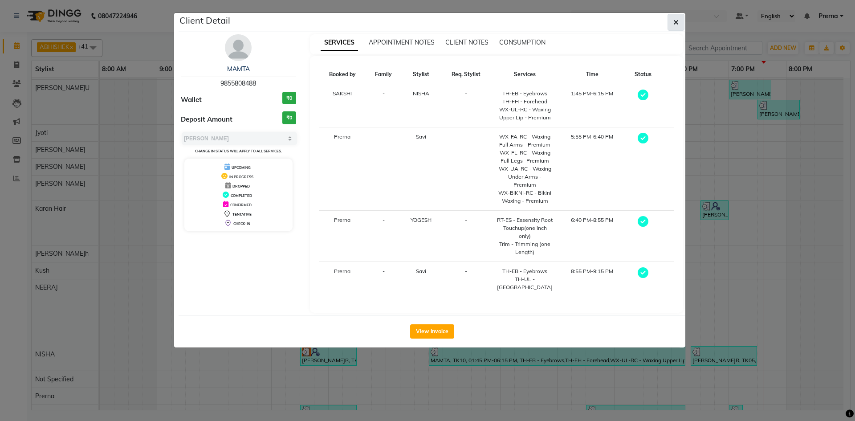
click at [674, 22] on icon "button" at bounding box center [675, 22] width 5 height 7
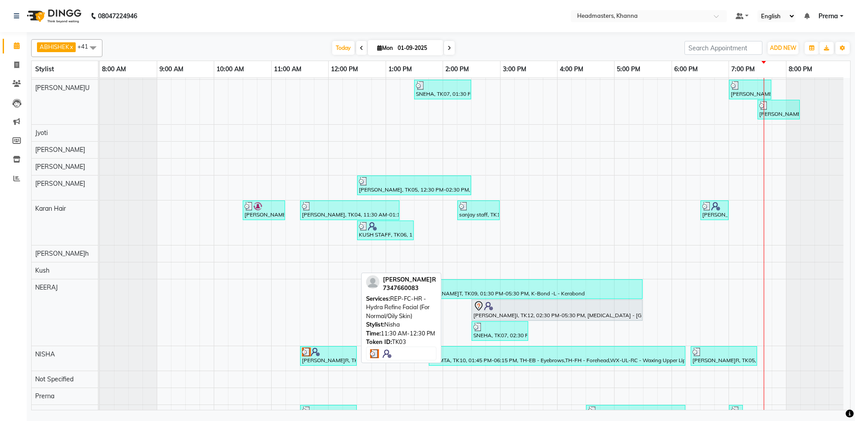
click at [340, 356] on div "SACHWINDER KAUR, TK03, 11:30 AM-12:30 PM, REP-FC-HR - Hydra Refine Facial (For …" at bounding box center [328, 355] width 55 height 17
select select "3"
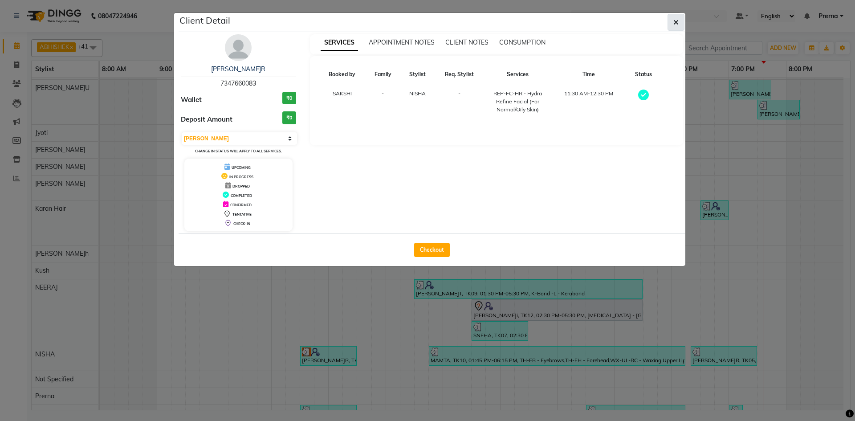
click at [678, 18] on span "button" at bounding box center [675, 22] width 5 height 9
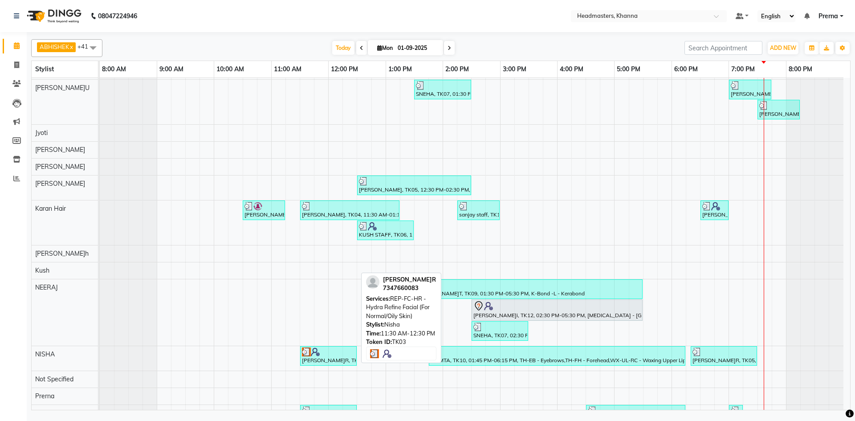
click at [346, 356] on div "SACHWINDER KAUR, TK03, 11:30 AM-12:30 PM, REP-FC-HR - Hydra Refine Facial (For …" at bounding box center [328, 355] width 55 height 17
select select "3"
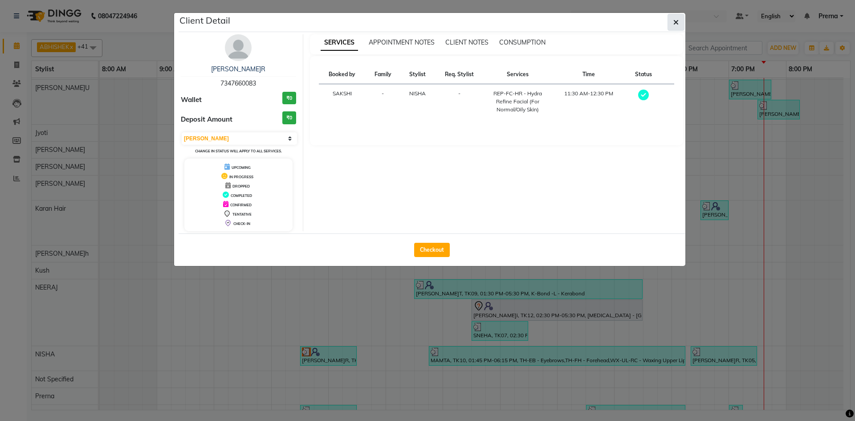
click at [678, 22] on icon "button" at bounding box center [675, 22] width 5 height 7
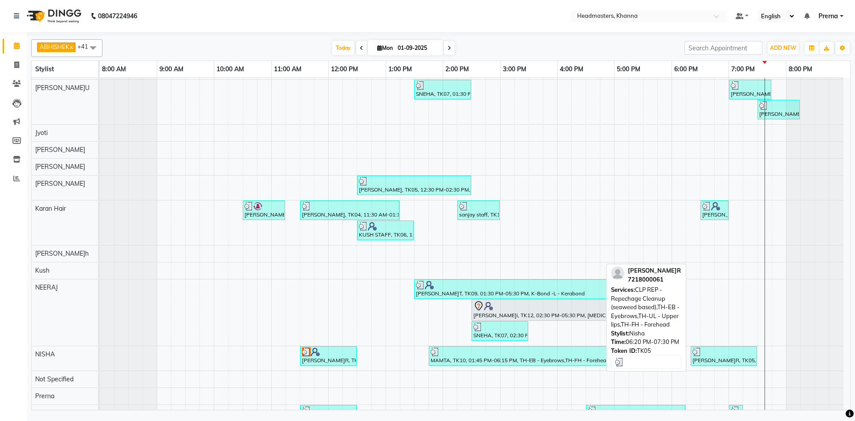
click at [730, 362] on div "[PERSON_NAME], TK05, 06:20 PM-07:30 PM, CLP REP - Repechage Cleanup (seaweed ba…" at bounding box center [723, 355] width 65 height 17
select select "3"
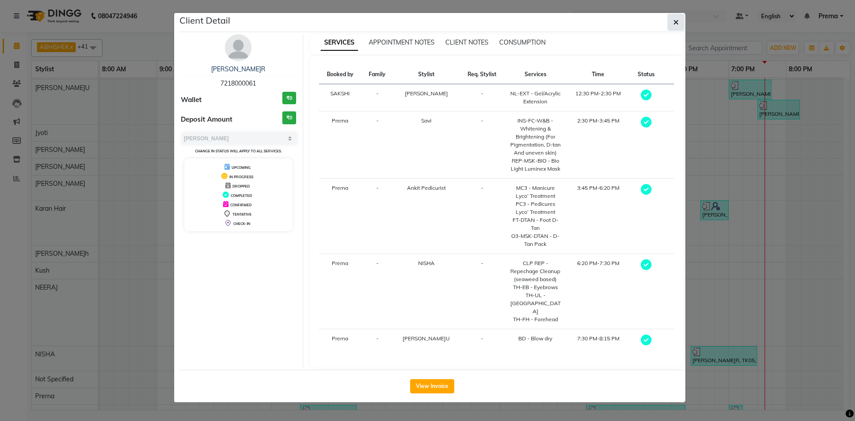
click at [681, 19] on button "button" at bounding box center [675, 22] width 17 height 17
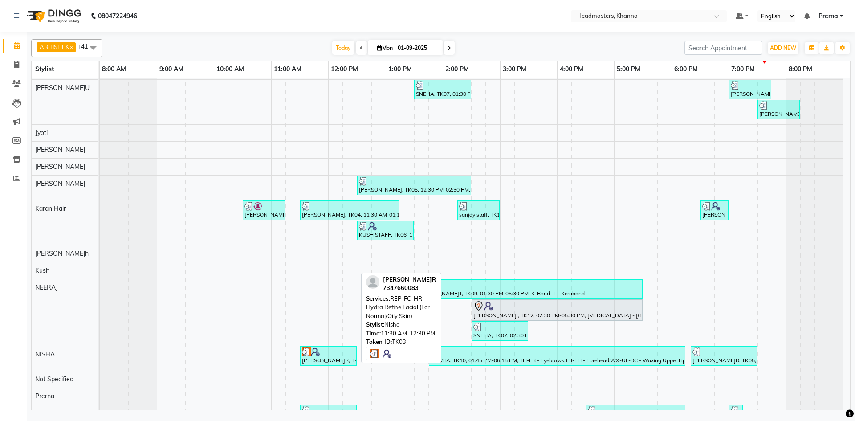
click at [349, 360] on div "SACHWINDER KAUR, TK03, 11:30 AM-12:30 PM, REP-FC-HR - Hydra Refine Facial (For …" at bounding box center [328, 355] width 55 height 17
select select "3"
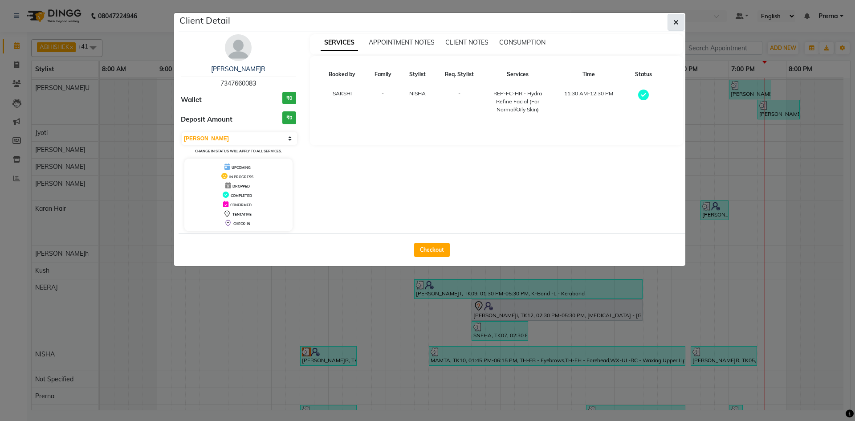
click at [675, 25] on icon "button" at bounding box center [675, 22] width 5 height 7
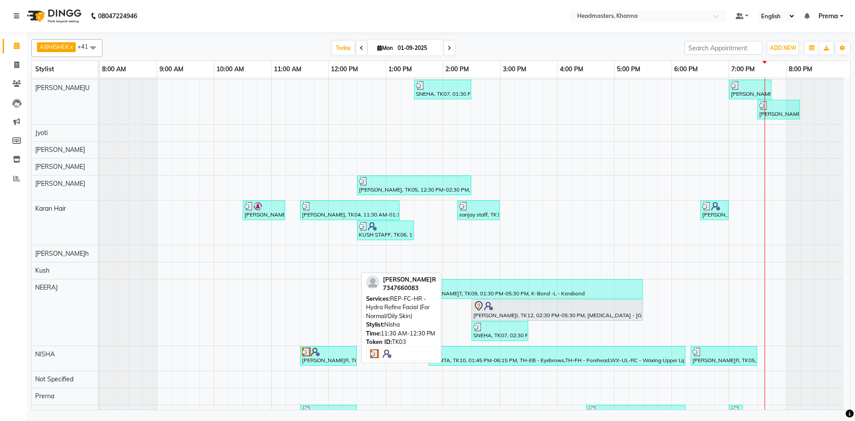
click at [308, 350] on img at bounding box center [306, 351] width 9 height 9
select select "3"
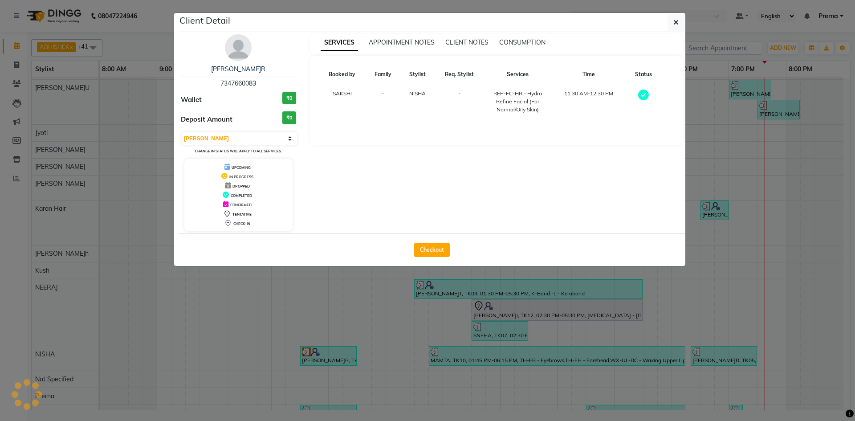
click at [371, 359] on ngb-modal-window "Client Detail SACHWINDER KAUR 7347660083 Wallet ₹0 Deposit Amount ₹0 Select MAR…" at bounding box center [427, 210] width 855 height 421
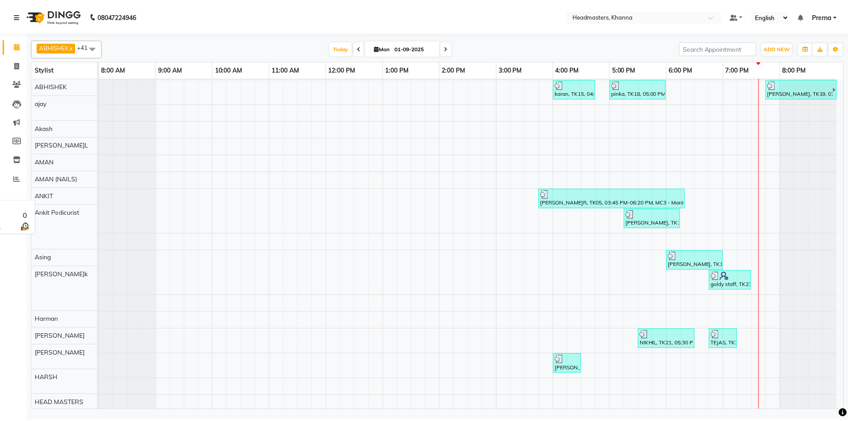
scroll to position [0, 0]
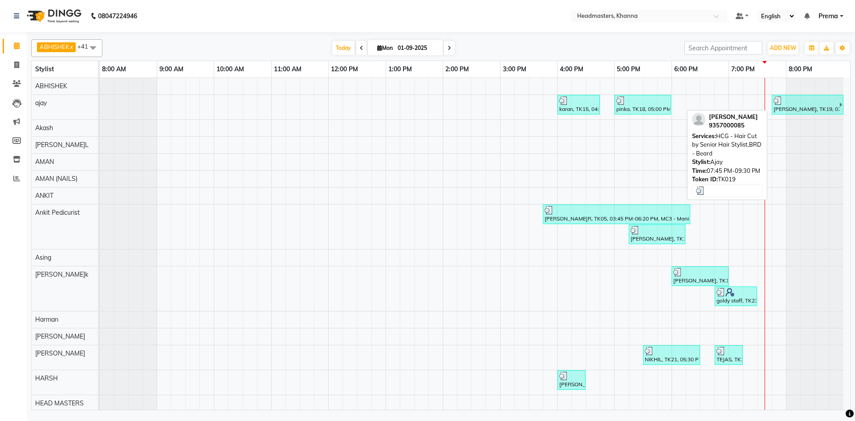
click at [811, 108] on div "[PERSON_NAME], TK19, 07:45 PM-09:30 PM, HCG - Hair Cut by Senior Hair Stylist,B…" at bounding box center [806, 104] width 67 height 17
select select "3"
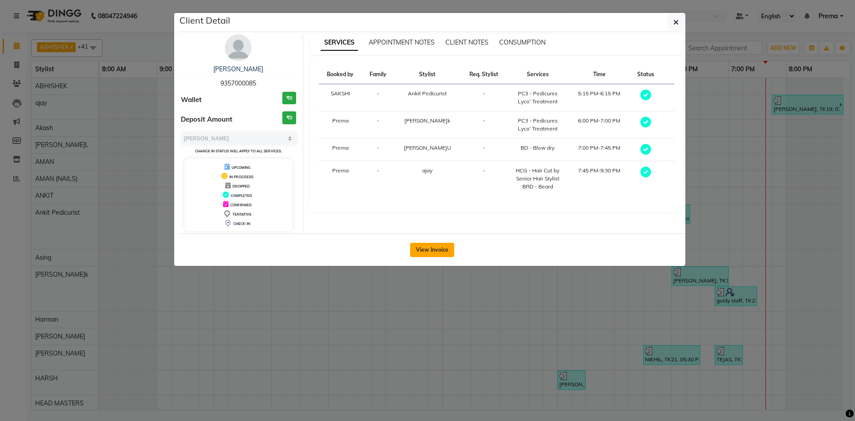
click at [443, 252] on button "View Invoice" at bounding box center [432, 250] width 44 height 14
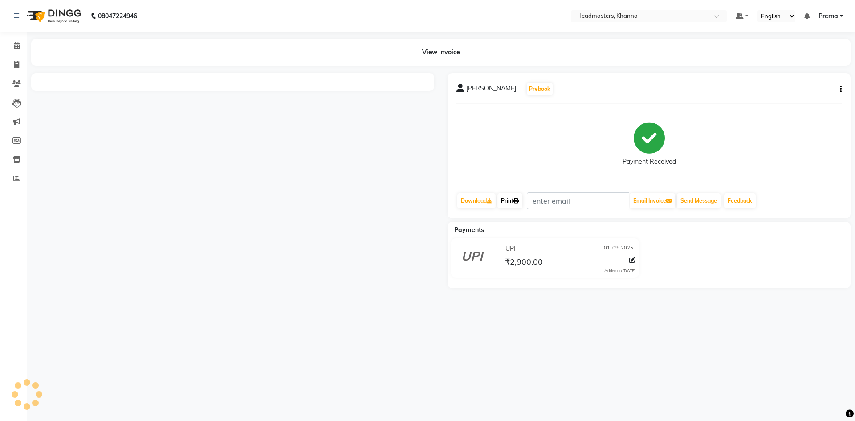
click at [510, 201] on link "Print" at bounding box center [509, 200] width 25 height 15
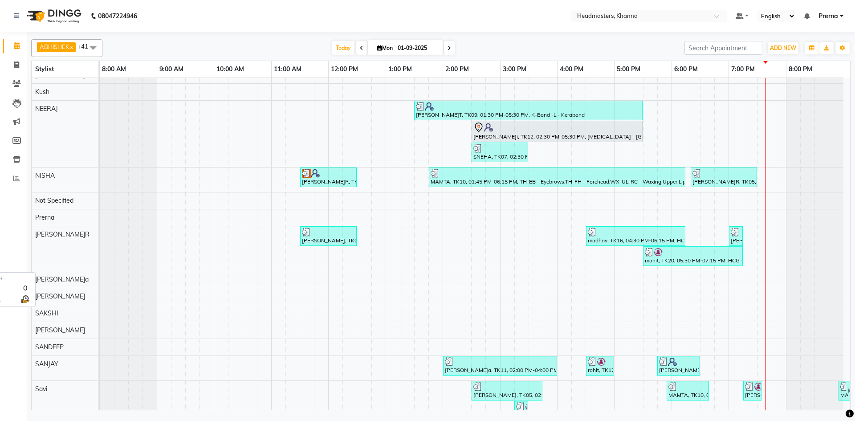
scroll to position [527, 0]
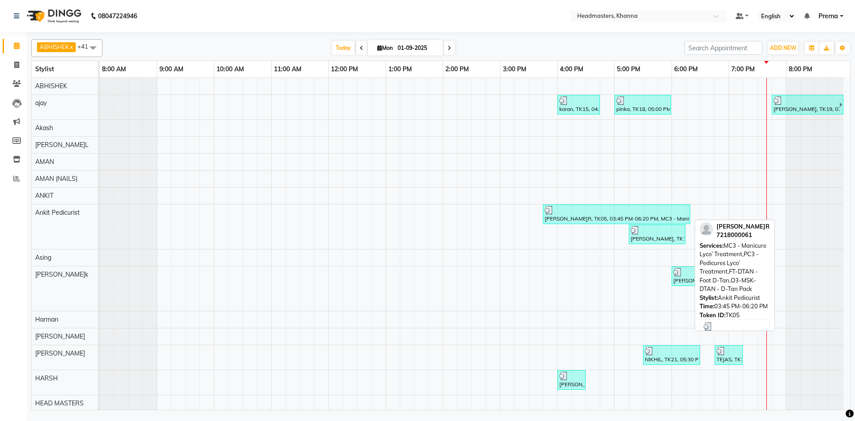
click at [572, 211] on div at bounding box center [617, 210] width 144 height 9
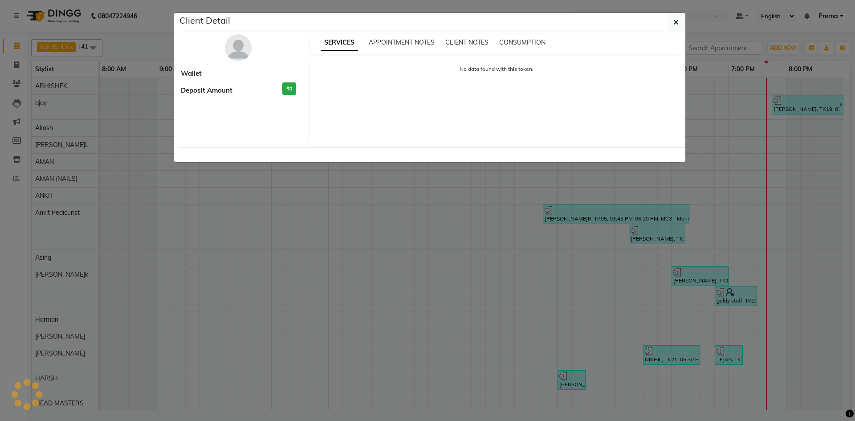
select select "3"
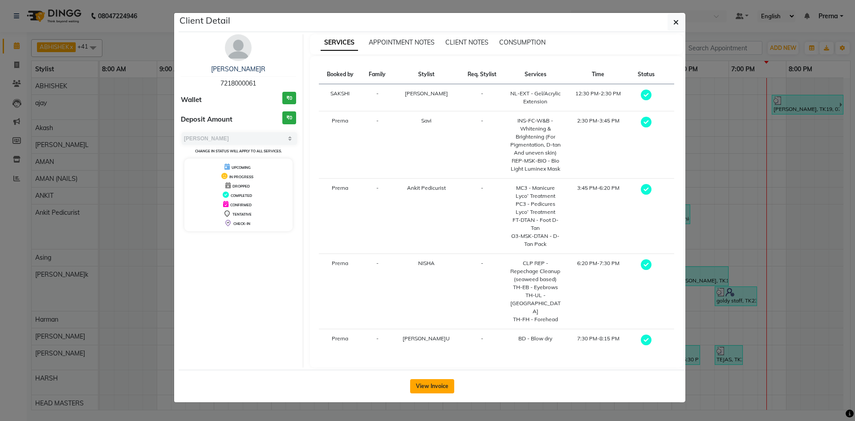
click at [423, 379] on button "View Invoice" at bounding box center [432, 386] width 44 height 14
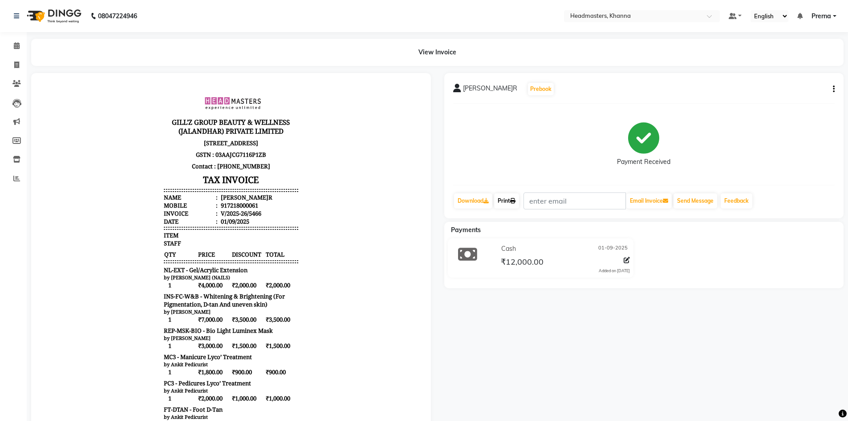
click at [500, 202] on link "Print" at bounding box center [506, 200] width 25 height 15
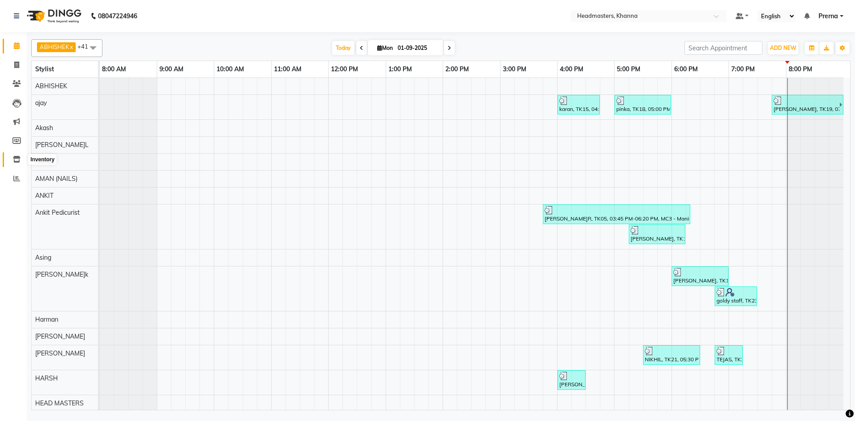
click at [12, 162] on span at bounding box center [17, 160] width 16 height 10
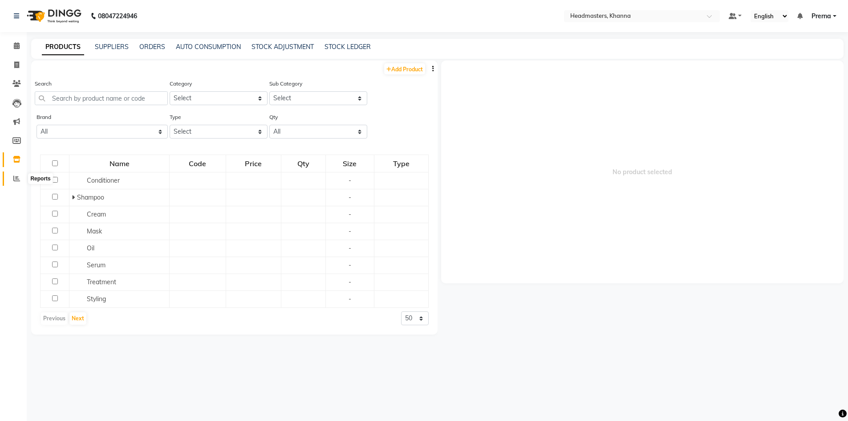
click at [17, 179] on icon at bounding box center [16, 178] width 7 height 7
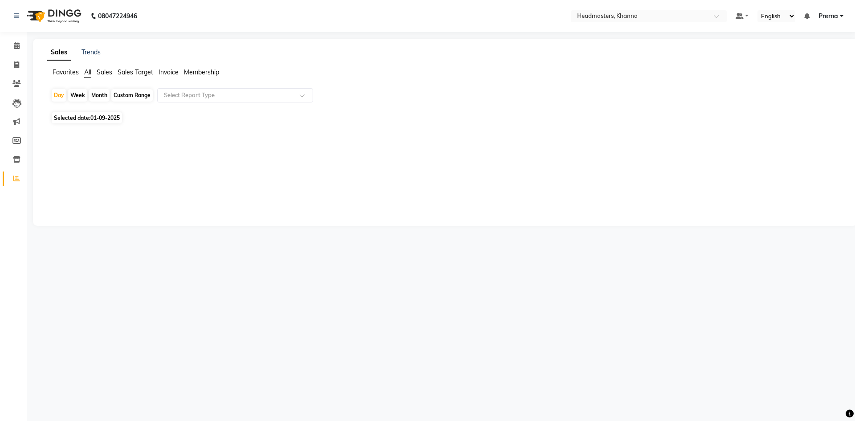
click at [99, 73] on span "Sales" at bounding box center [105, 72] width 16 height 8
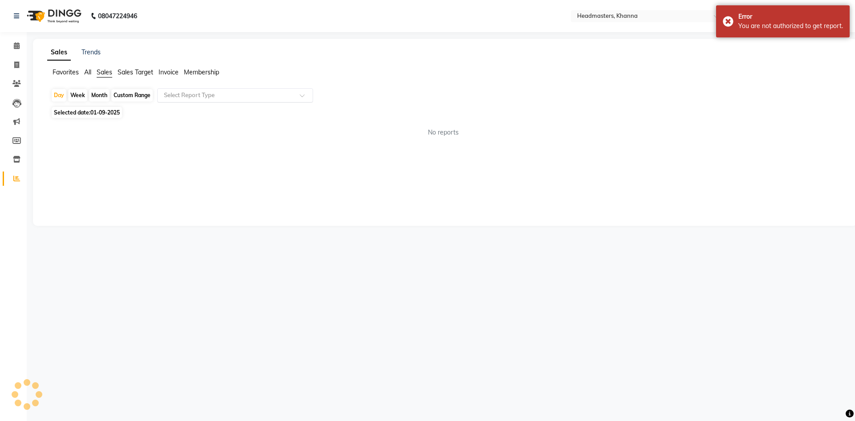
click at [209, 91] on input "text" at bounding box center [226, 95] width 128 height 9
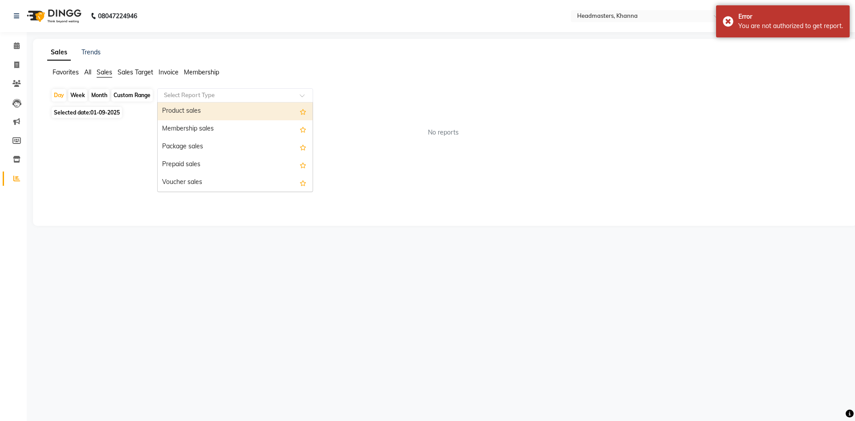
click at [201, 111] on div "Product sales" at bounding box center [235, 111] width 155 height 18
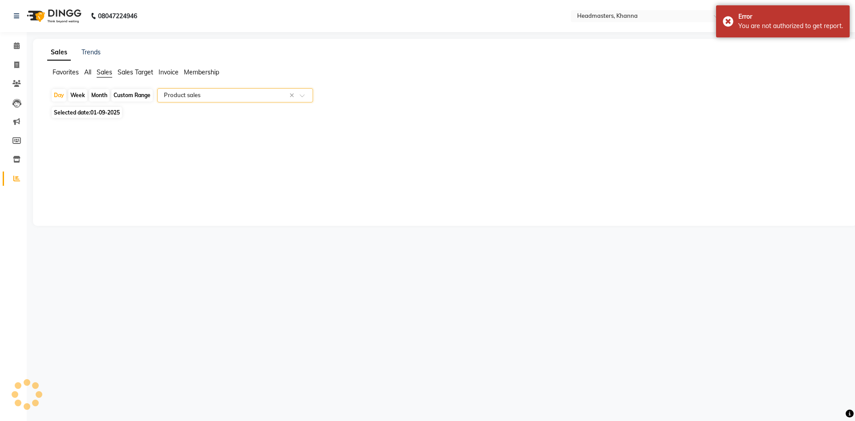
select select "csv"
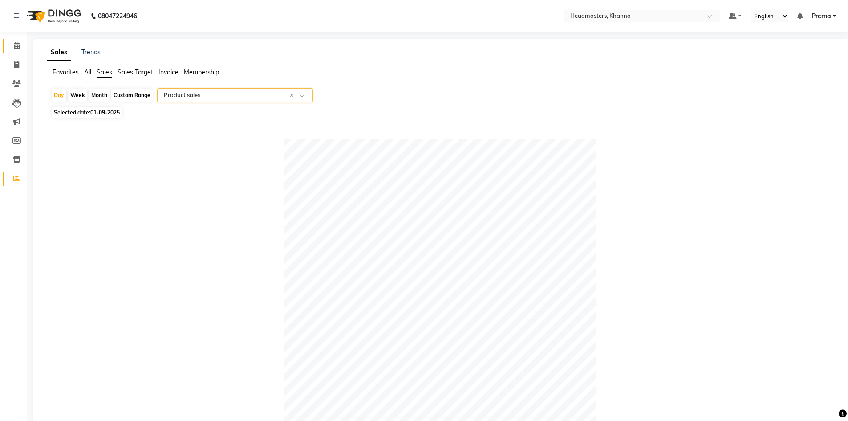
click at [16, 52] on link "Calendar" at bounding box center [13, 46] width 21 height 15
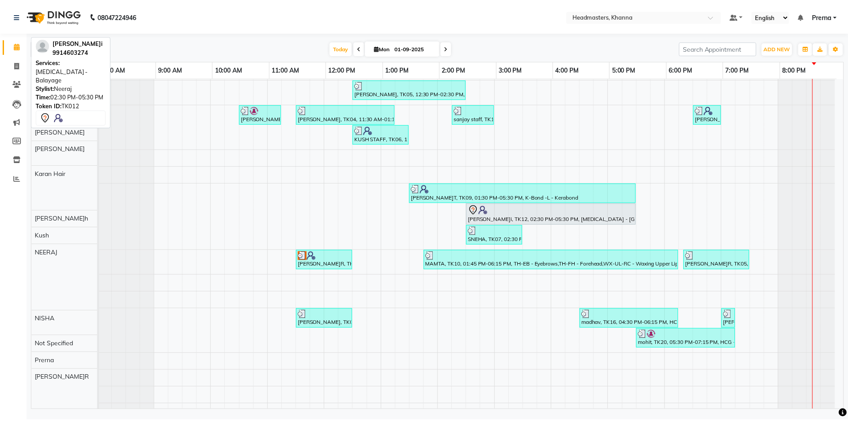
scroll to position [445, 0]
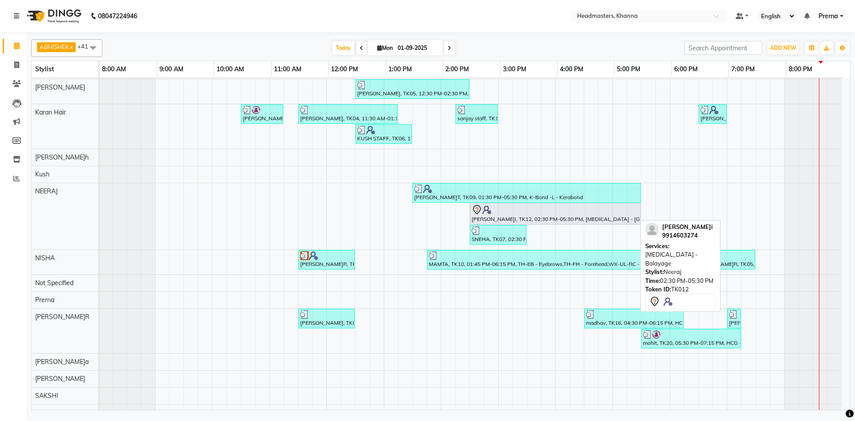
click at [562, 216] on div "[PERSON_NAME], TK12, 02:30 PM-05:30 PM, [MEDICAL_DATA] - [GEOGRAPHIC_DATA]" at bounding box center [555, 213] width 169 height 19
select select "7"
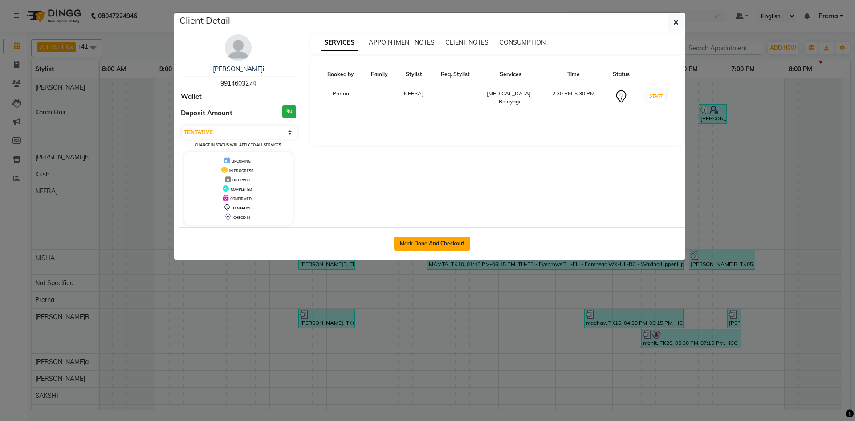
click at [453, 239] on button "Mark Done And Checkout" at bounding box center [432, 243] width 76 height 14
select select "service"
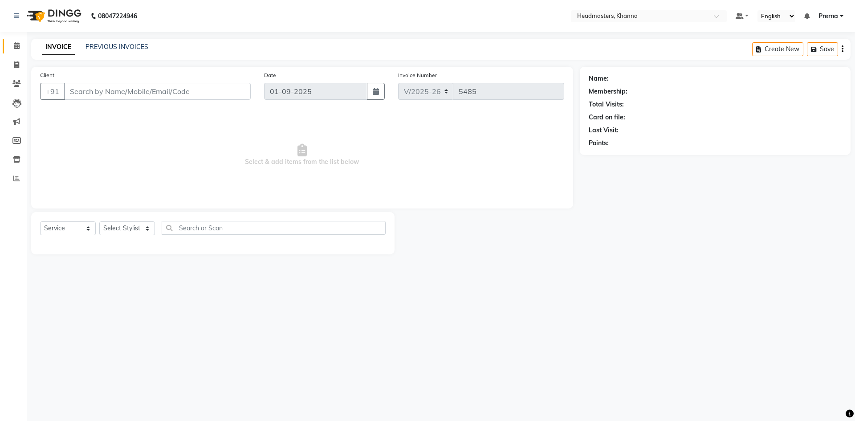
select select "3"
type input "9914603274"
select select "60855"
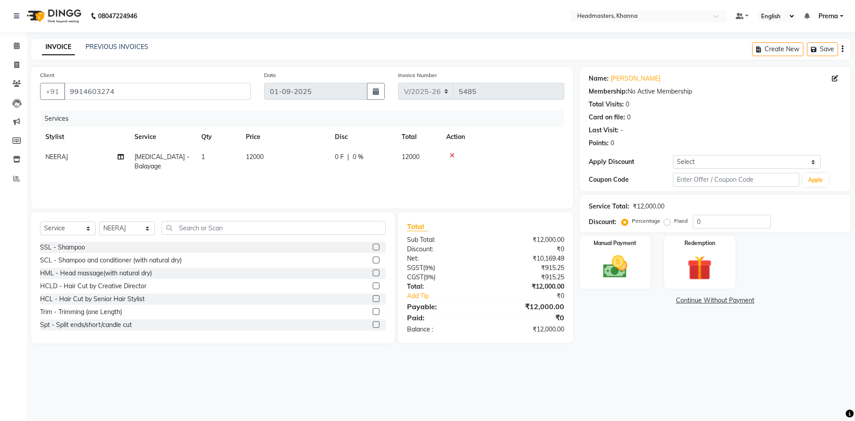
click at [365, 145] on th "Disc" at bounding box center [362, 137] width 67 height 20
drag, startPoint x: 365, startPoint y: 145, endPoint x: 366, endPoint y: 149, distance: 4.8
click at [366, 149] on table "Stylist Service Qty Price Disc Total Action NEERAJ Bal - Balayage 1 12000 0 F |…" at bounding box center [302, 151] width 524 height 49
click at [372, 158] on div "0 F | 0 %" at bounding box center [363, 156] width 56 height 9
select select "60855"
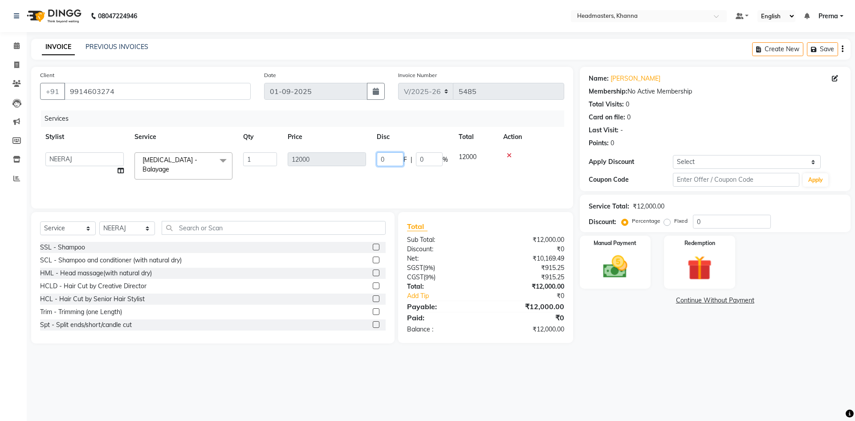
click at [385, 156] on input "0" at bounding box center [390, 159] width 27 height 14
type input "07000"
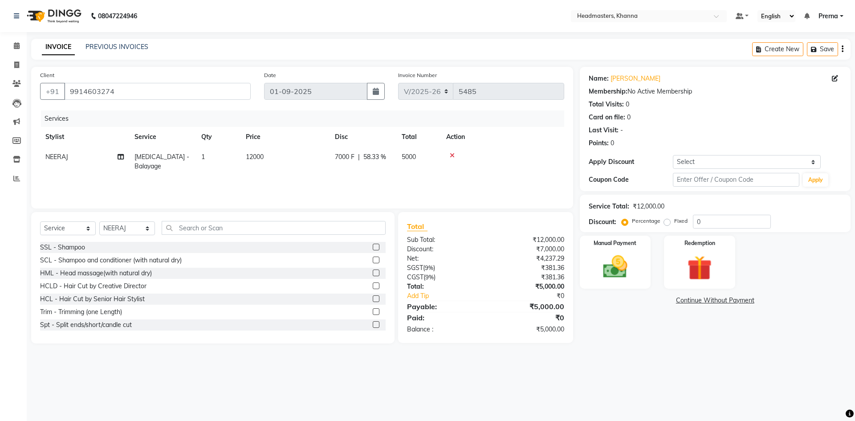
click at [413, 133] on tr "Stylist Service Qty Price Disc Total Action" at bounding box center [302, 137] width 524 height 20
click at [618, 261] on img at bounding box center [614, 266] width 41 height 29
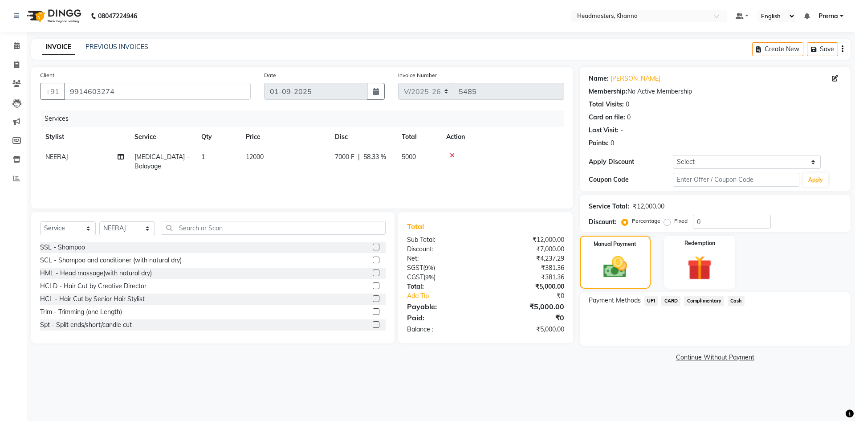
click at [737, 300] on span "Cash" at bounding box center [736, 301] width 17 height 10
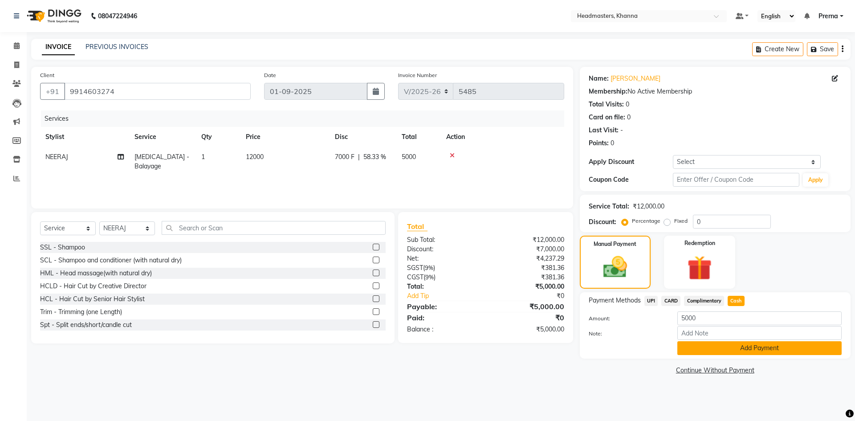
click at [748, 345] on button "Add Payment" at bounding box center [759, 348] width 164 height 14
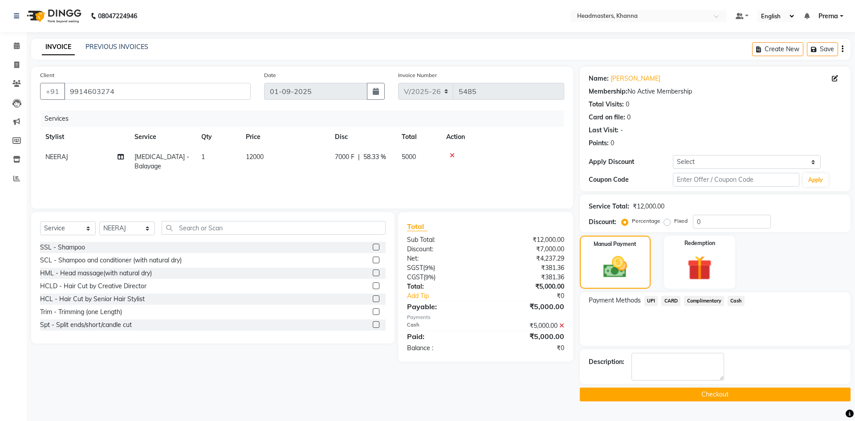
click at [740, 390] on button "Checkout" at bounding box center [715, 394] width 271 height 14
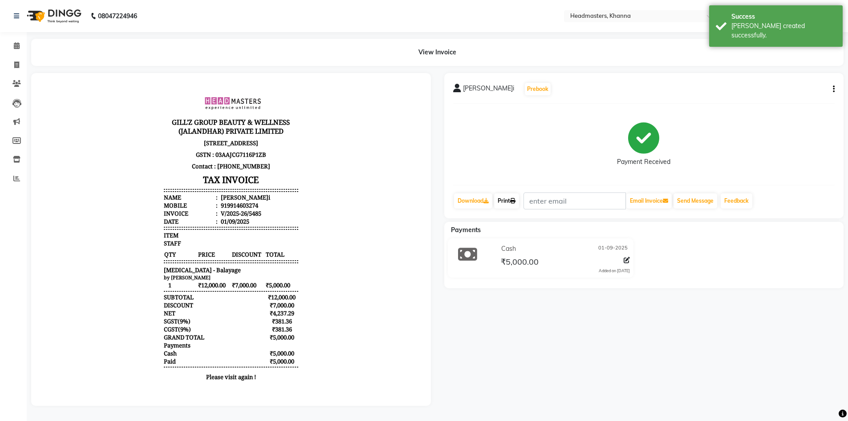
click at [511, 200] on link "Print" at bounding box center [506, 200] width 25 height 15
click at [506, 197] on link "Print" at bounding box center [506, 200] width 25 height 15
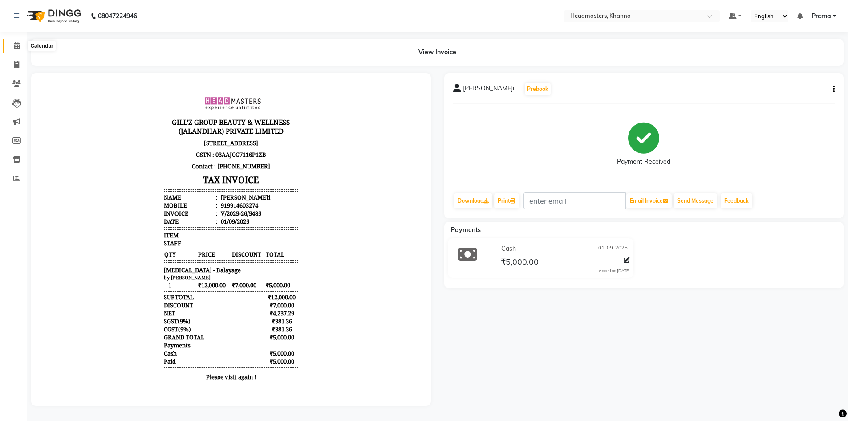
click at [18, 43] on icon at bounding box center [17, 45] width 6 height 7
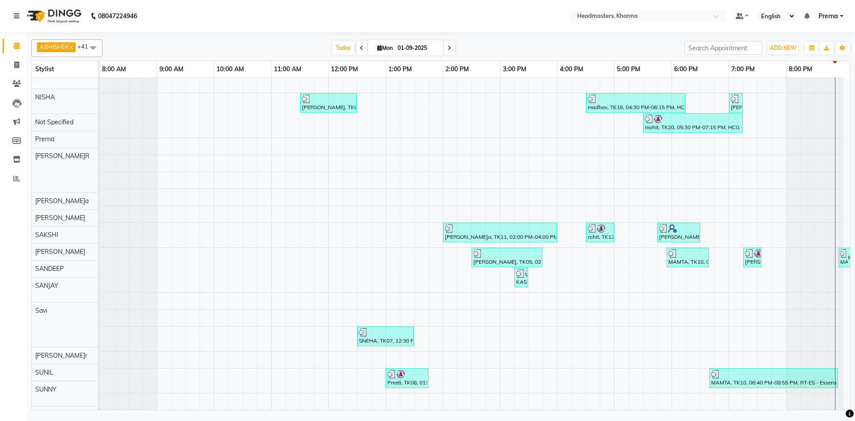
scroll to position [679, 0]
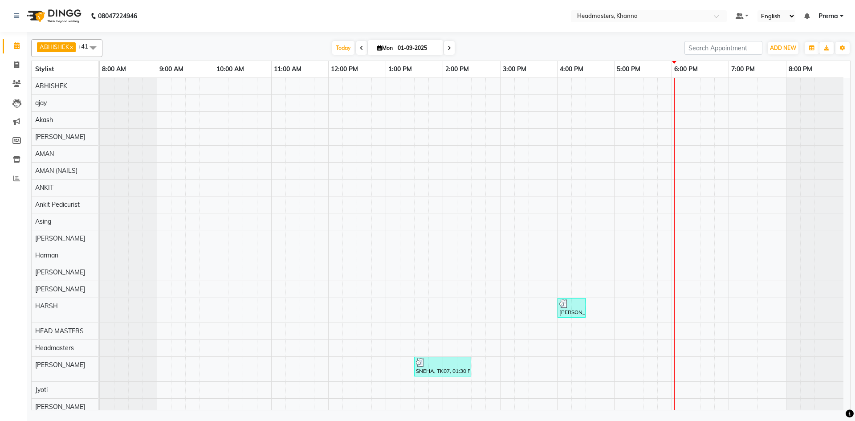
drag, startPoint x: 786, startPoint y: 413, endPoint x: 419, endPoint y: 11, distance: 544.9
click at [419, 11] on nav "08047224946 Select Location × Headmasters, Khanna Default Panel My Panel Englis…" at bounding box center [427, 16] width 855 height 32
click at [214, 8] on nav "08047224946 Select Location × Headmasters, Khanna Default Panel My Panel Englis…" at bounding box center [427, 16] width 855 height 32
click at [14, 81] on icon at bounding box center [16, 83] width 8 height 7
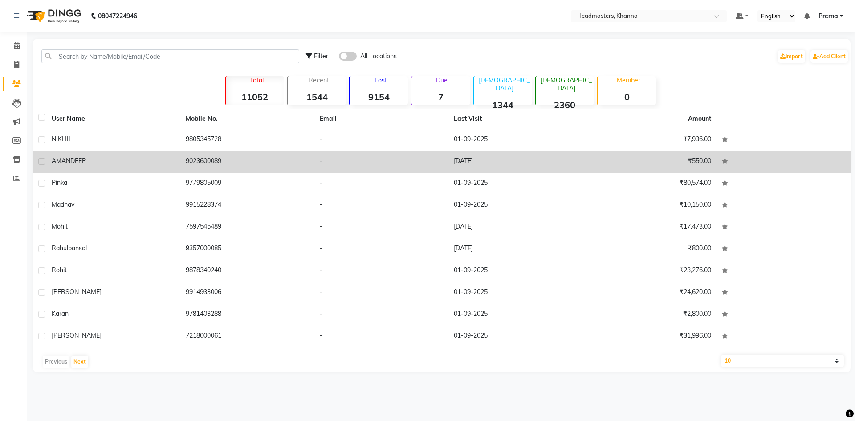
click at [125, 167] on td "AMANDEEP" at bounding box center [113, 162] width 134 height 22
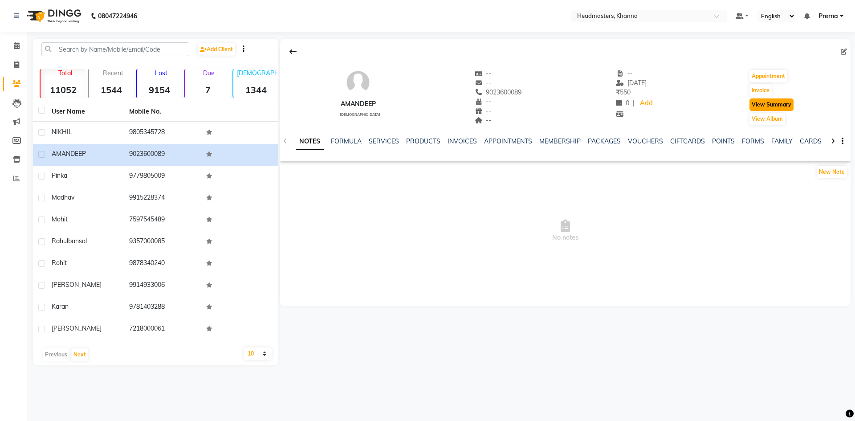
click at [776, 106] on button "View Summary" at bounding box center [771, 104] width 44 height 12
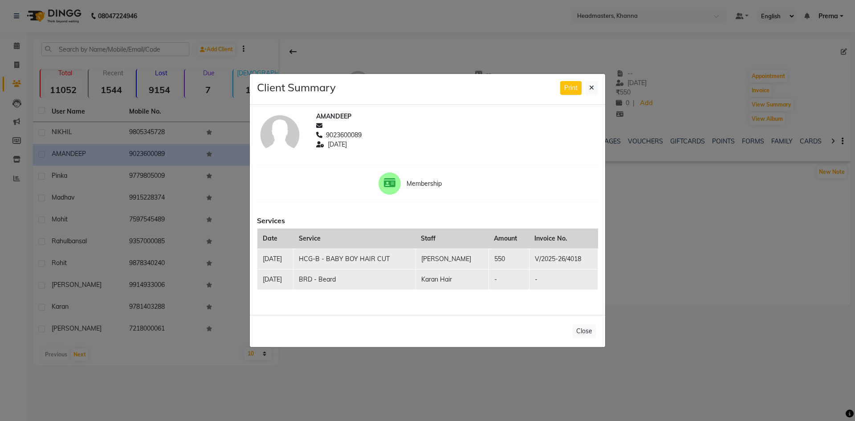
click at [653, 43] on ngb-modal-window "Client Summary Print AMANDEEP 9023600089 2025-07-21 Membership Services Date Se…" at bounding box center [427, 210] width 855 height 421
click at [592, 89] on icon at bounding box center [591, 88] width 5 height 6
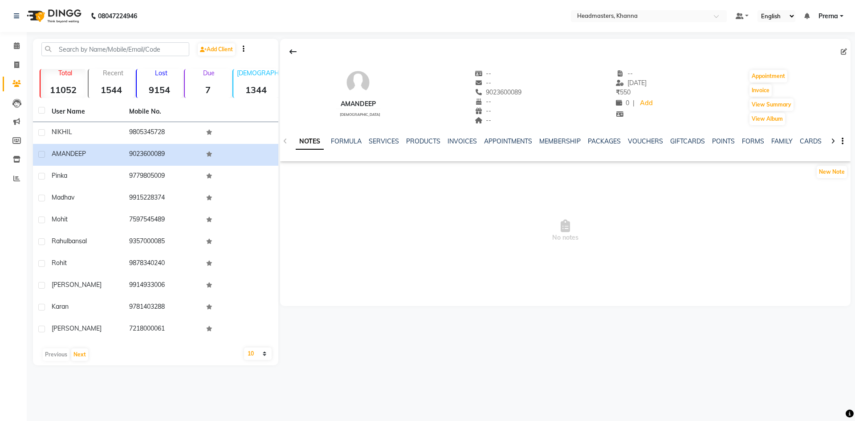
click at [425, 86] on div "AMANDEEP male -- -- 9023600089 -- -- -- -- 21-07-2025 ₹ 550 0 | Add Appointment…" at bounding box center [565, 93] width 570 height 66
click at [423, 52] on div at bounding box center [565, 51] width 570 height 17
click at [20, 50] on span at bounding box center [17, 46] width 16 height 10
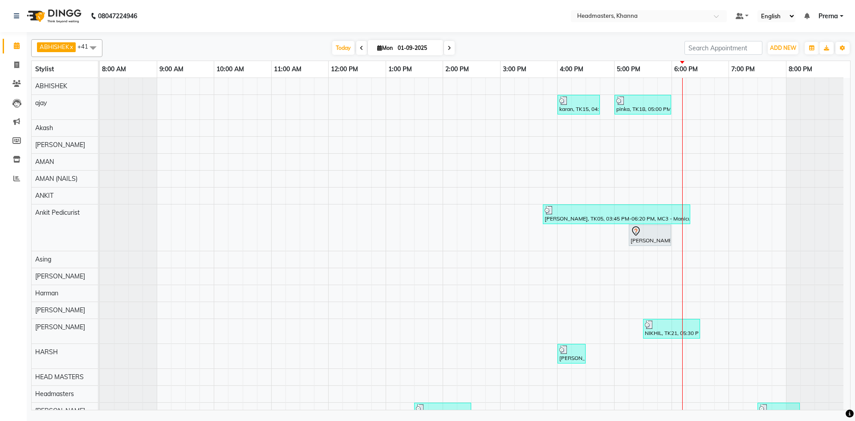
click at [222, 46] on div "Today Mon 01-09-2025" at bounding box center [393, 47] width 573 height 13
click at [273, 33] on div at bounding box center [440, 34] width 819 height 4
click at [274, 48] on div "Today Mon 01-09-2025" at bounding box center [393, 47] width 573 height 13
click at [155, 42] on div "Today Mon 01-09-2025" at bounding box center [393, 47] width 573 height 13
click at [246, 24] on nav "08047224946 Select Location × Headmasters, Khanna Default Panel My Panel Englis…" at bounding box center [427, 16] width 855 height 32
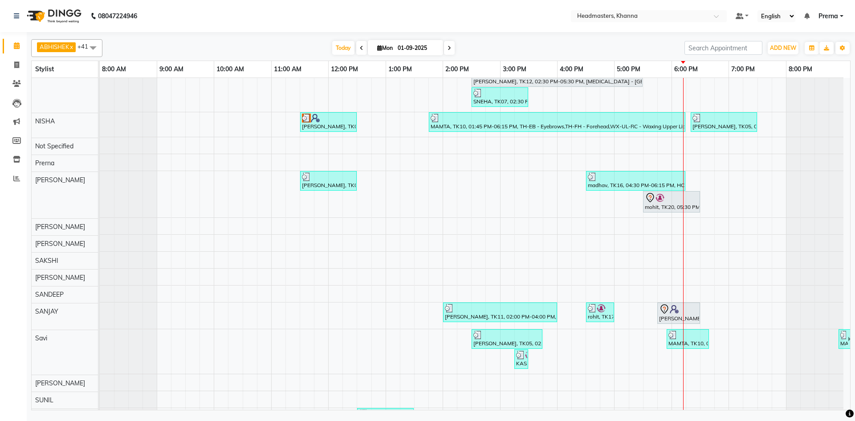
scroll to position [539, 0]
click at [255, 46] on div "Today Mon 01-09-2025" at bounding box center [393, 47] width 573 height 13
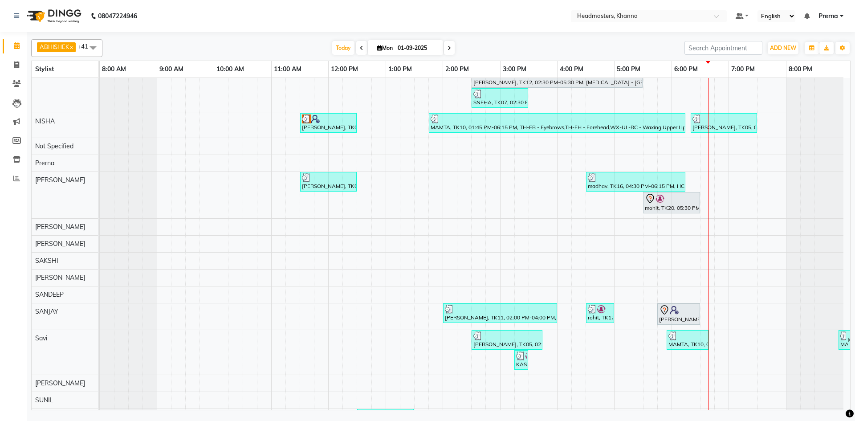
click at [402, 155] on div "karan, TK15, 04:00 PM-04:45 PM, BRD - Beard pinka, TK18, 05:00 PM-06:00 PM, HCG…" at bounding box center [475, 15] width 750 height 953
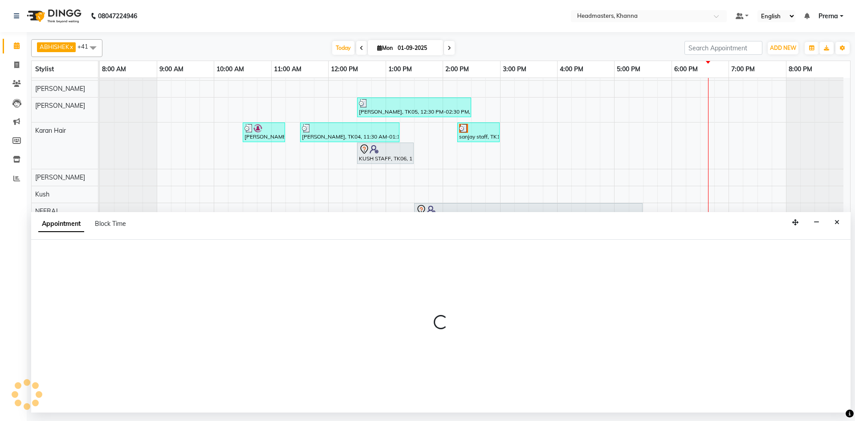
scroll to position [272, 0]
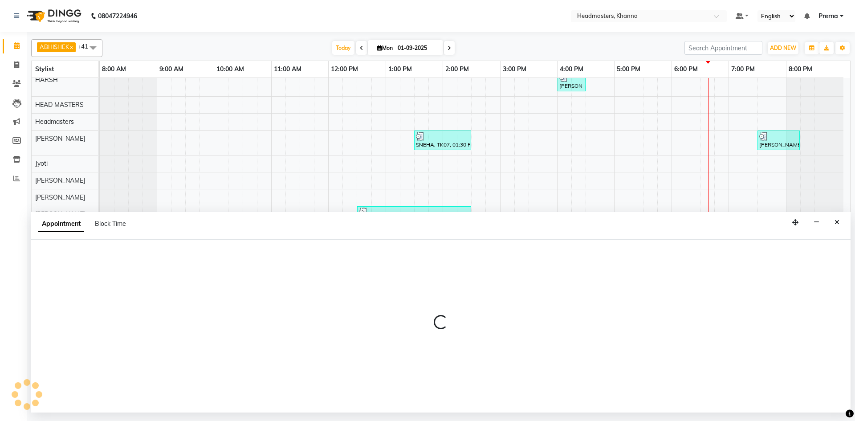
select select "61105"
select select "tentative"
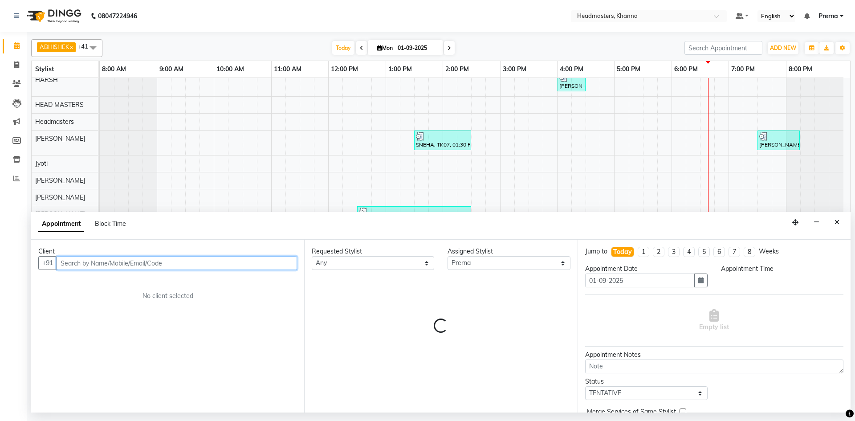
select select "795"
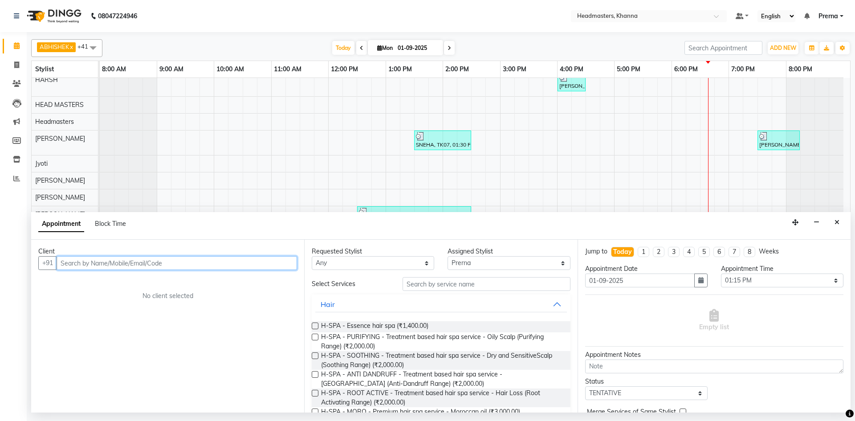
click at [115, 265] on input "text" at bounding box center [177, 263] width 240 height 14
type input "9041426274"
click at [276, 267] on button "Add Client" at bounding box center [278, 263] width 37 height 14
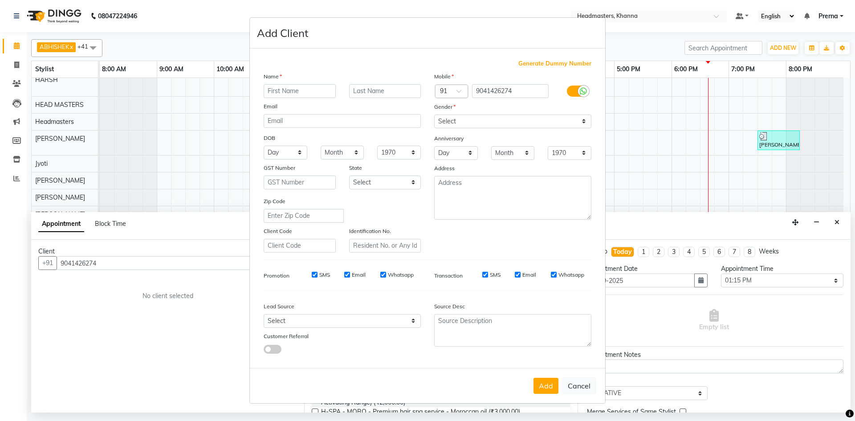
click at [299, 87] on input "text" at bounding box center [300, 91] width 72 height 14
click at [286, 86] on input "goldy staff" at bounding box center [300, 91] width 72 height 14
click at [309, 90] on input "goldy staff" at bounding box center [300, 91] width 72 height 14
type input "goldy staff"
drag, startPoint x: 503, startPoint y: 117, endPoint x: 495, endPoint y: 126, distance: 11.7
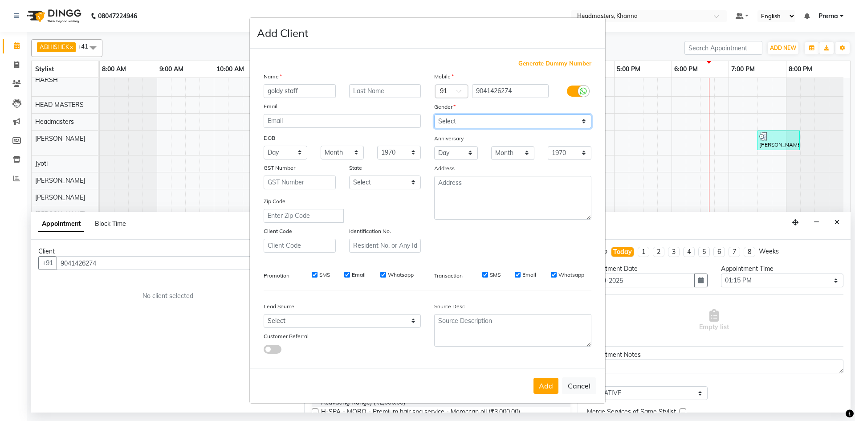
click at [503, 117] on select "Select Male Female Other Prefer Not To Say" at bounding box center [512, 121] width 157 height 14
select select "male"
click at [434, 114] on select "Select Male Female Other Prefer Not To Say" at bounding box center [512, 121] width 157 height 14
click at [546, 391] on button "Add" at bounding box center [545, 386] width 25 height 16
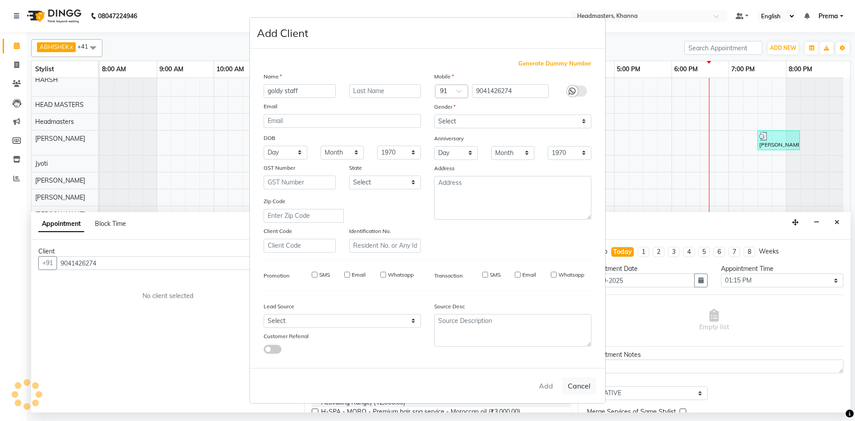
select select
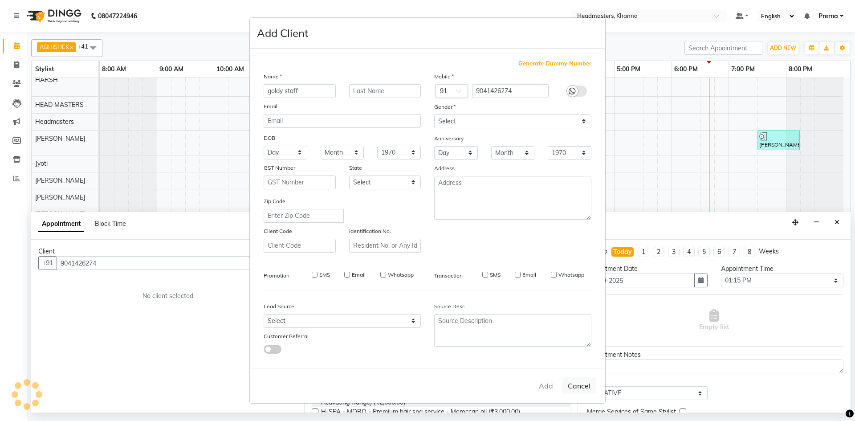
select select
checkbox input "false"
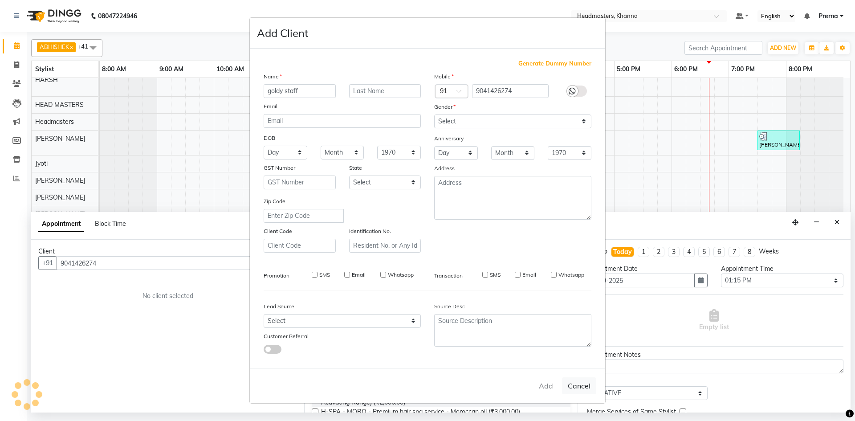
checkbox input "false"
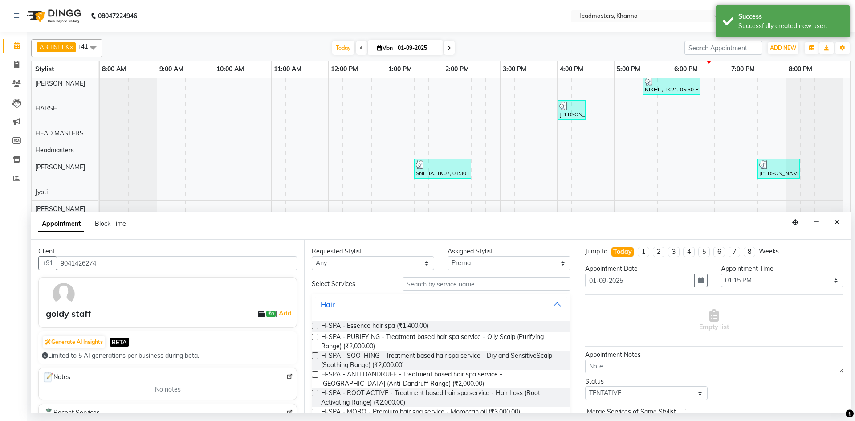
scroll to position [228, 0]
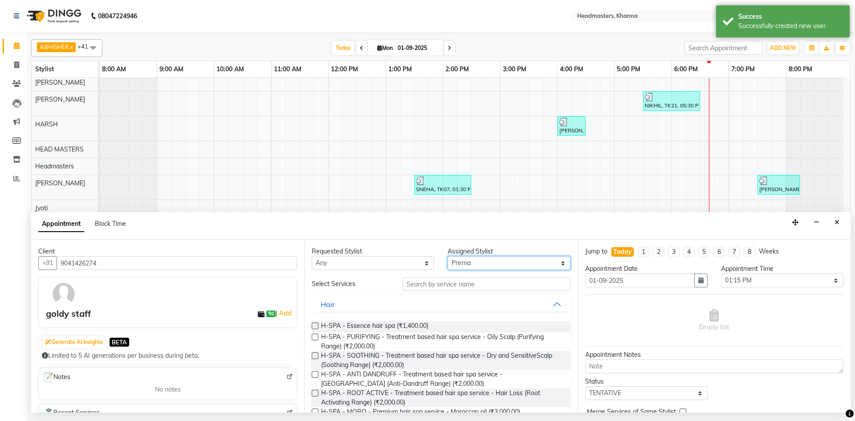
click at [464, 264] on select "Select ABHISHEK ajay Akash AKHIL AMAN AMAN (NAILS) ANKIT Ankit Pedicurist Asing…" at bounding box center [508, 263] width 122 height 14
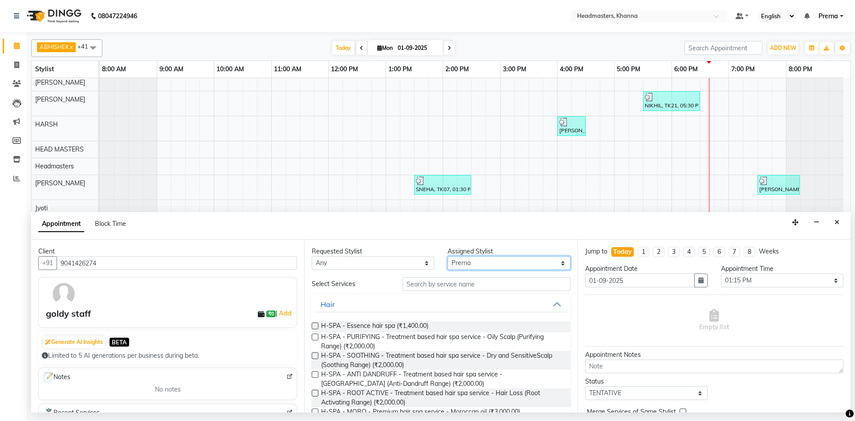
select select "64064"
click at [464, 264] on select "Select ABHISHEK ajay Akash AKHIL AMAN AMAN (NAILS) ANKIT Ankit Pedicurist Asing…" at bounding box center [508, 263] width 122 height 14
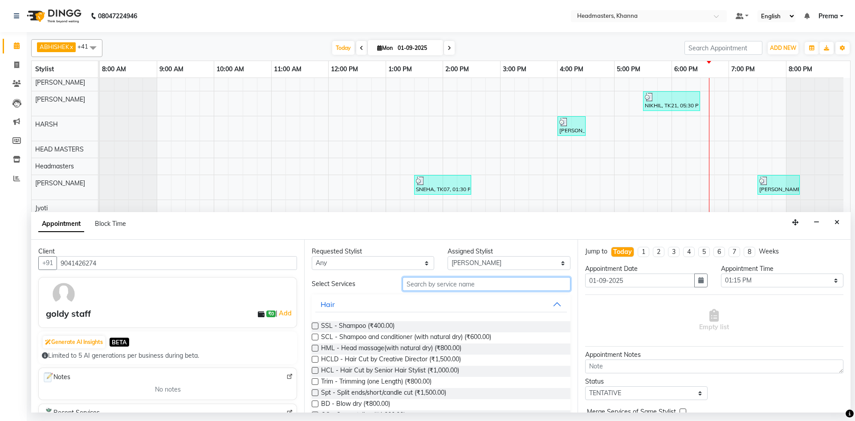
click at [432, 285] on input "text" at bounding box center [487, 284] width 168 height 14
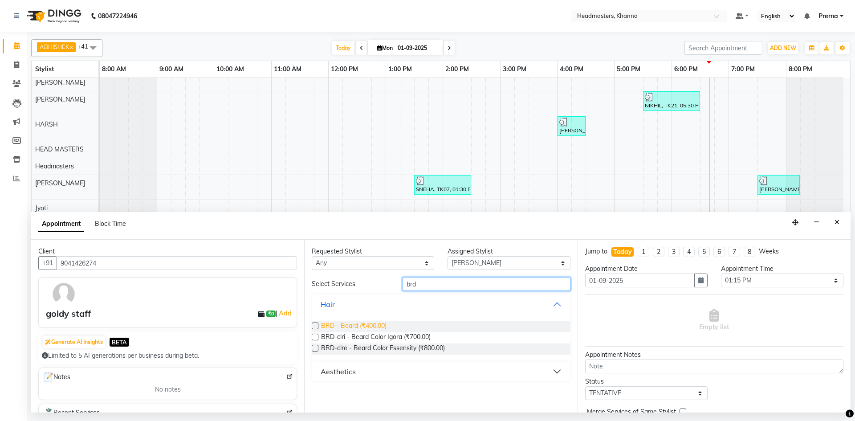
type input "brd"
click at [382, 326] on span "BRD - Beard (₹400.00)" at bounding box center [353, 326] width 65 height 11
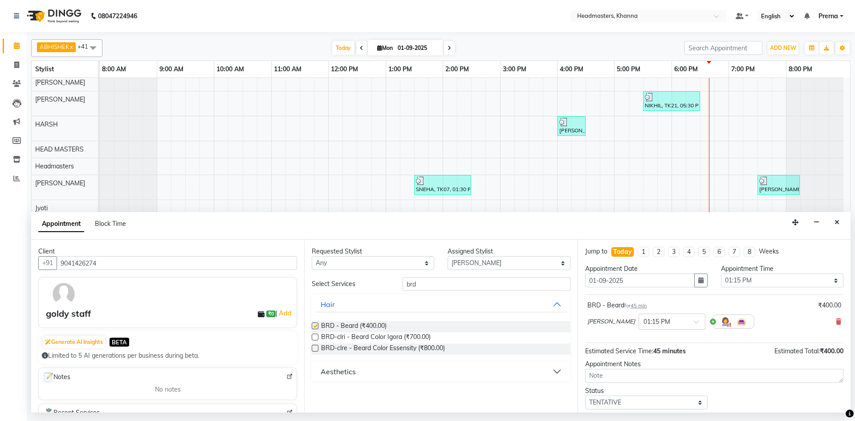
checkbox input "false"
click at [774, 275] on select "Select 09:00 AM 09:15 AM 09:30 AM 09:45 AM 10:00 AM 10:15 AM 10:30 AM 10:45 AM …" at bounding box center [782, 280] width 122 height 14
select select "1125"
click at [721, 273] on select "Select 09:00 AM 09:15 AM 09:30 AM 09:45 AM 10:00 AM 10:15 AM 10:30 AM 10:45 AM …" at bounding box center [782, 280] width 122 height 14
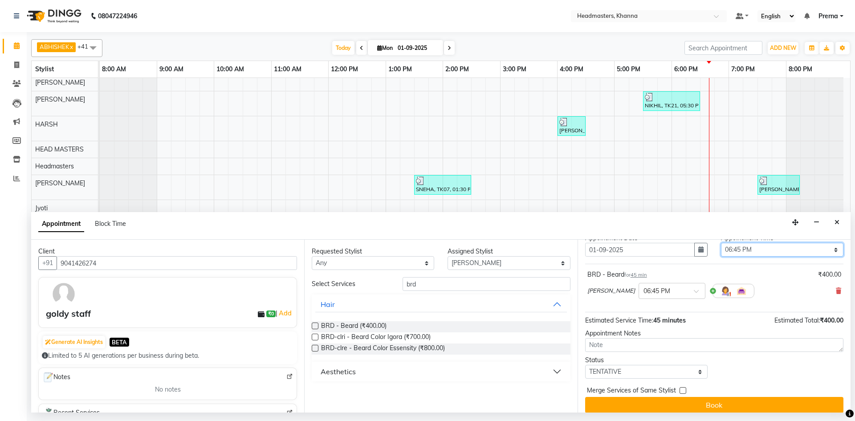
scroll to position [38, 0]
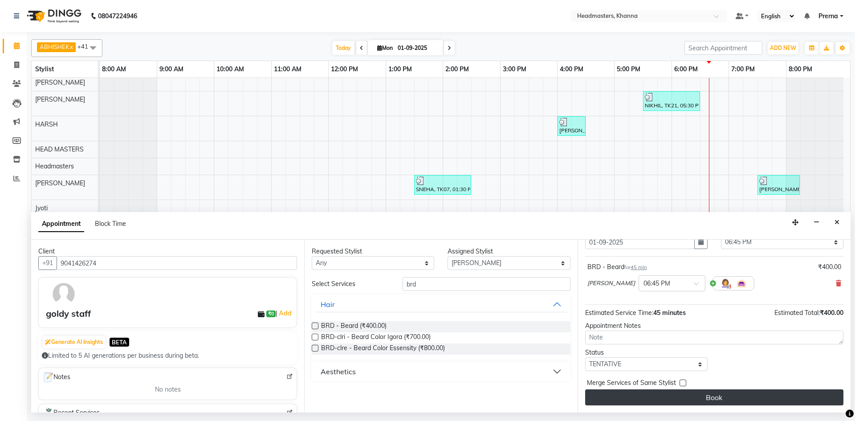
click at [736, 397] on button "Book" at bounding box center [714, 397] width 258 height 16
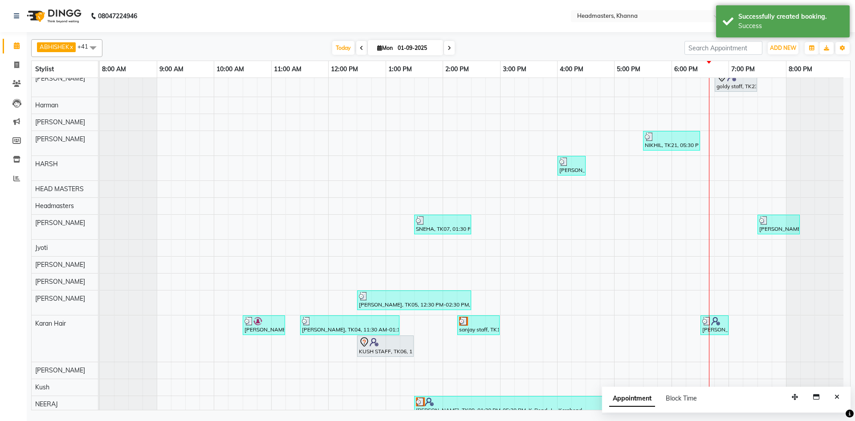
scroll to position [183, 0]
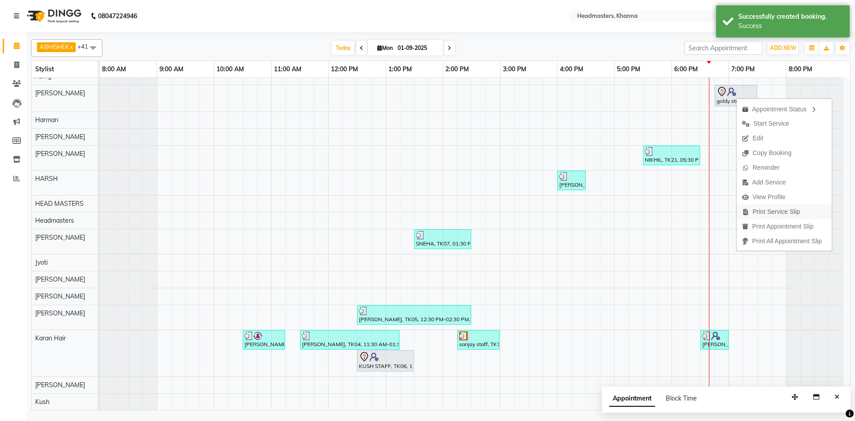
click at [766, 213] on span "Print Service Slip" at bounding box center [776, 211] width 48 height 9
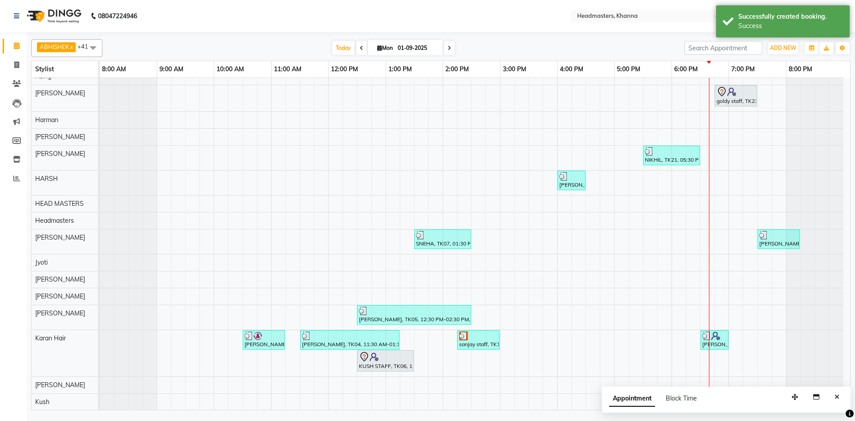
click at [329, 25] on nav "08047224946 Select Location × Headmasters, Khanna Default Panel My Panel Englis…" at bounding box center [427, 16] width 855 height 32
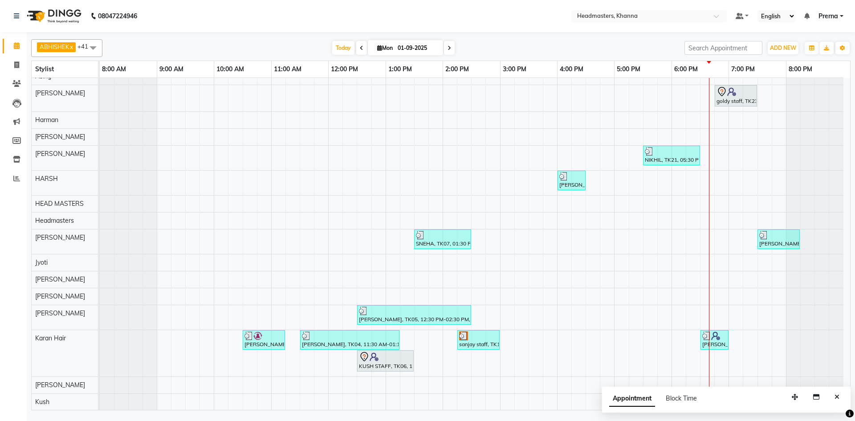
click at [494, 13] on nav "08047224946 Select Location × Headmasters, Khanna Default Panel My Panel Englis…" at bounding box center [427, 16] width 855 height 32
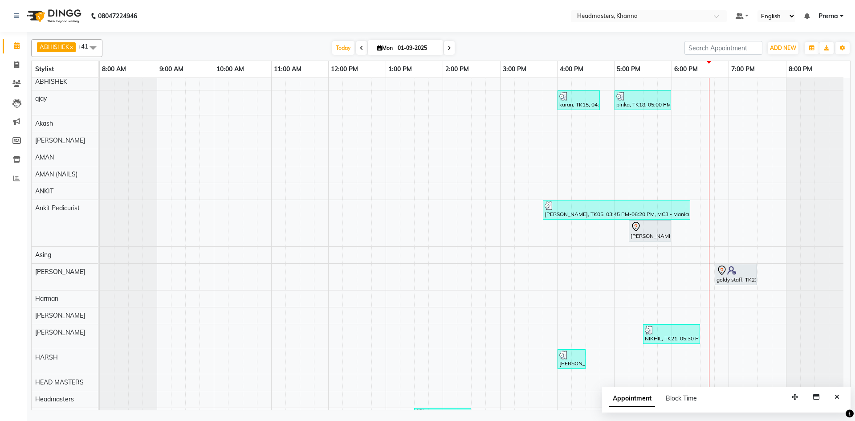
scroll to position [0, 0]
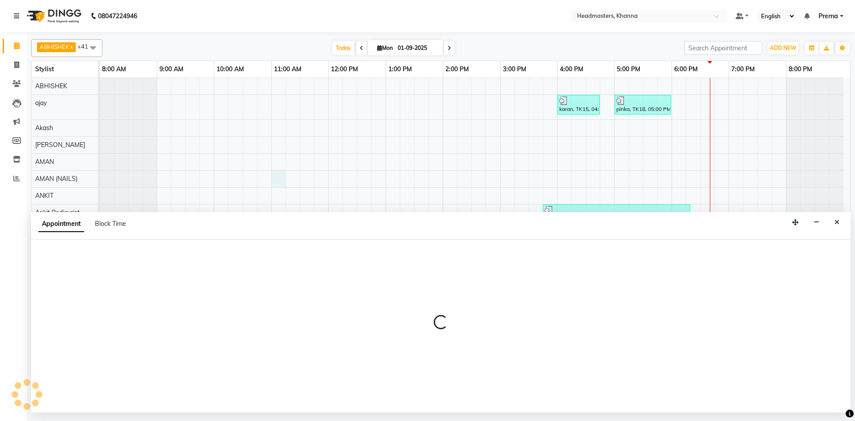
select select "87805"
select select "660"
select select "tentative"
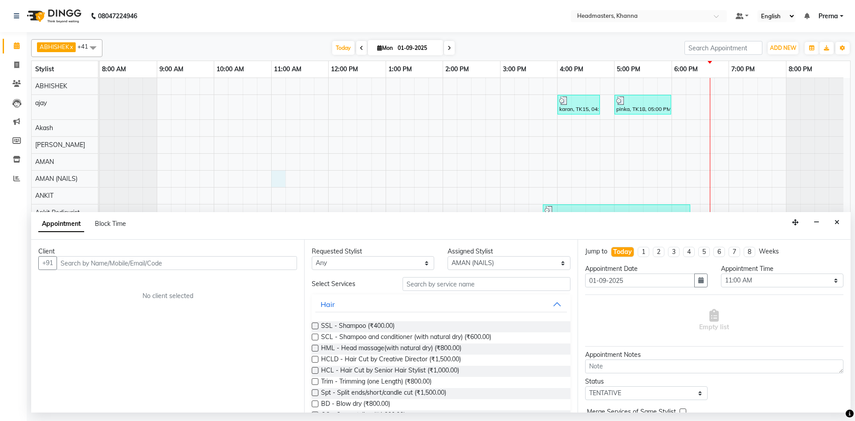
drag, startPoint x: 284, startPoint y: 181, endPoint x: 74, endPoint y: 246, distance: 219.7
click at [75, 247] on div "Client" at bounding box center [167, 251] width 259 height 9
click at [74, 257] on input "text" at bounding box center [177, 263] width 240 height 14
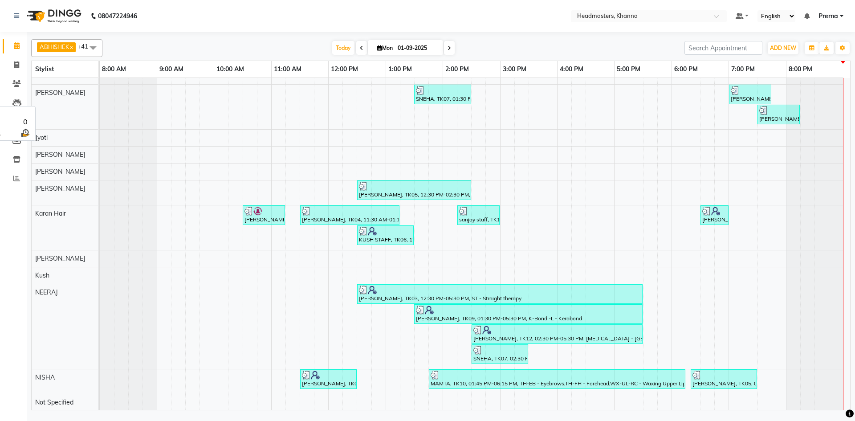
scroll to position [398, 0]
